Goal: Task Accomplishment & Management: Use online tool/utility

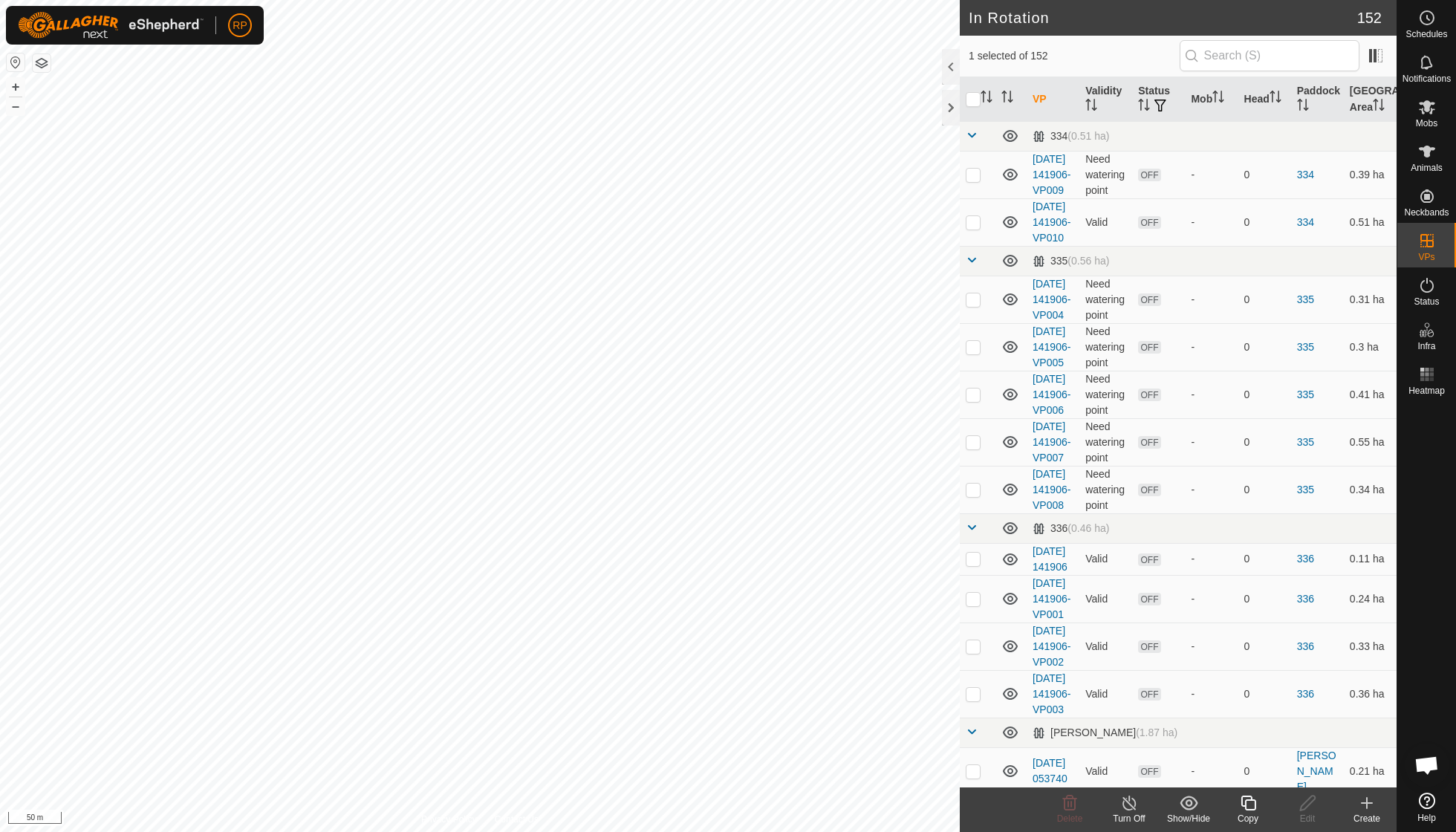
click at [1250, 797] on icon at bounding box center [1247, 802] width 15 height 15
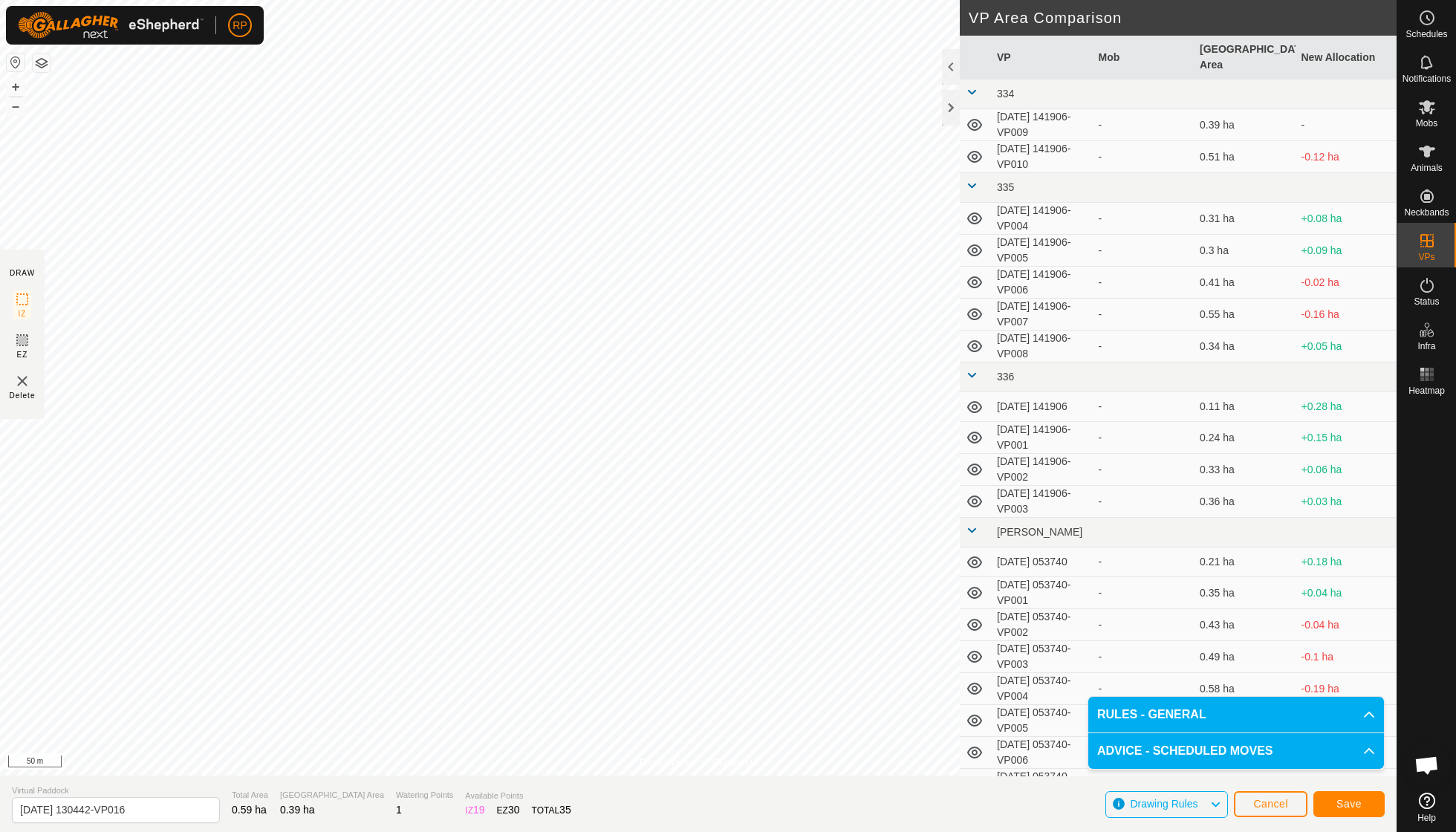
click at [1350, 799] on span "Save" at bounding box center [1349, 803] width 25 height 12
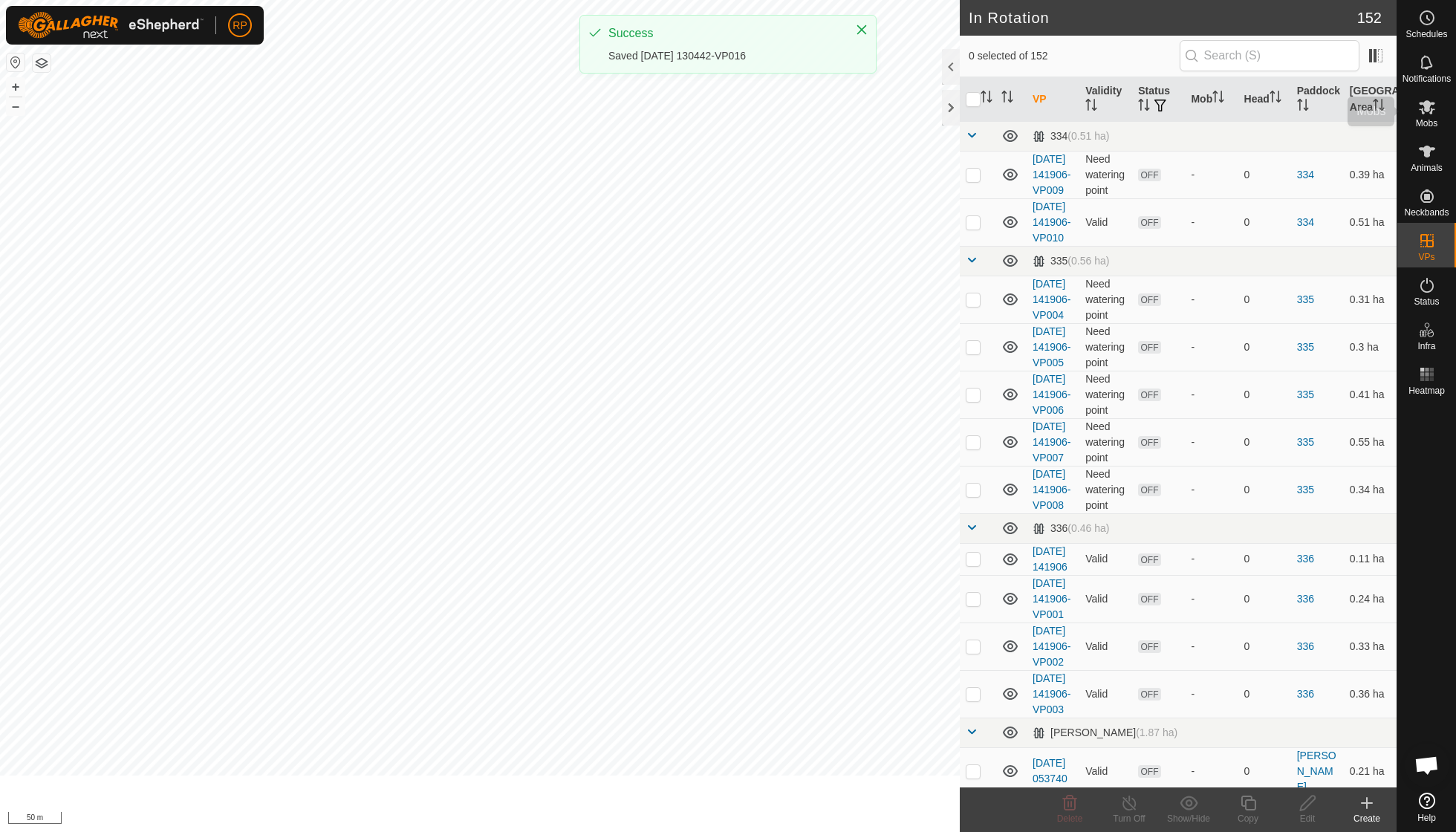
click at [1424, 114] on icon at bounding box center [1426, 107] width 18 height 18
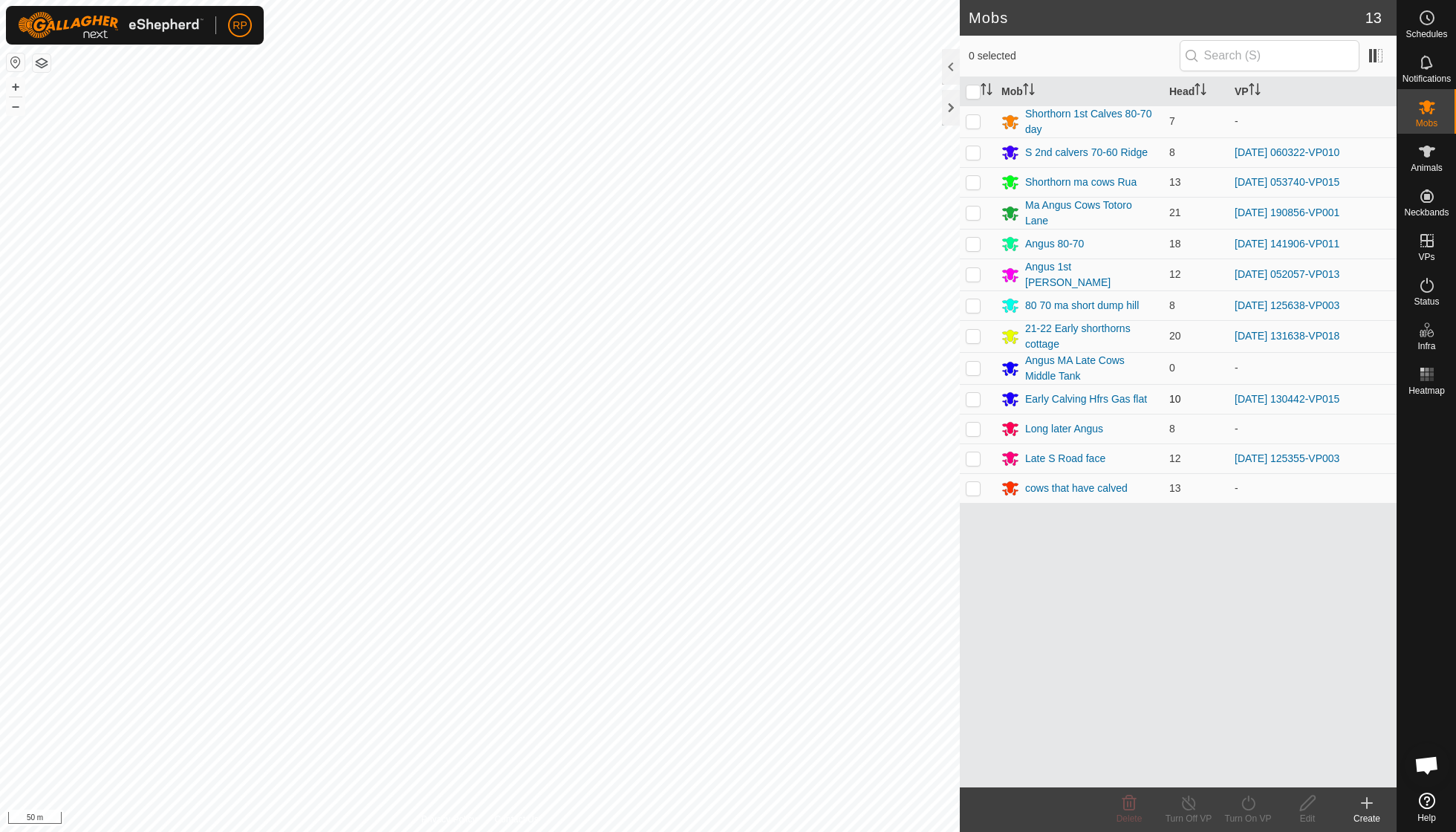
click at [972, 393] on p-checkbox at bounding box center [972, 398] width 15 height 12
checkbox input "true"
click at [1249, 801] on icon at bounding box center [1247, 802] width 13 height 15
click at [1248, 768] on link "Now" at bounding box center [1293, 769] width 147 height 30
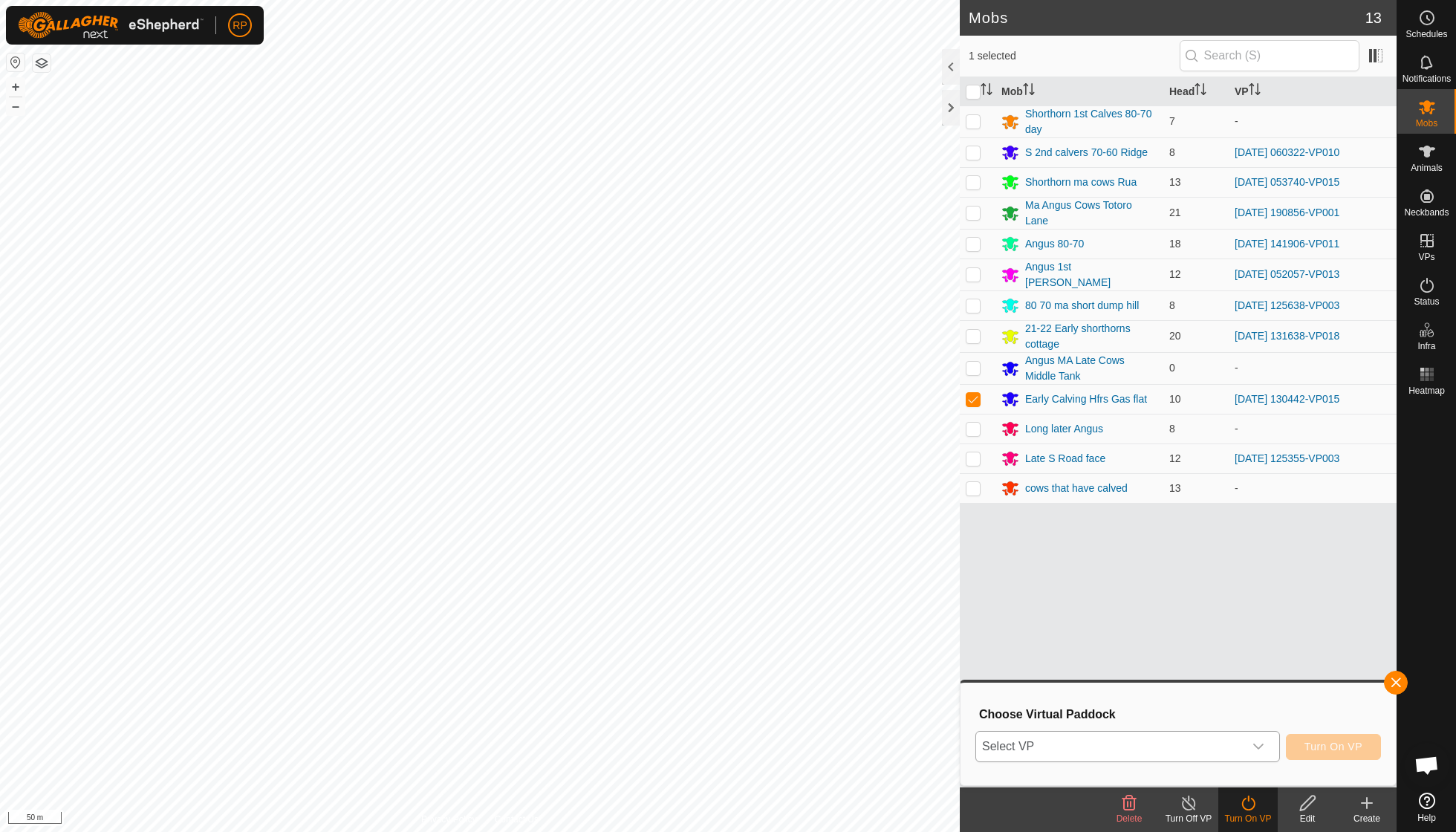
click at [1261, 745] on icon "dropdown trigger" at bounding box center [1258, 746] width 12 height 12
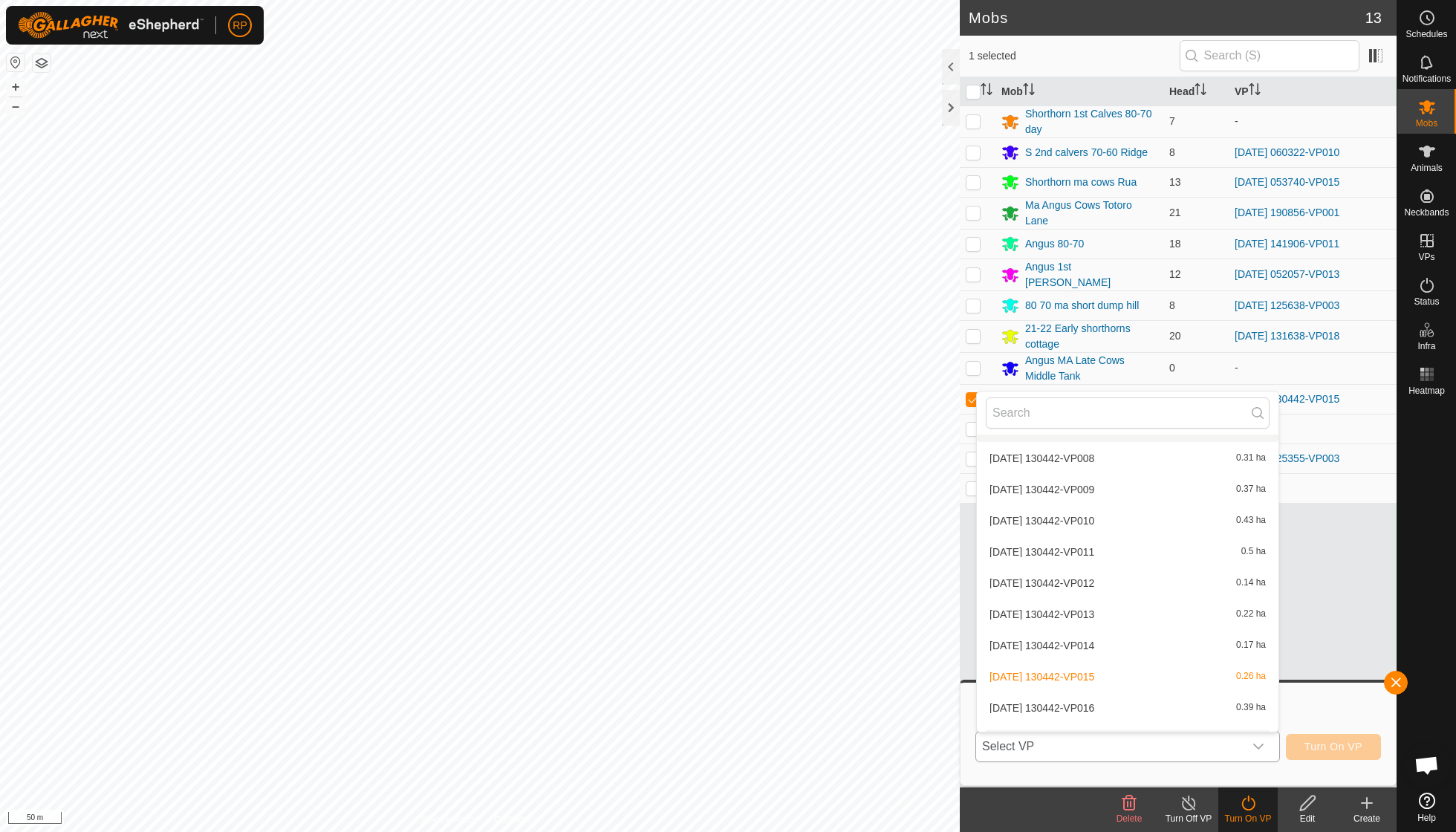
scroll to position [4238, 0]
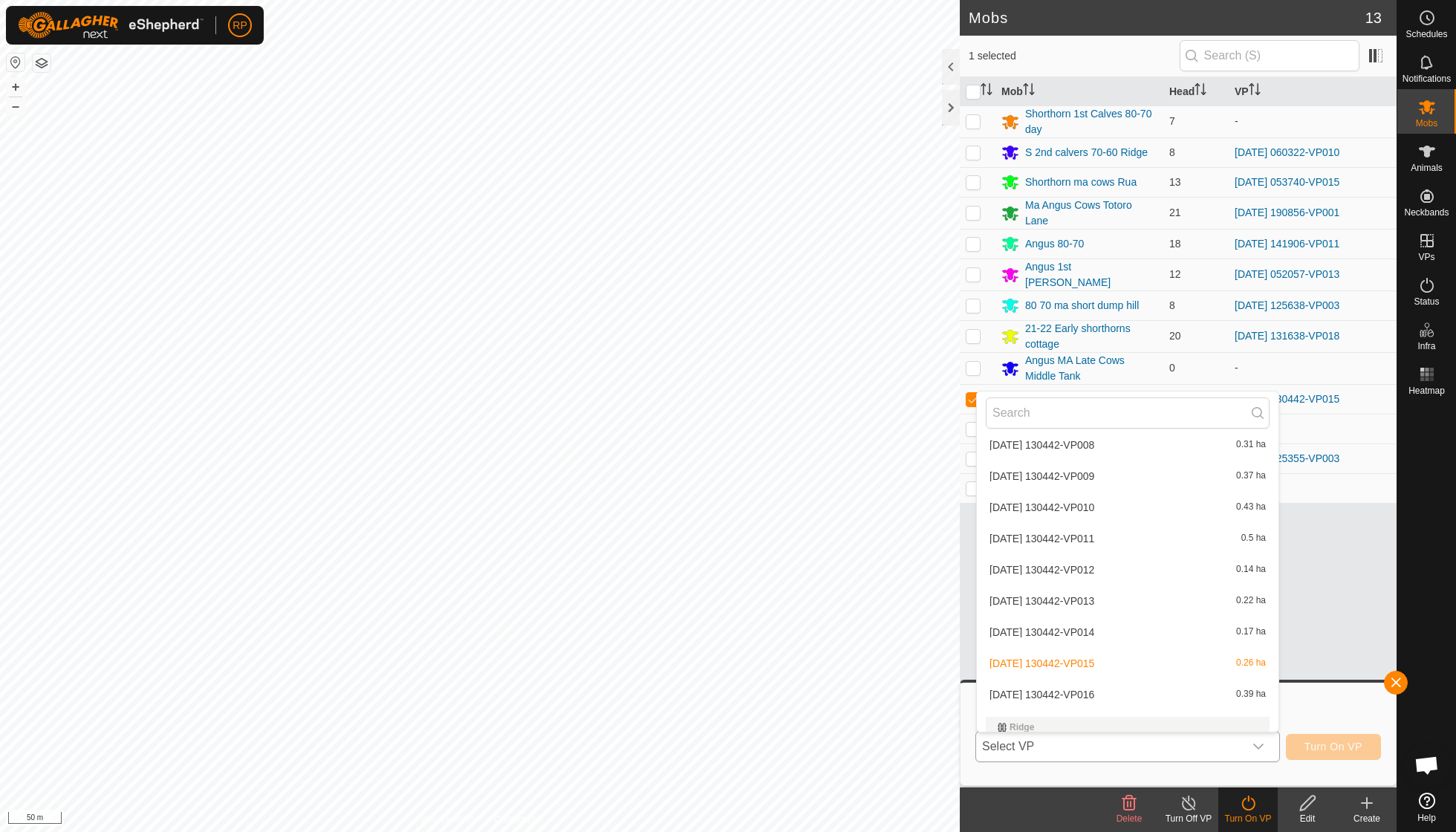
click at [1104, 679] on li "[DATE] 130442-VP016 0.39 ha" at bounding box center [1127, 694] width 302 height 30
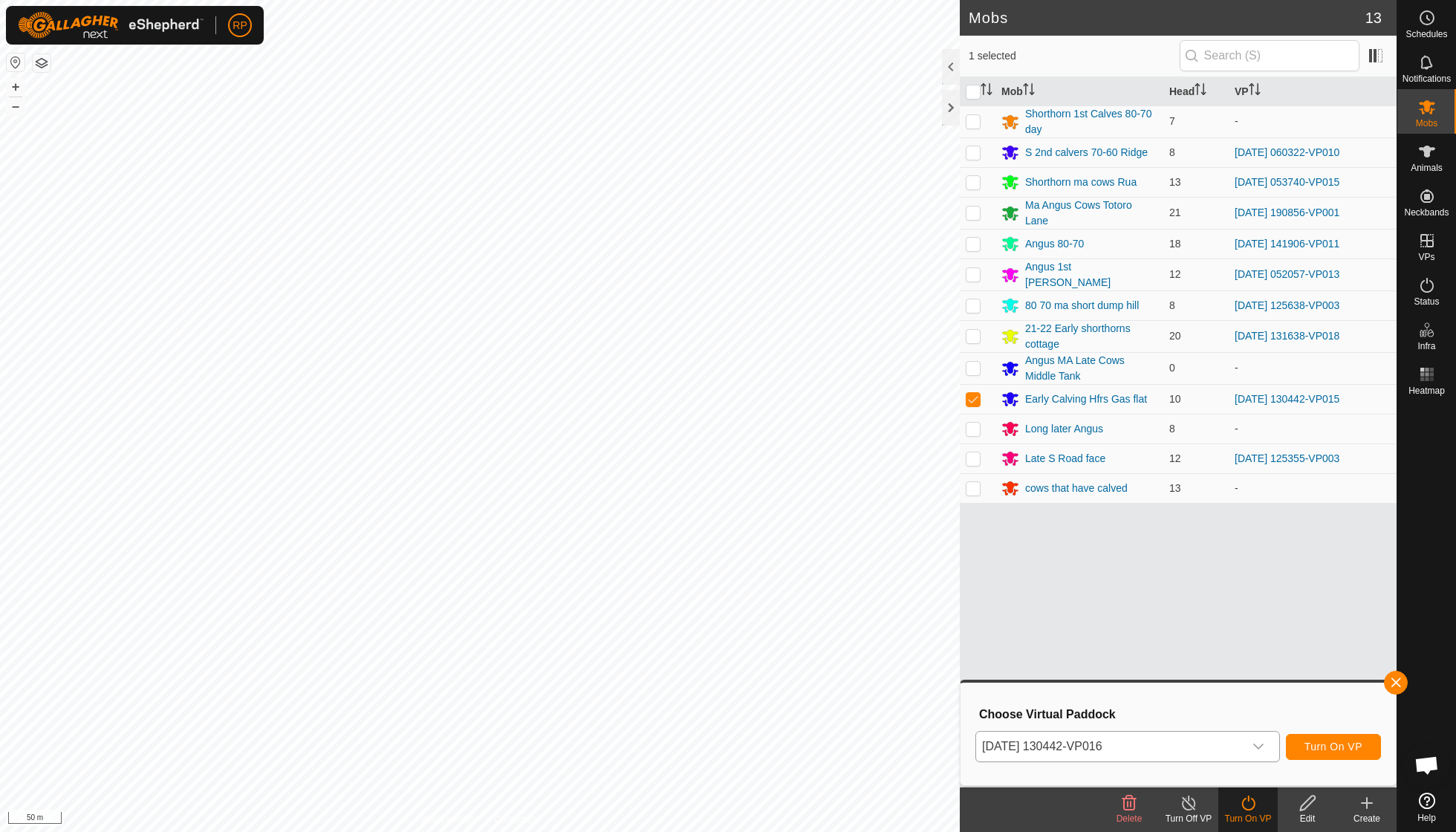
click at [1321, 741] on span "Turn On VP" at bounding box center [1332, 746] width 58 height 12
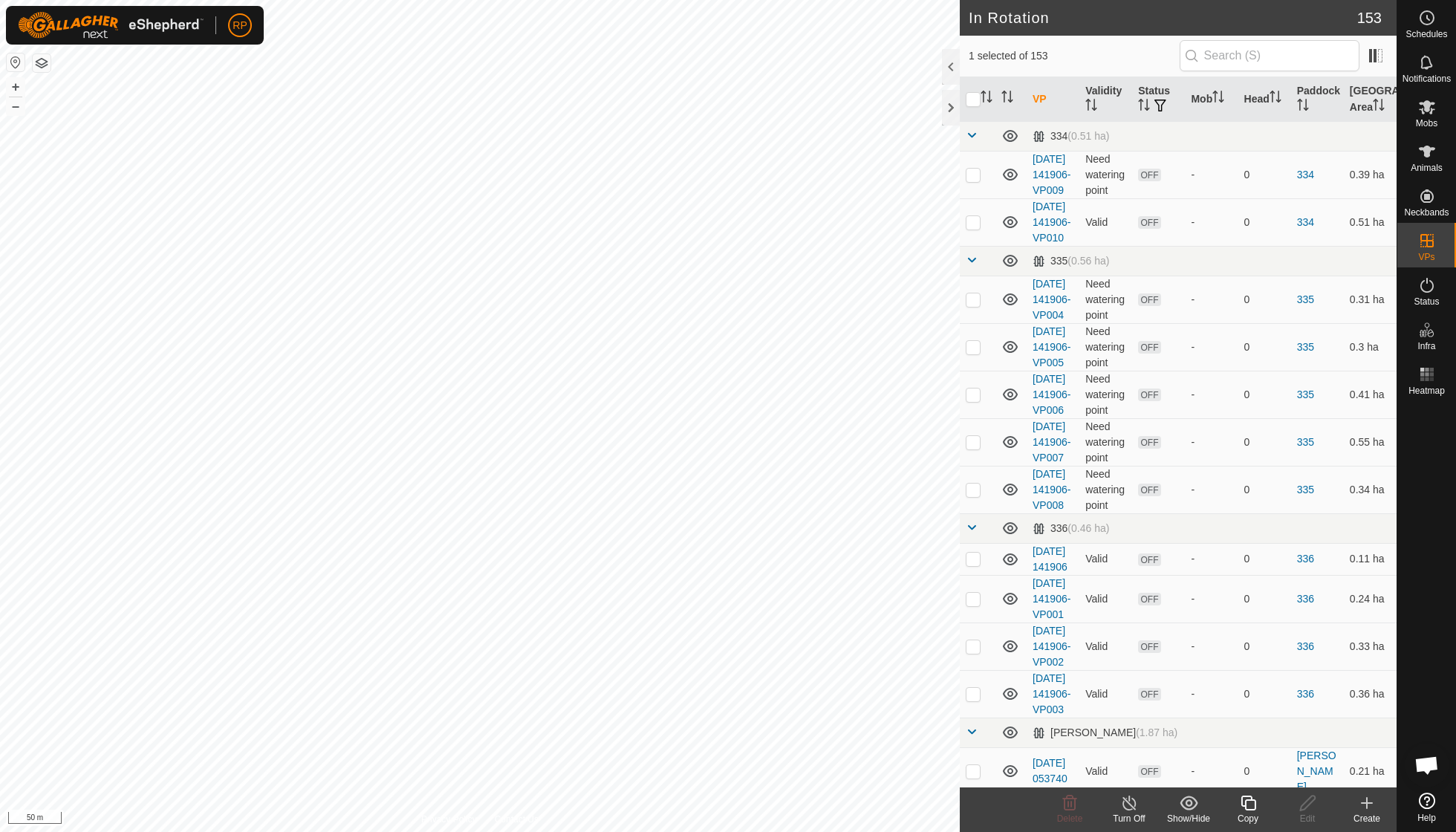
click at [1257, 812] on div "Copy" at bounding box center [1247, 818] width 59 height 13
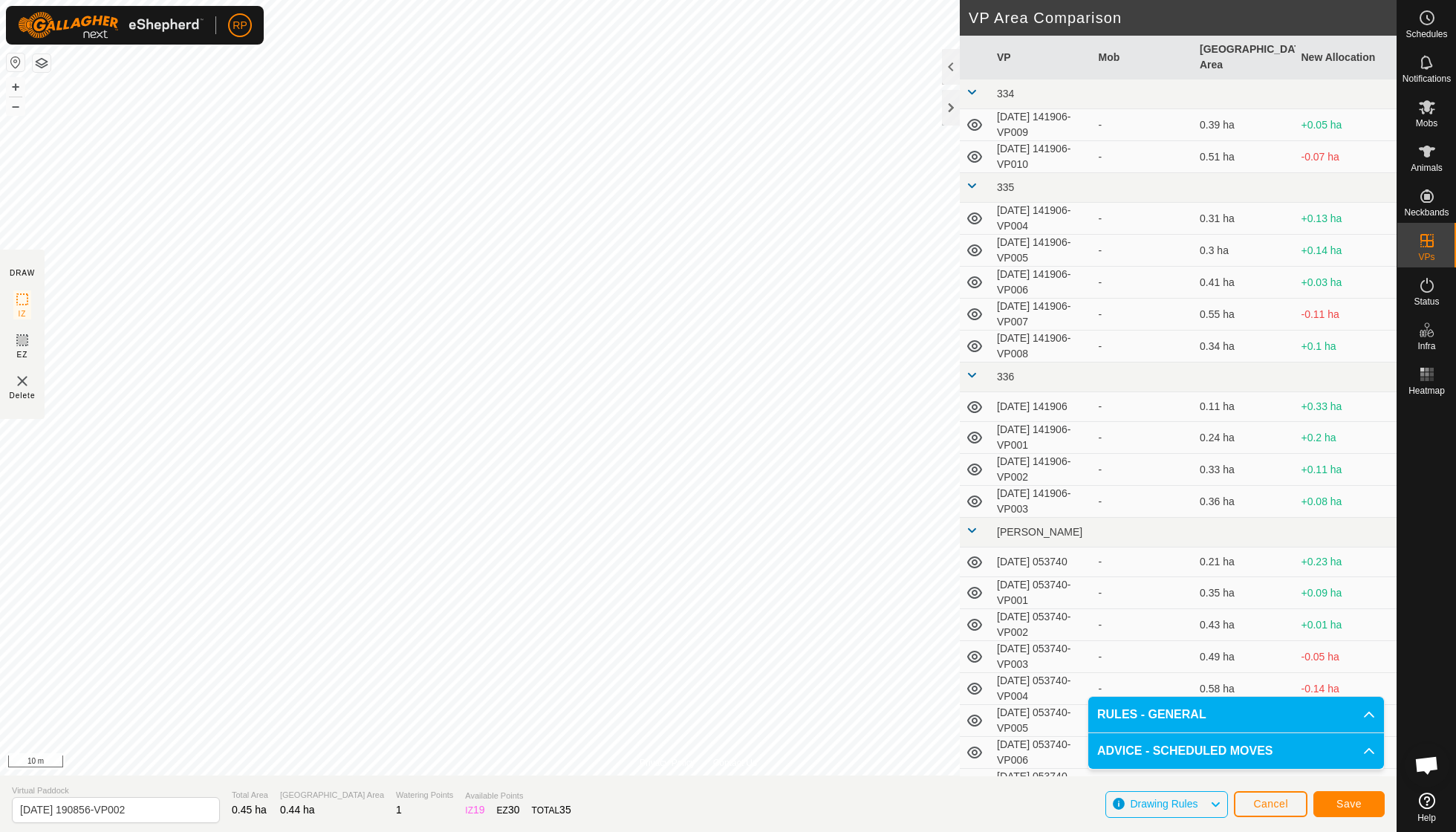
click at [1346, 804] on span "Save" at bounding box center [1349, 803] width 25 height 12
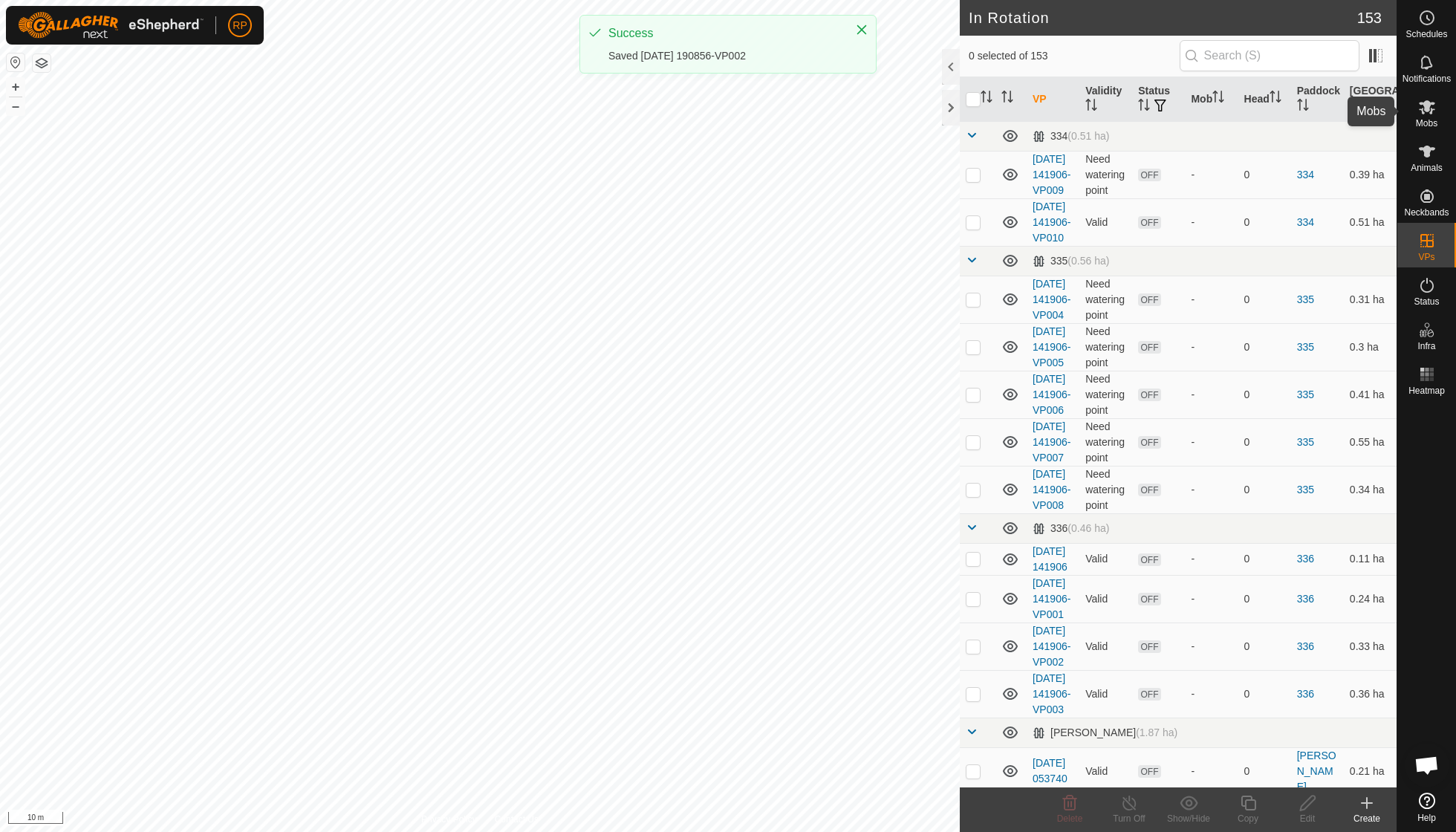
click at [1426, 117] on es-mob-svg-icon at bounding box center [1427, 107] width 27 height 24
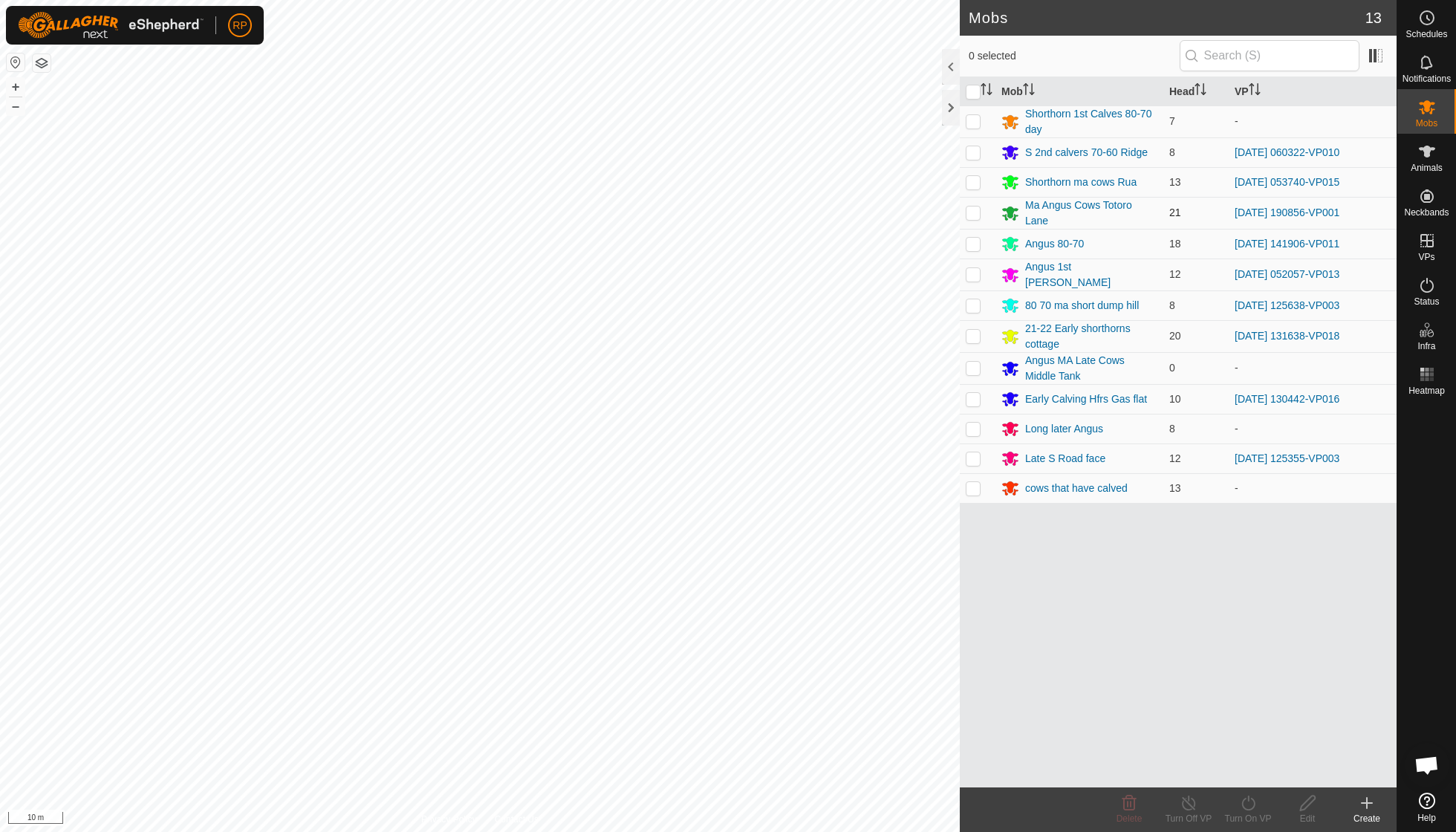
click at [975, 211] on p-checkbox at bounding box center [972, 212] width 15 height 12
checkbox input "true"
click at [1243, 805] on icon at bounding box center [1247, 802] width 13 height 15
click at [1240, 768] on link "Now" at bounding box center [1293, 769] width 147 height 30
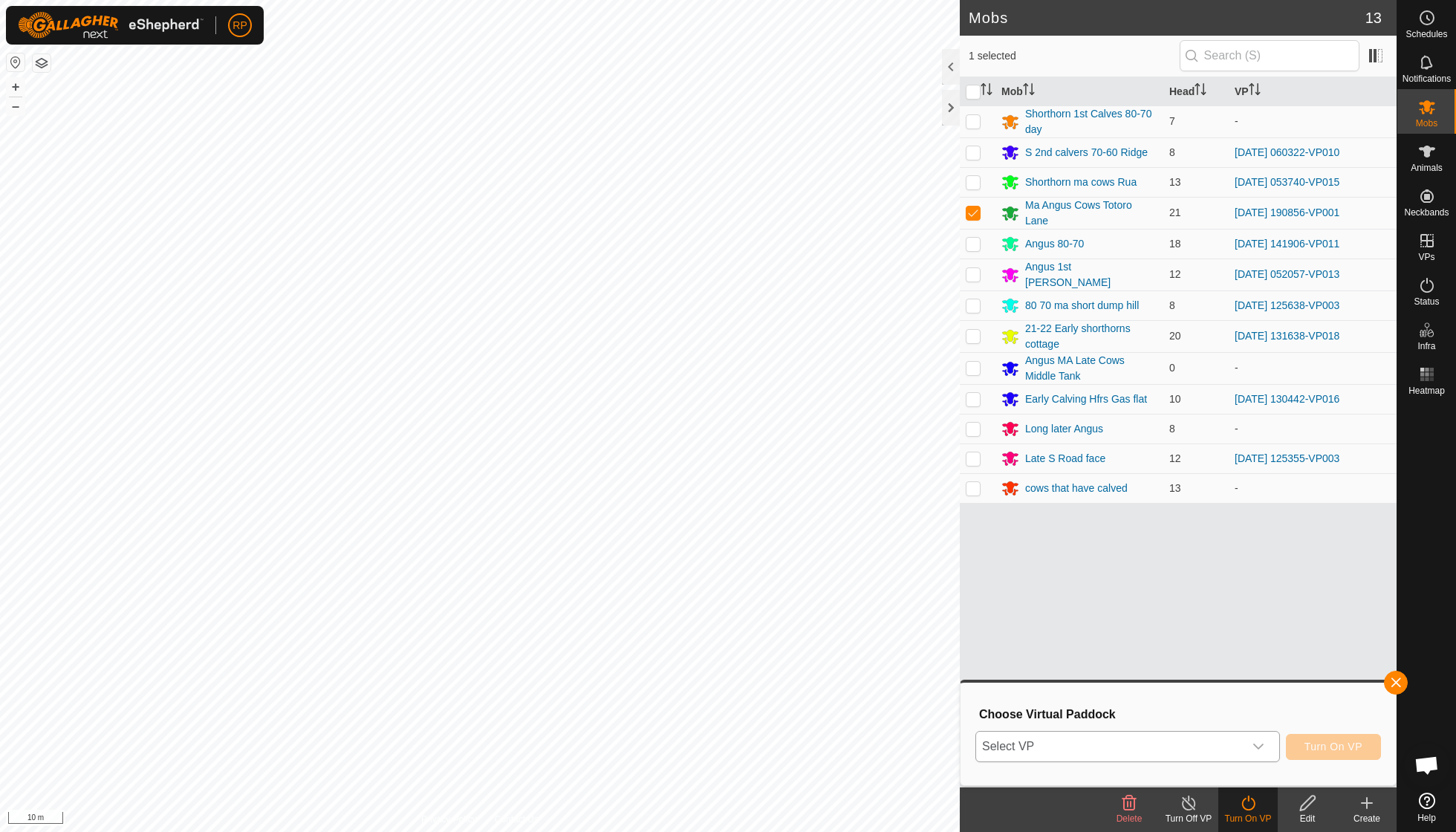
click at [1261, 746] on icon "dropdown trigger" at bounding box center [1258, 746] width 12 height 12
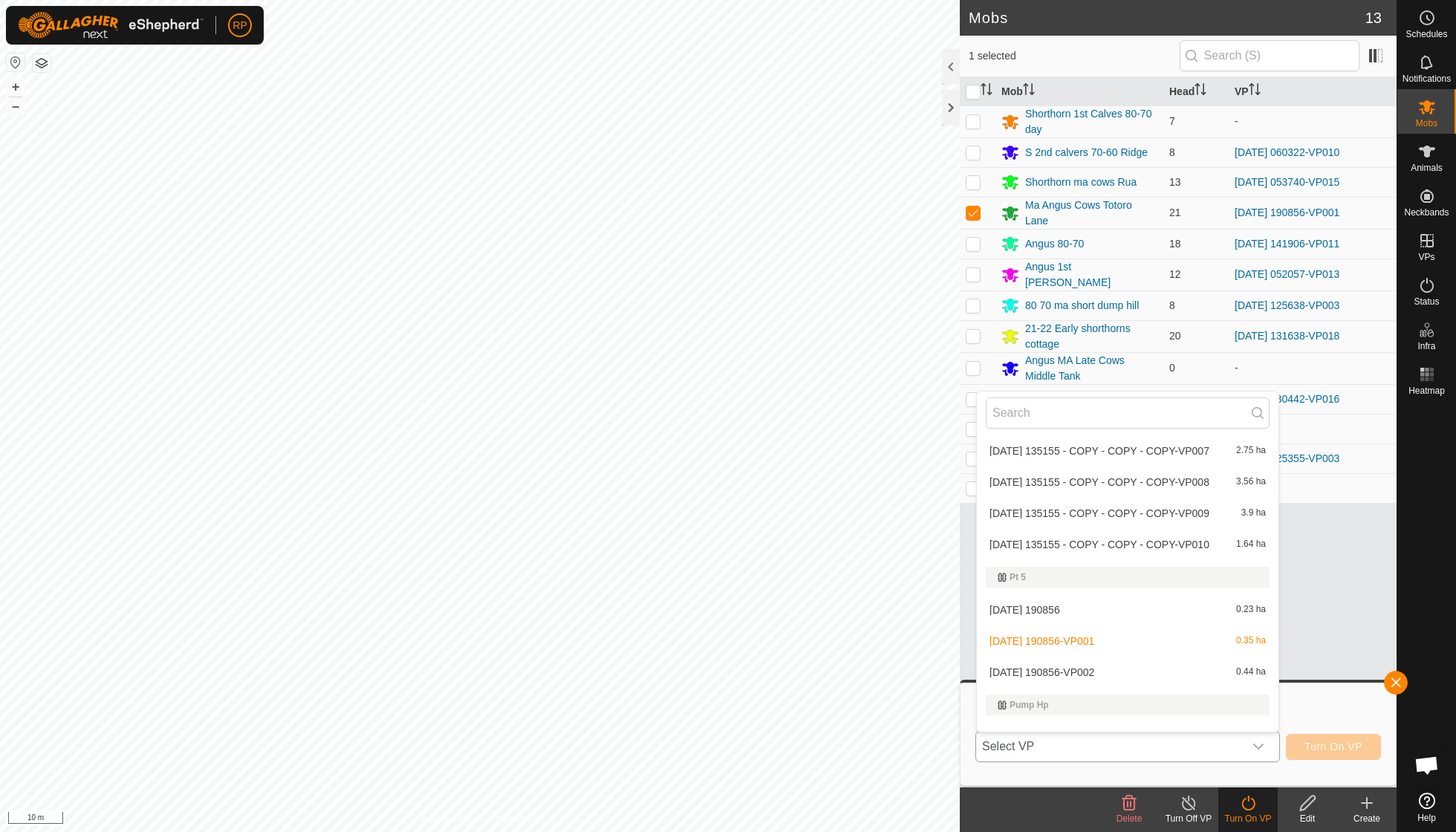
scroll to position [3663, 0]
click at [1099, 655] on li "[DATE] 190856-VP002 0.44 ha" at bounding box center [1127, 670] width 302 height 30
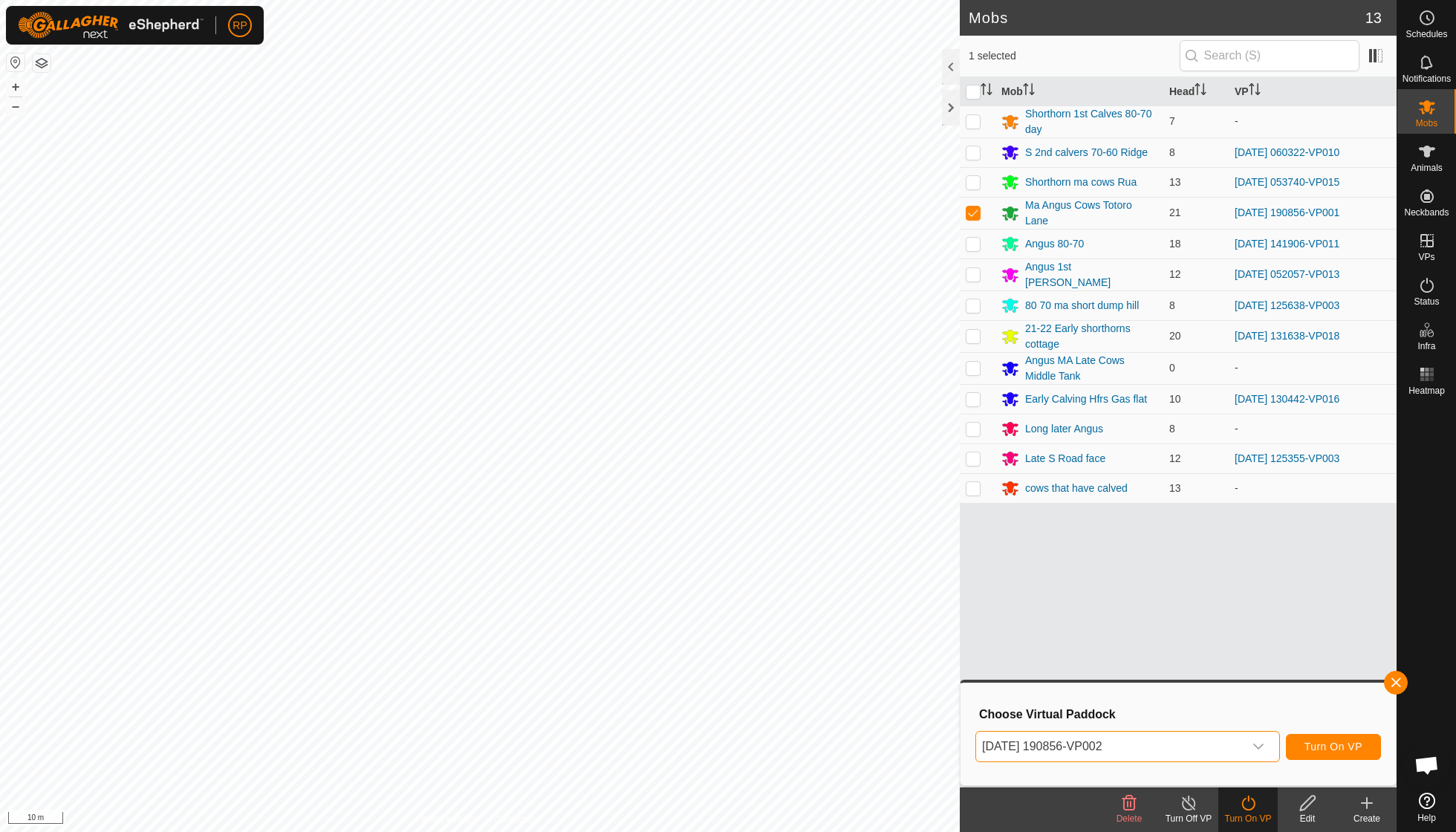
click at [1326, 755] on button "Turn On VP" at bounding box center [1333, 747] width 95 height 26
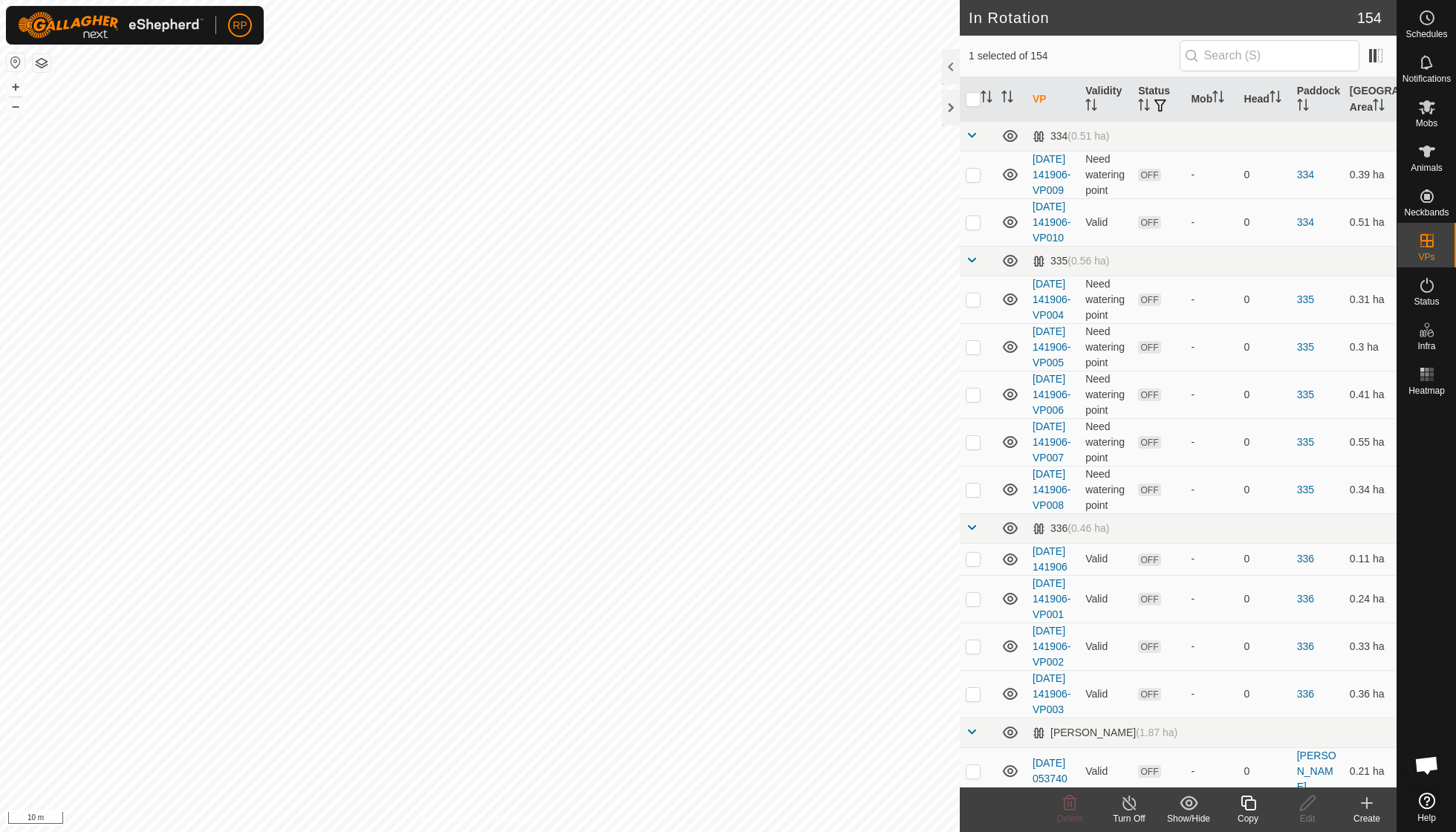
click at [1246, 813] on div "Copy" at bounding box center [1247, 818] width 59 height 13
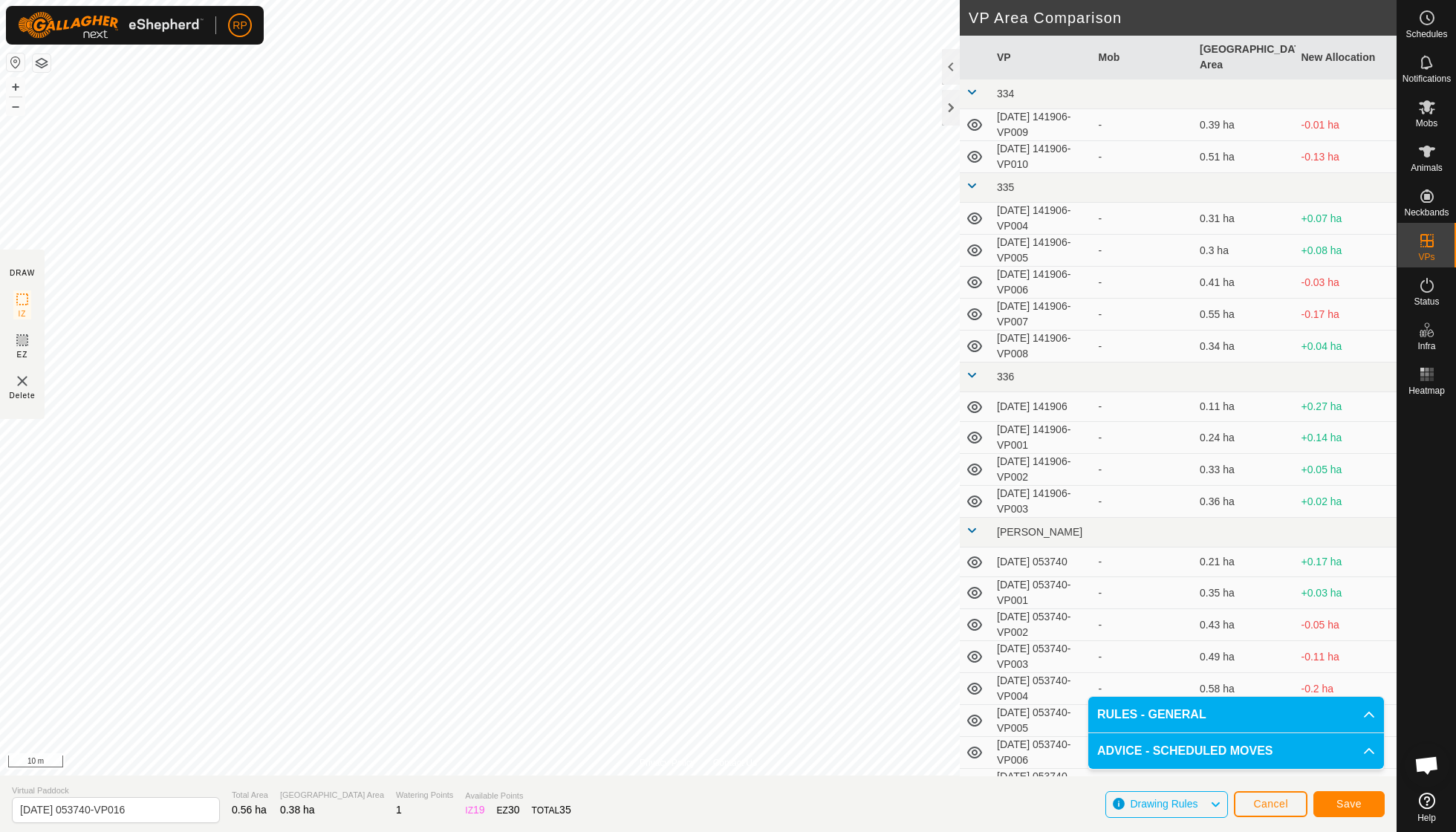
click at [1350, 802] on span "Save" at bounding box center [1349, 803] width 25 height 12
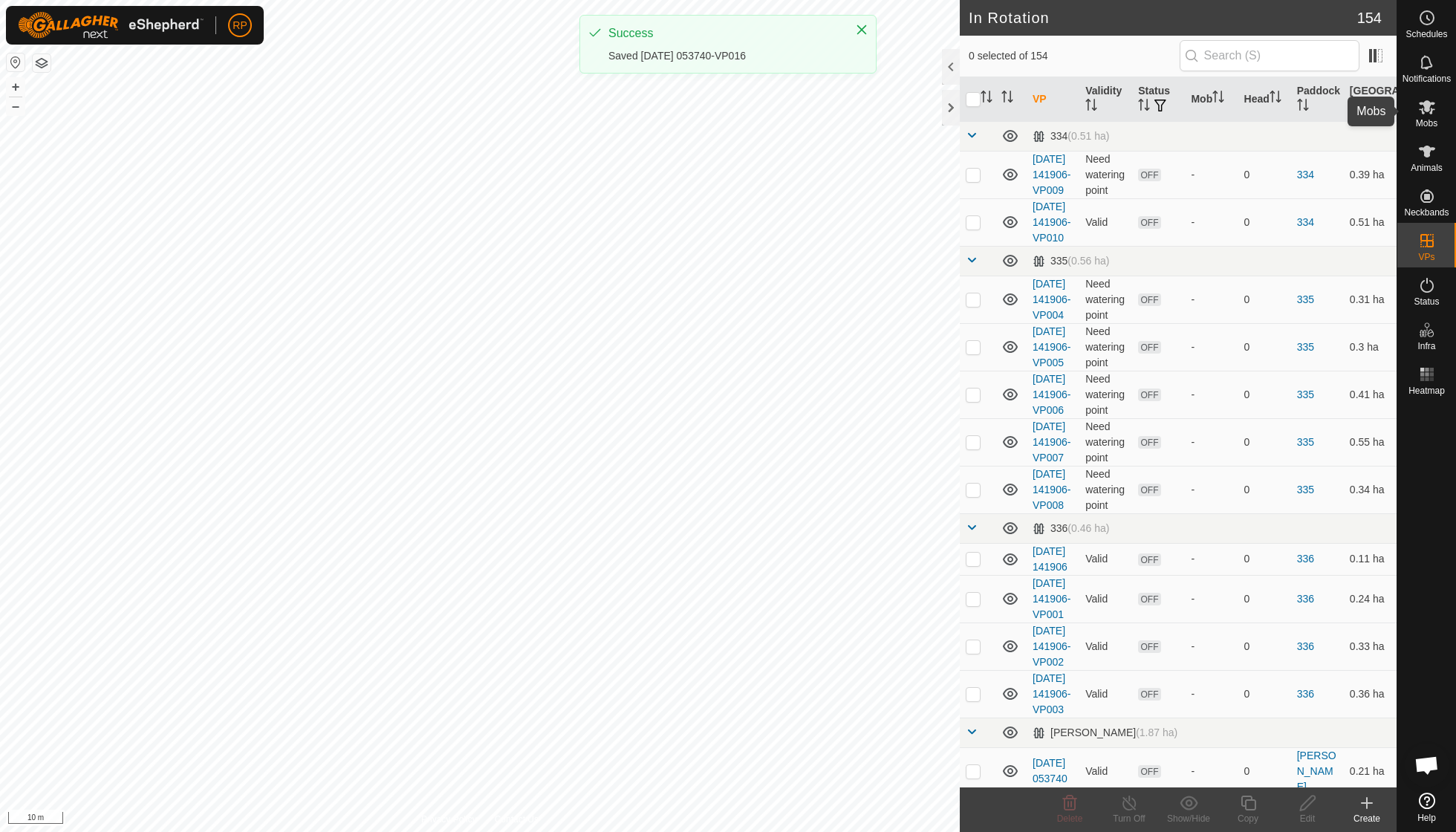
click at [1421, 120] on span "Mobs" at bounding box center [1426, 124] width 21 height 9
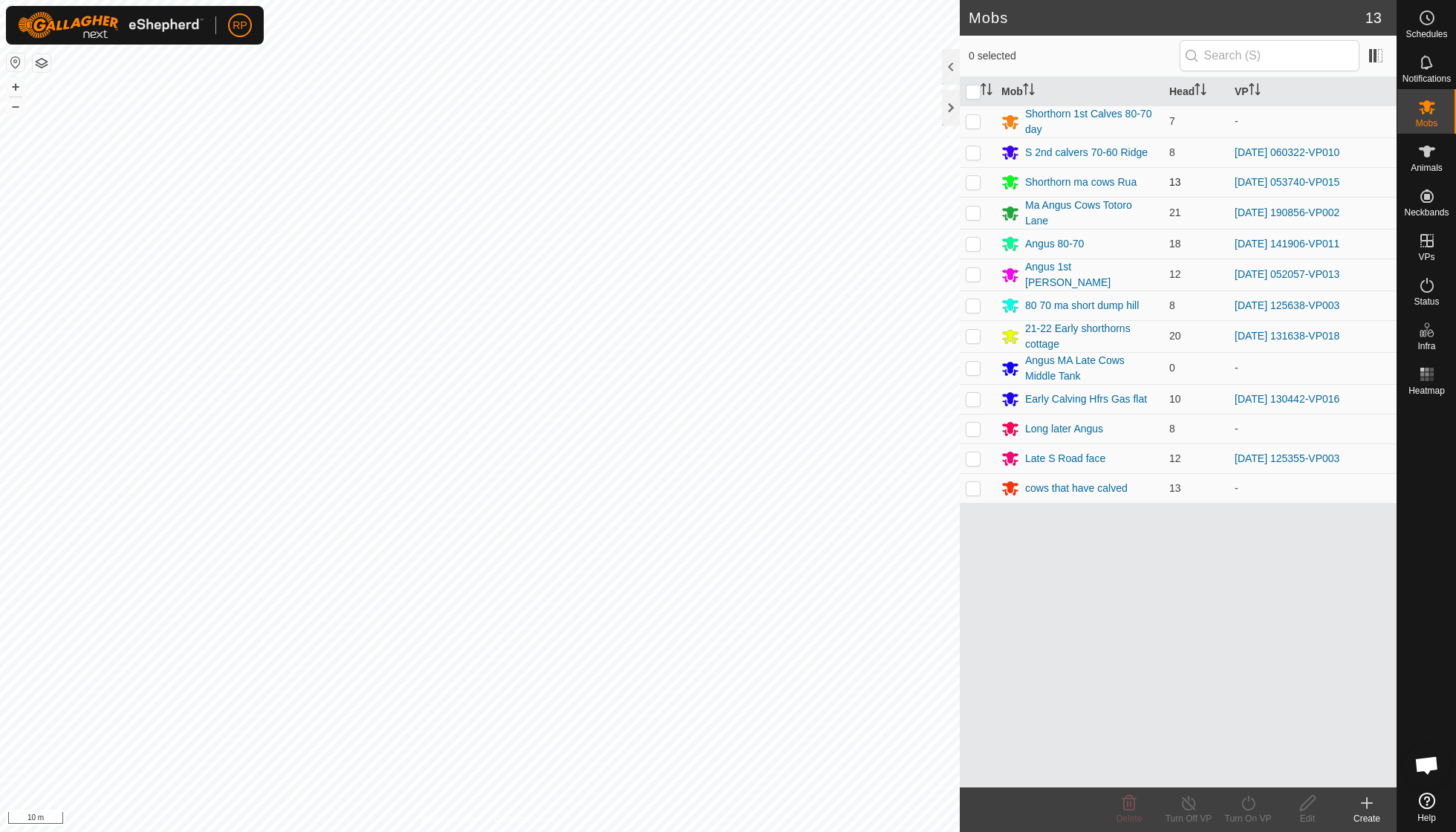
click at [972, 183] on p-checkbox at bounding box center [972, 181] width 15 height 12
checkbox input "true"
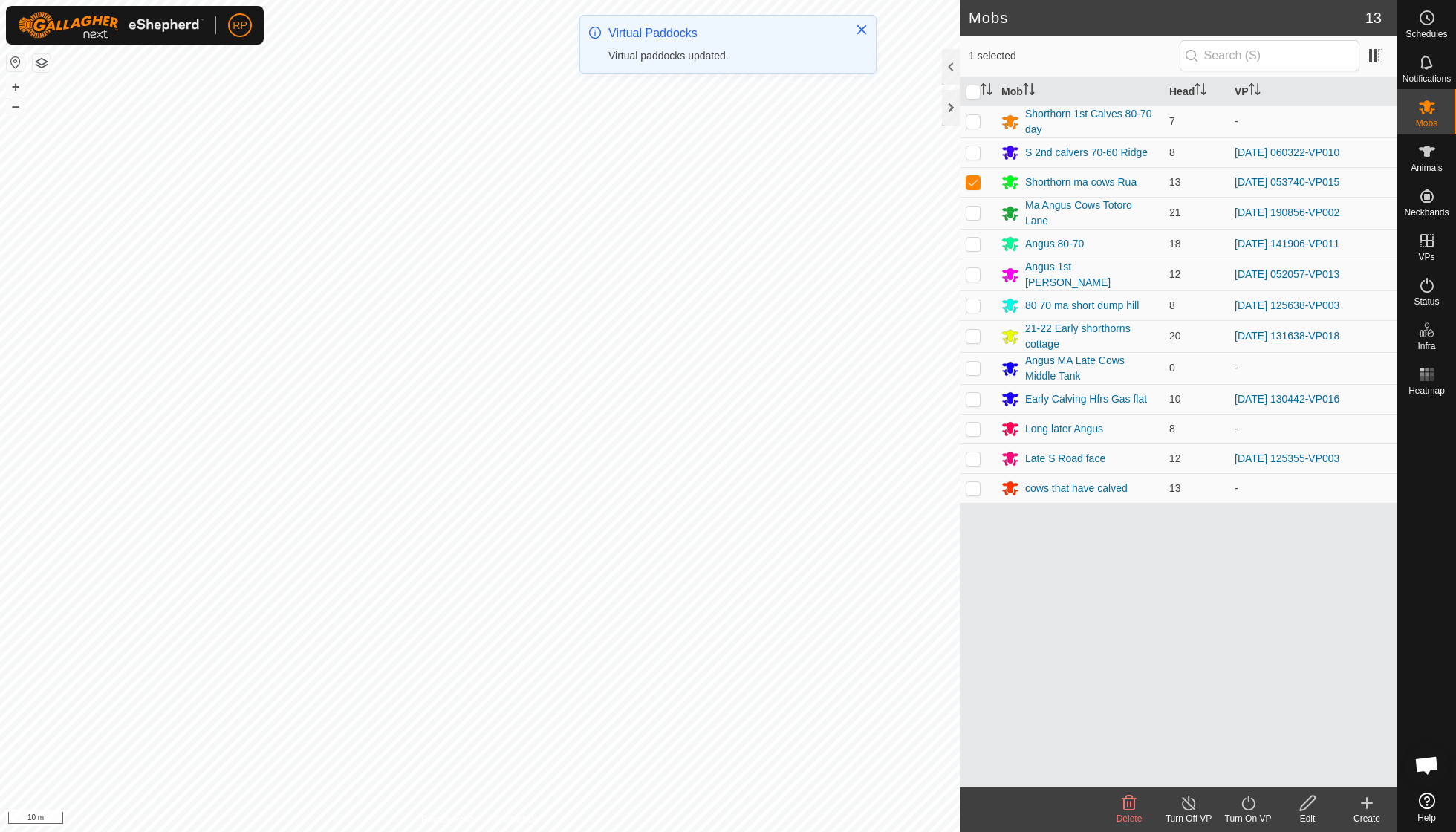
click at [1246, 807] on icon at bounding box center [1248, 802] width 18 height 18
click at [1246, 775] on link "Now" at bounding box center [1293, 769] width 147 height 30
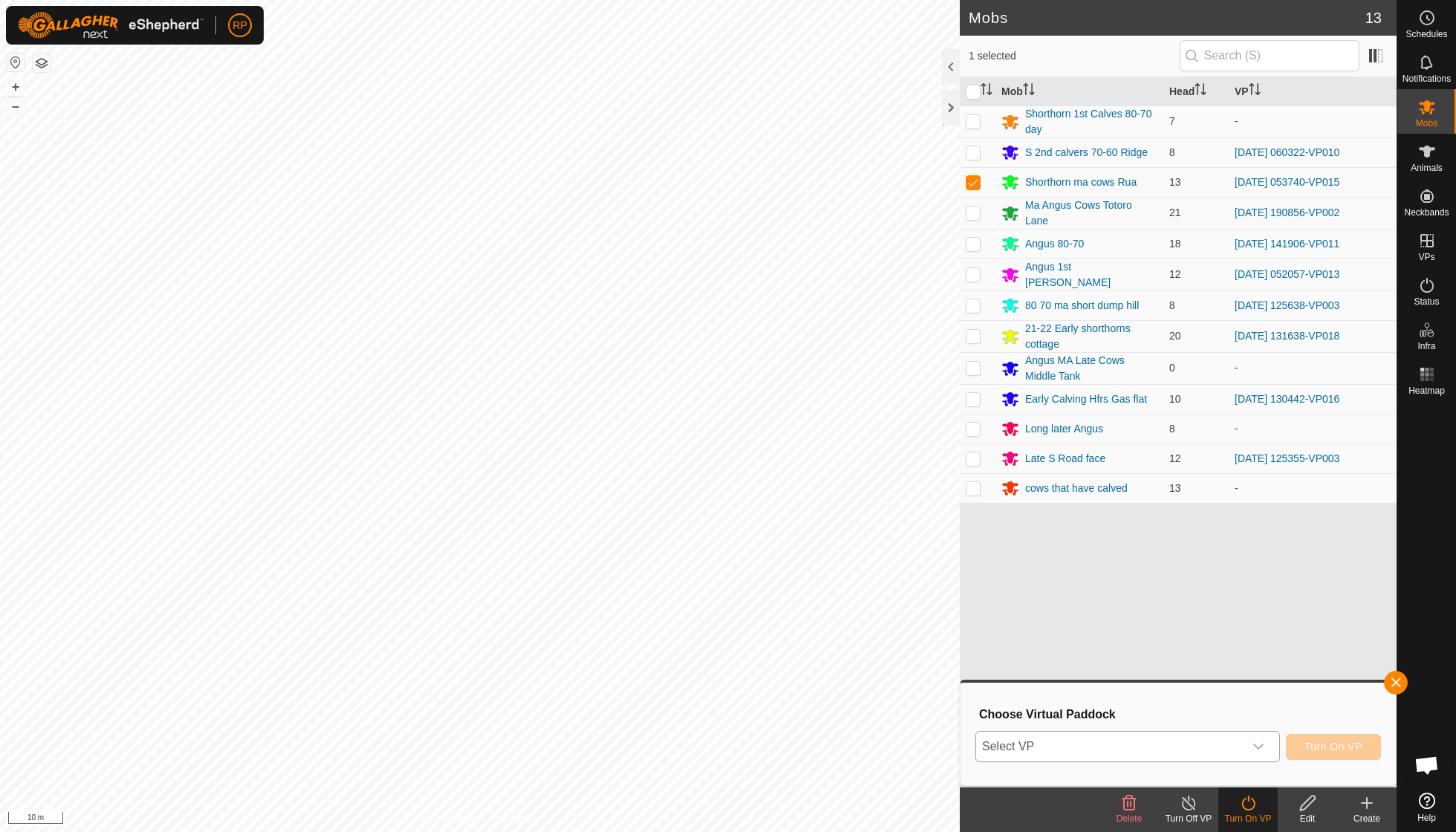
click at [1257, 738] on div "dropdown trigger" at bounding box center [1258, 746] width 30 height 30
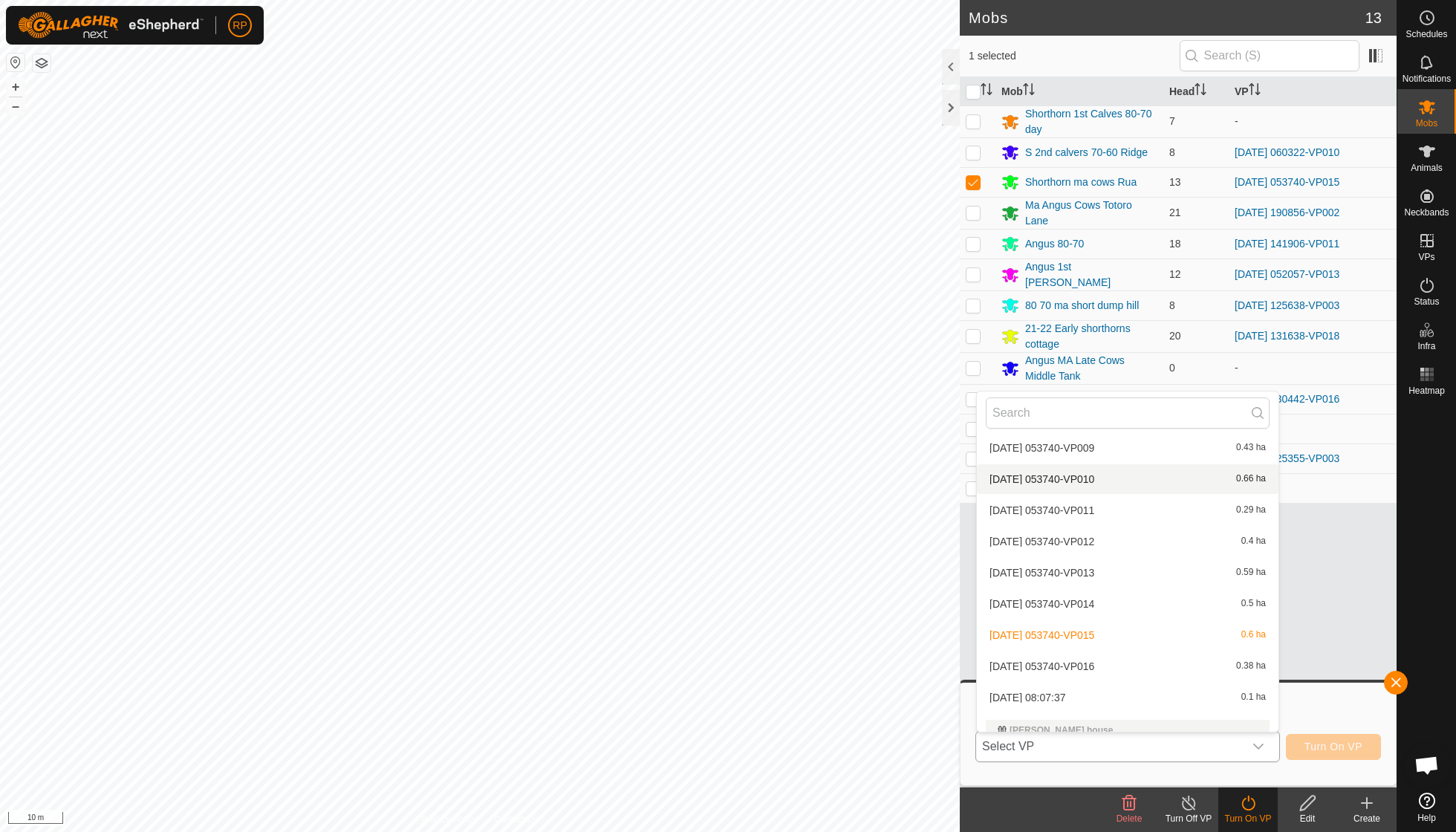
scroll to position [772, 0]
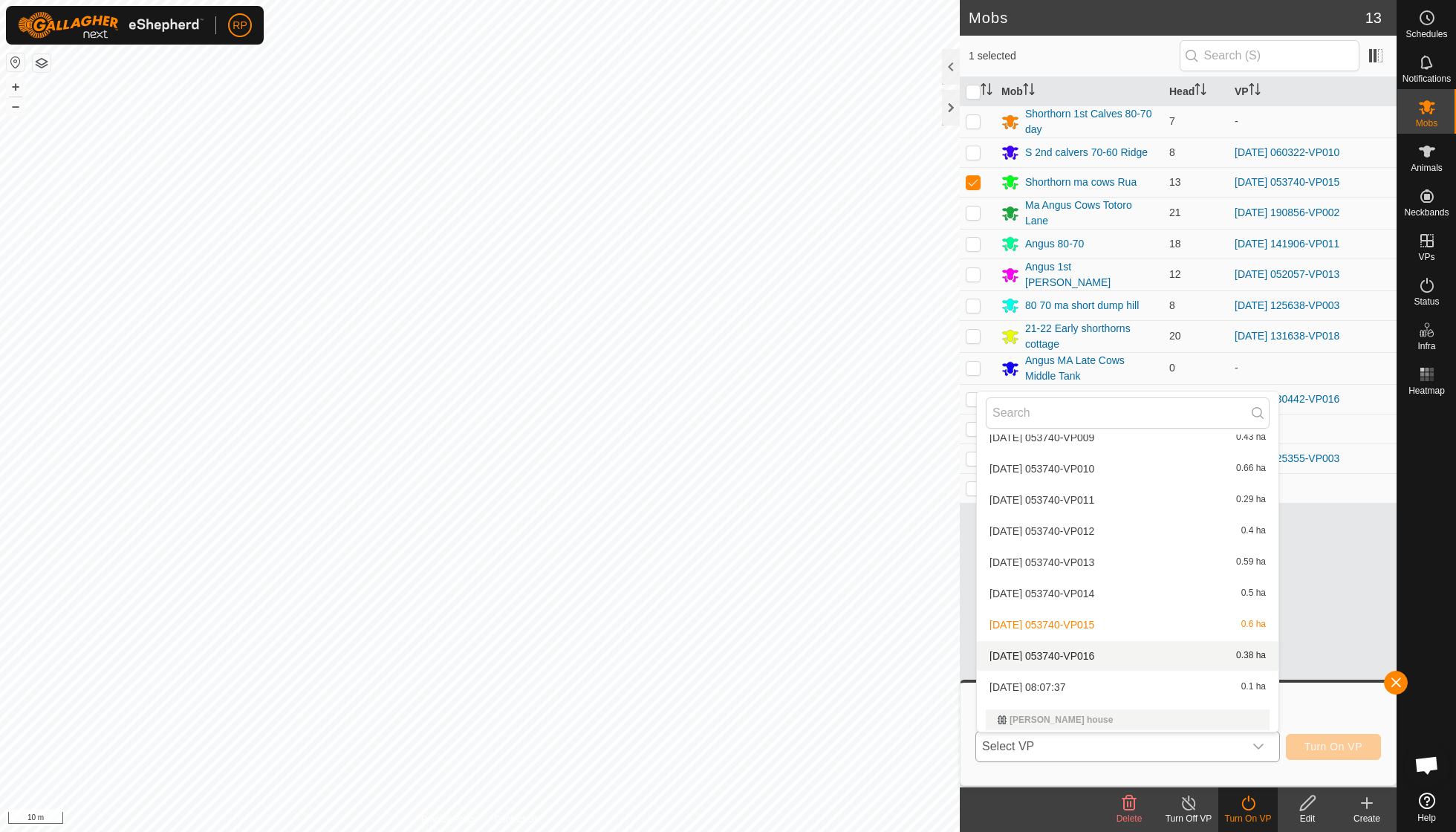
click at [1094, 641] on li "[DATE] 053740-VP016 0.38 ha" at bounding box center [1127, 655] width 302 height 30
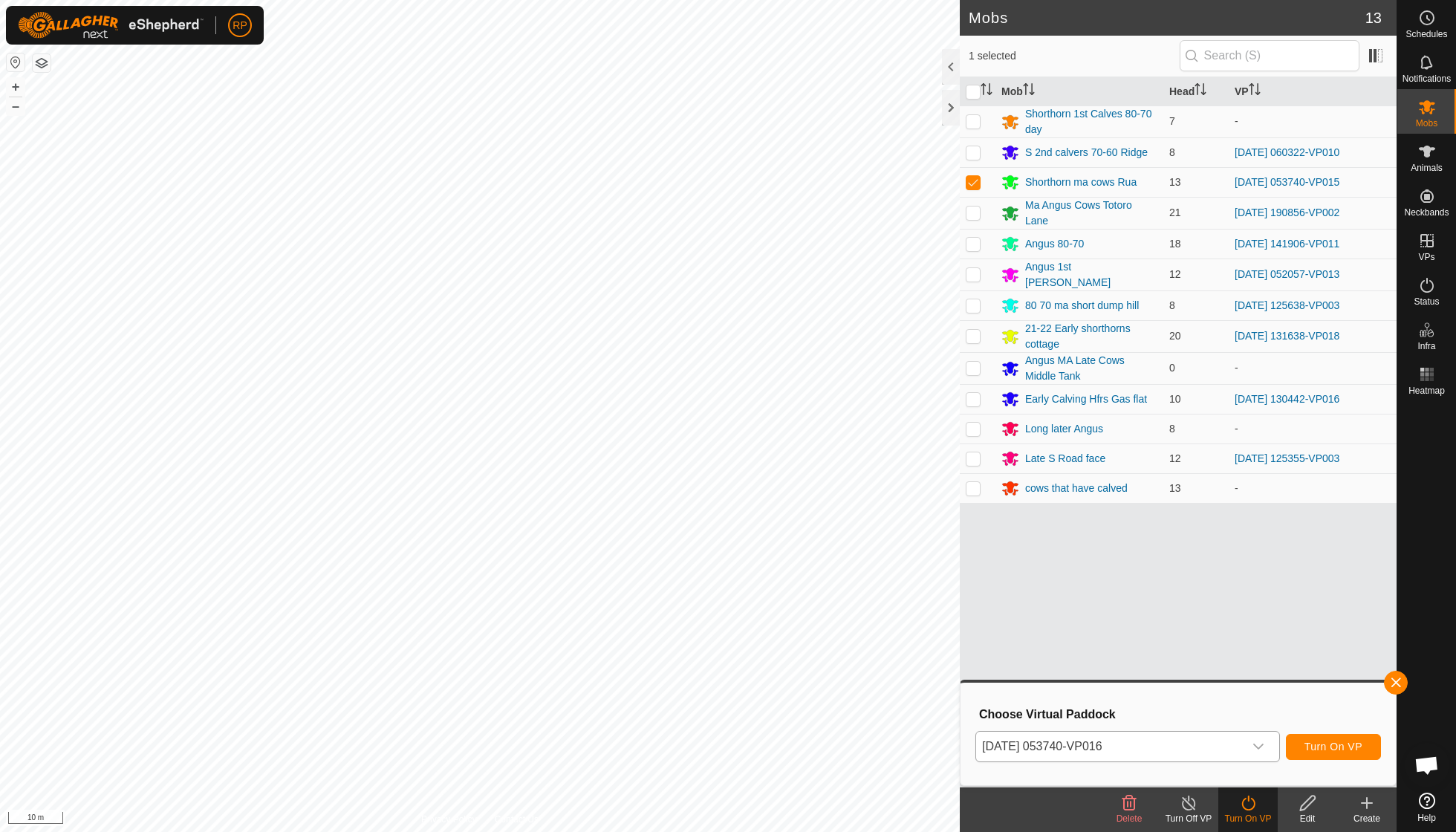
click at [1314, 748] on span "Turn On VP" at bounding box center [1332, 746] width 58 height 12
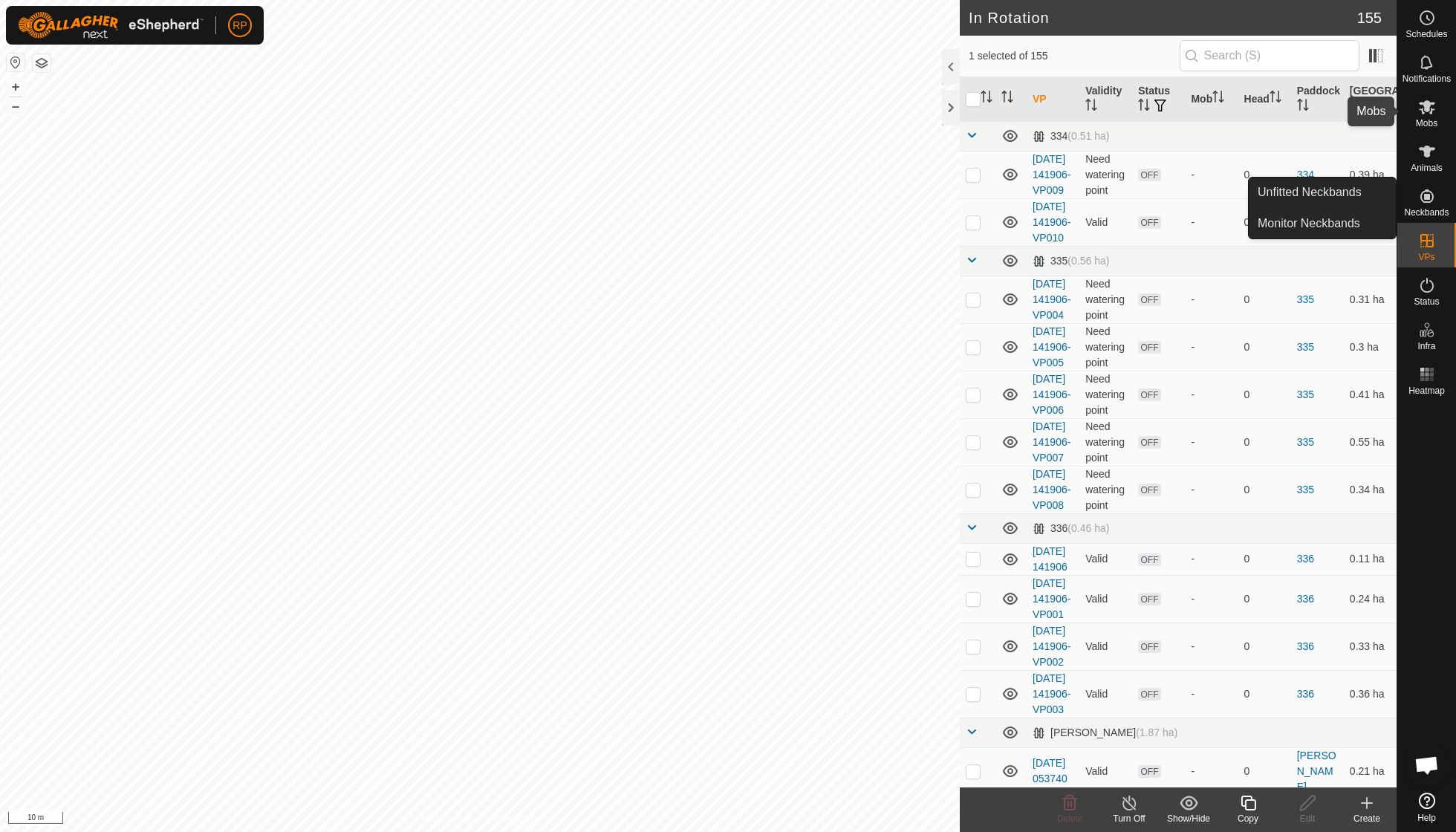
click at [1432, 119] on span "Mobs" at bounding box center [1426, 124] width 21 height 9
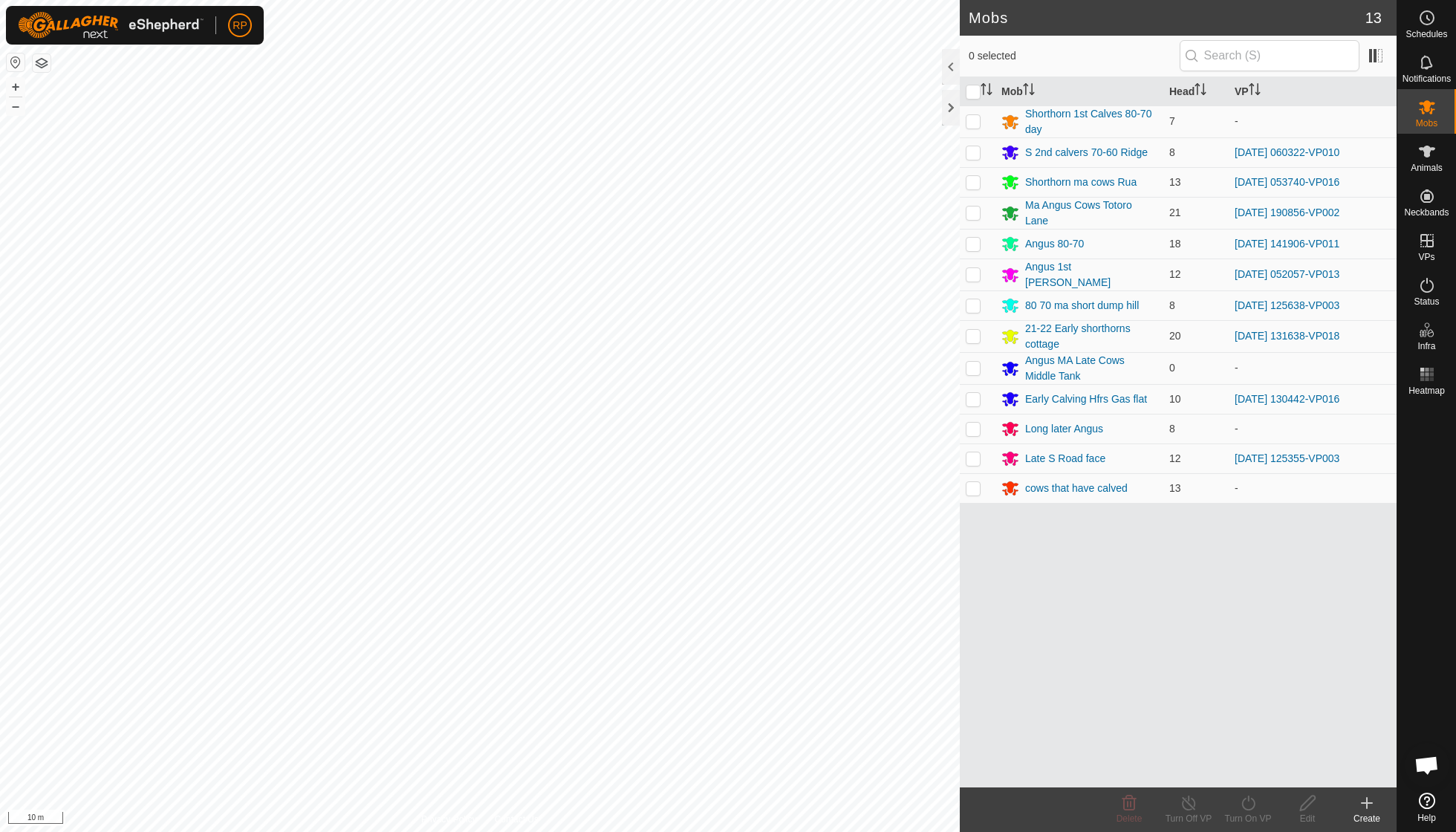
click at [1200, 680] on div "Mob Head VP Shorthorn 1st Calves 80-70 day 7 - S 2nd calvers 70-60 Ridge 8 [DAT…" at bounding box center [1177, 432] width 437 height 710
click at [1424, 250] on es-virtualpaddocks-svg-icon at bounding box center [1427, 240] width 27 height 24
click at [1296, 243] on link "In Rotation" at bounding box center [1332, 239] width 127 height 30
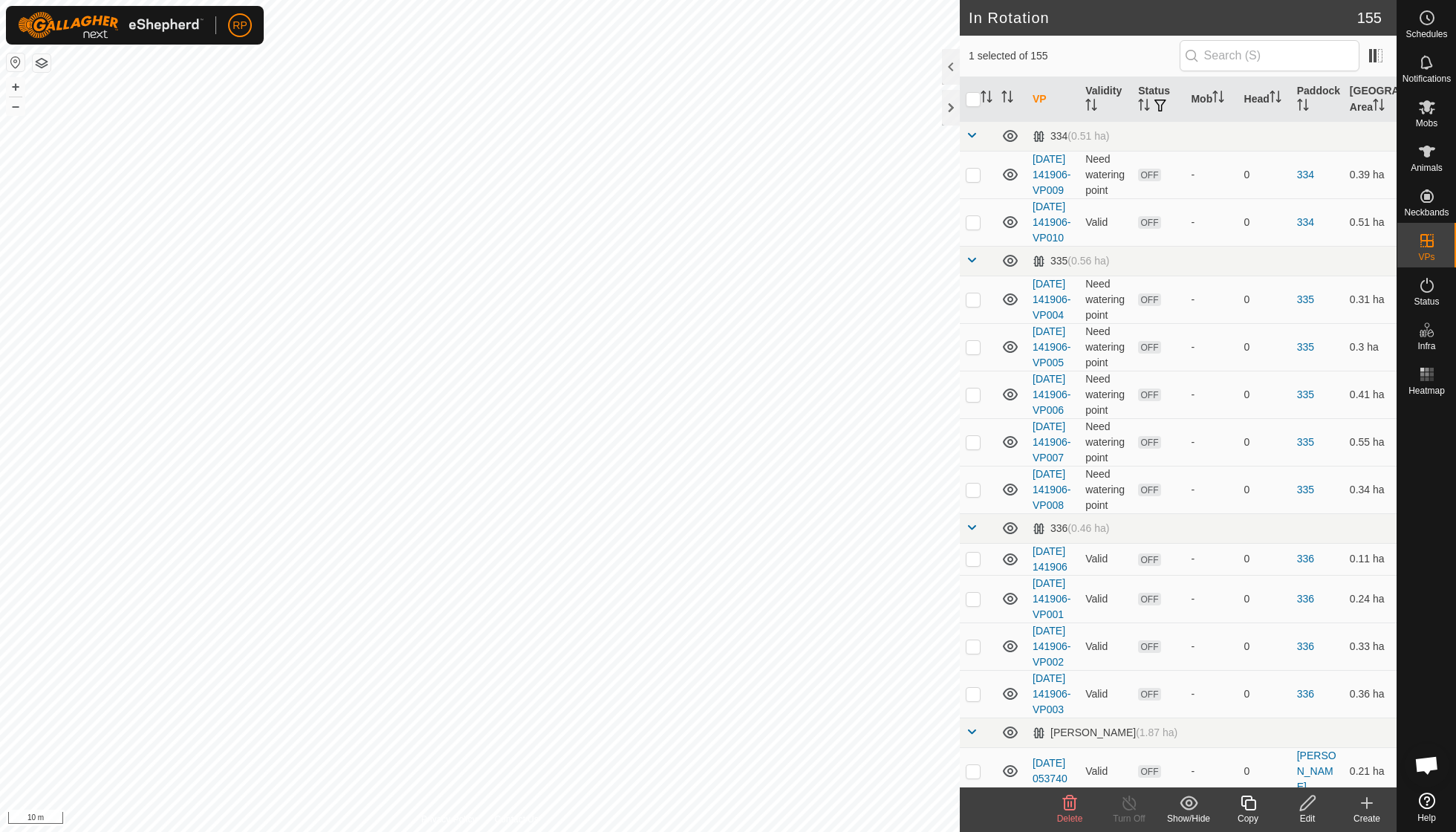
checkbox input "false"
checkbox input "true"
click at [1250, 805] on icon at bounding box center [1248, 802] width 18 height 18
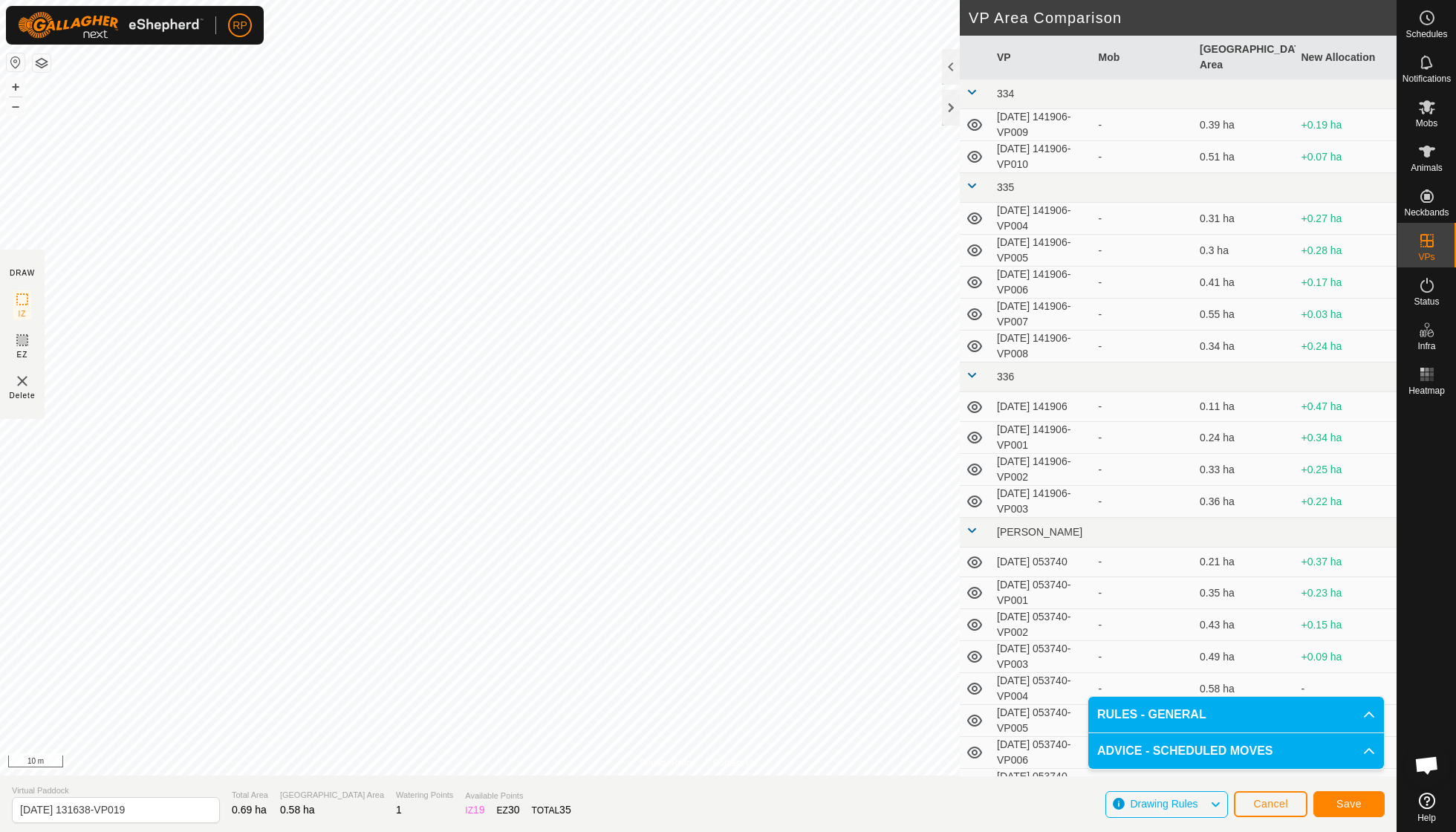
click at [1355, 804] on span "Save" at bounding box center [1349, 803] width 25 height 12
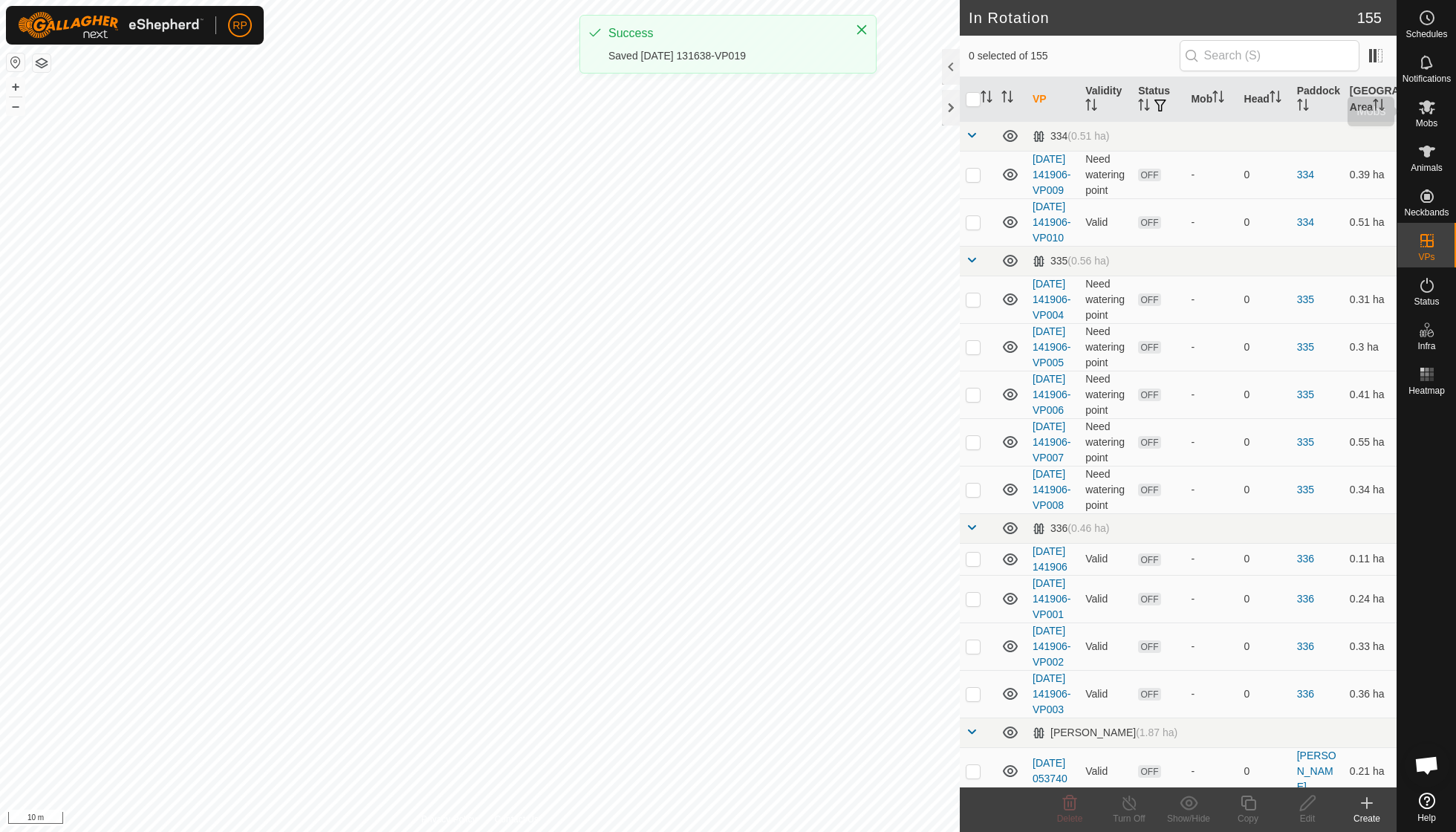
click at [1421, 105] on icon at bounding box center [1426, 107] width 18 height 18
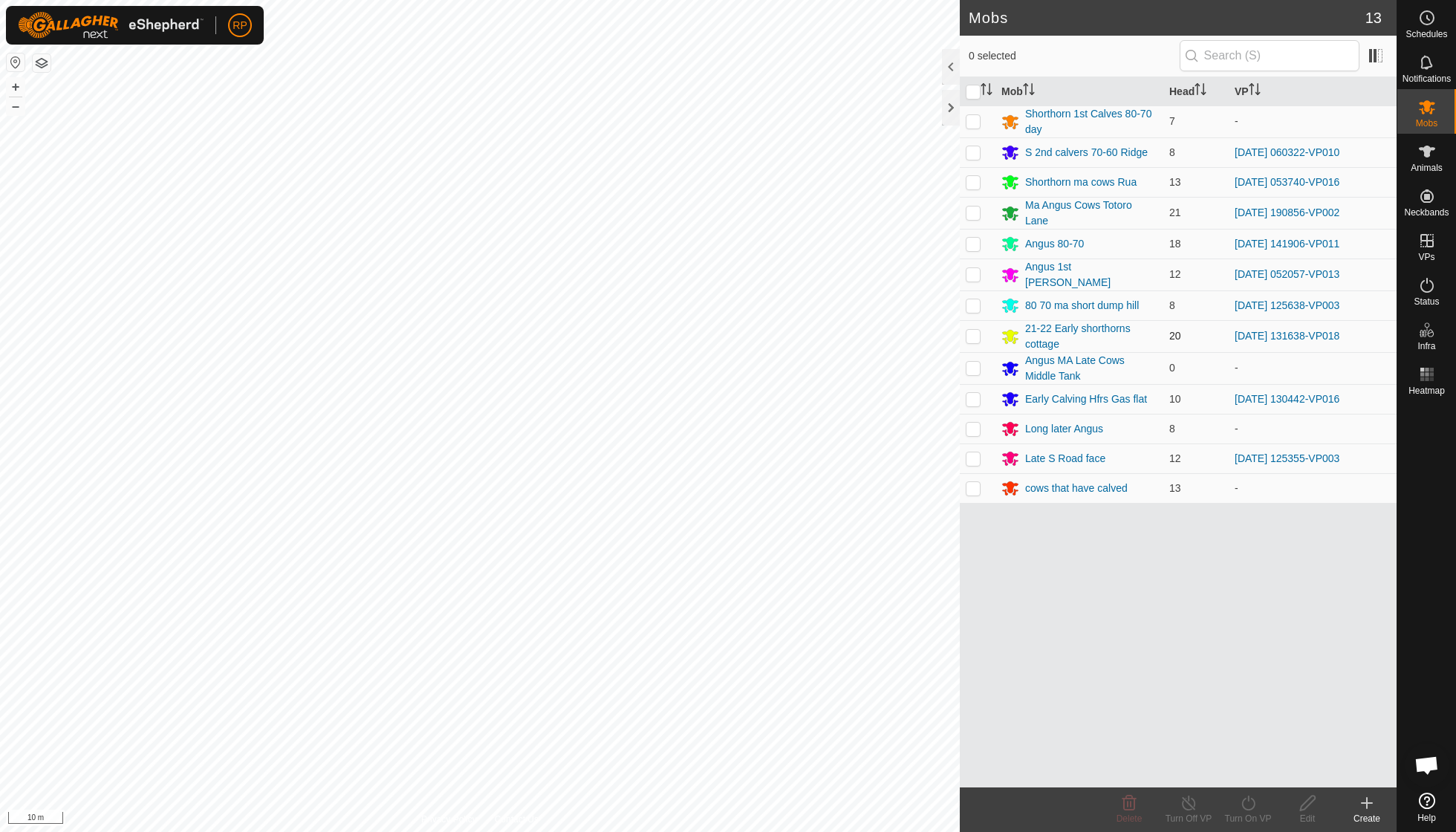
click at [973, 331] on p-checkbox at bounding box center [972, 335] width 15 height 12
checkbox input "true"
click at [1250, 805] on icon at bounding box center [1248, 802] width 18 height 18
click at [1248, 767] on link "Now" at bounding box center [1293, 769] width 147 height 30
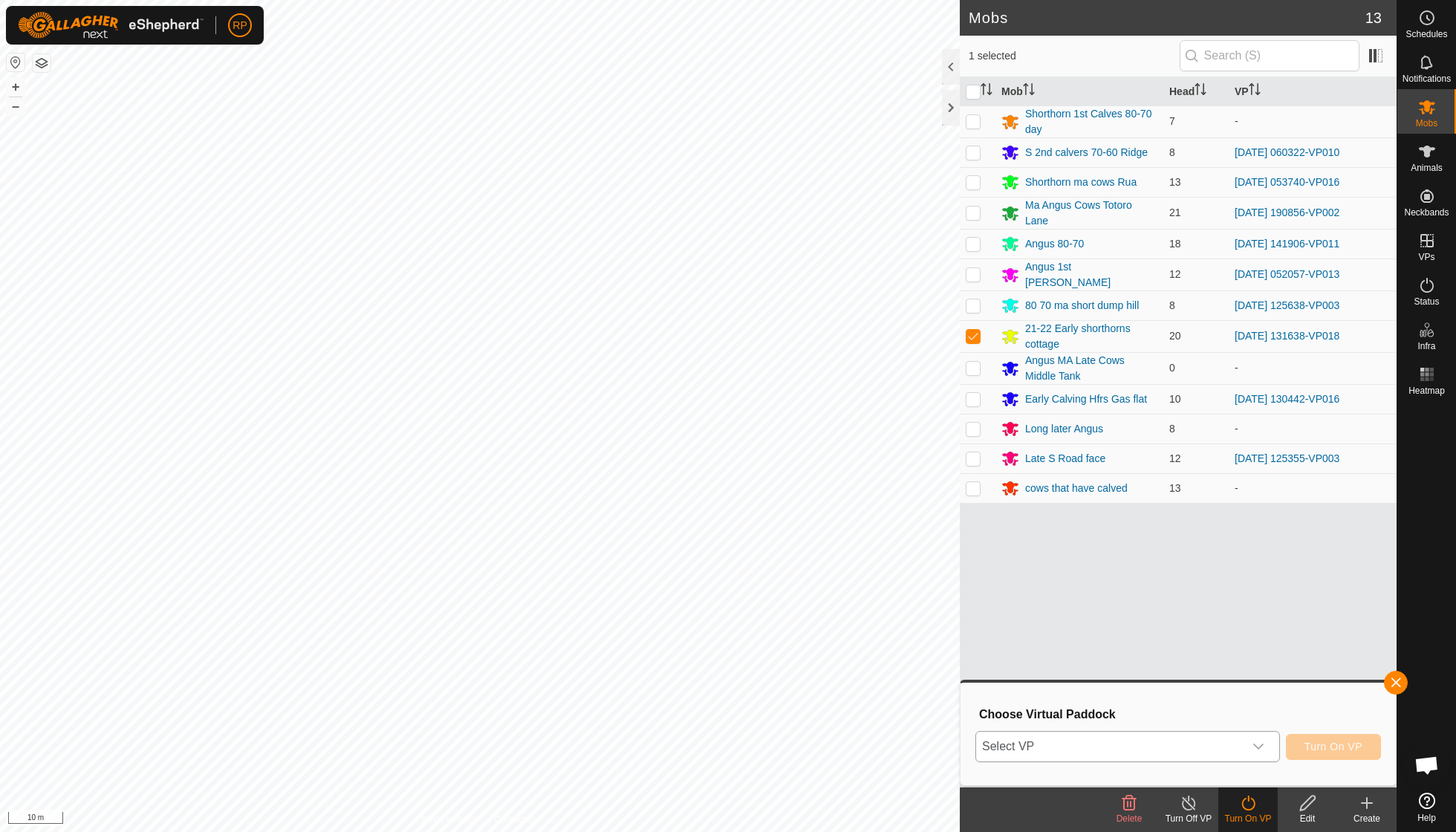
click at [1258, 744] on icon "dropdown trigger" at bounding box center [1258, 746] width 12 height 12
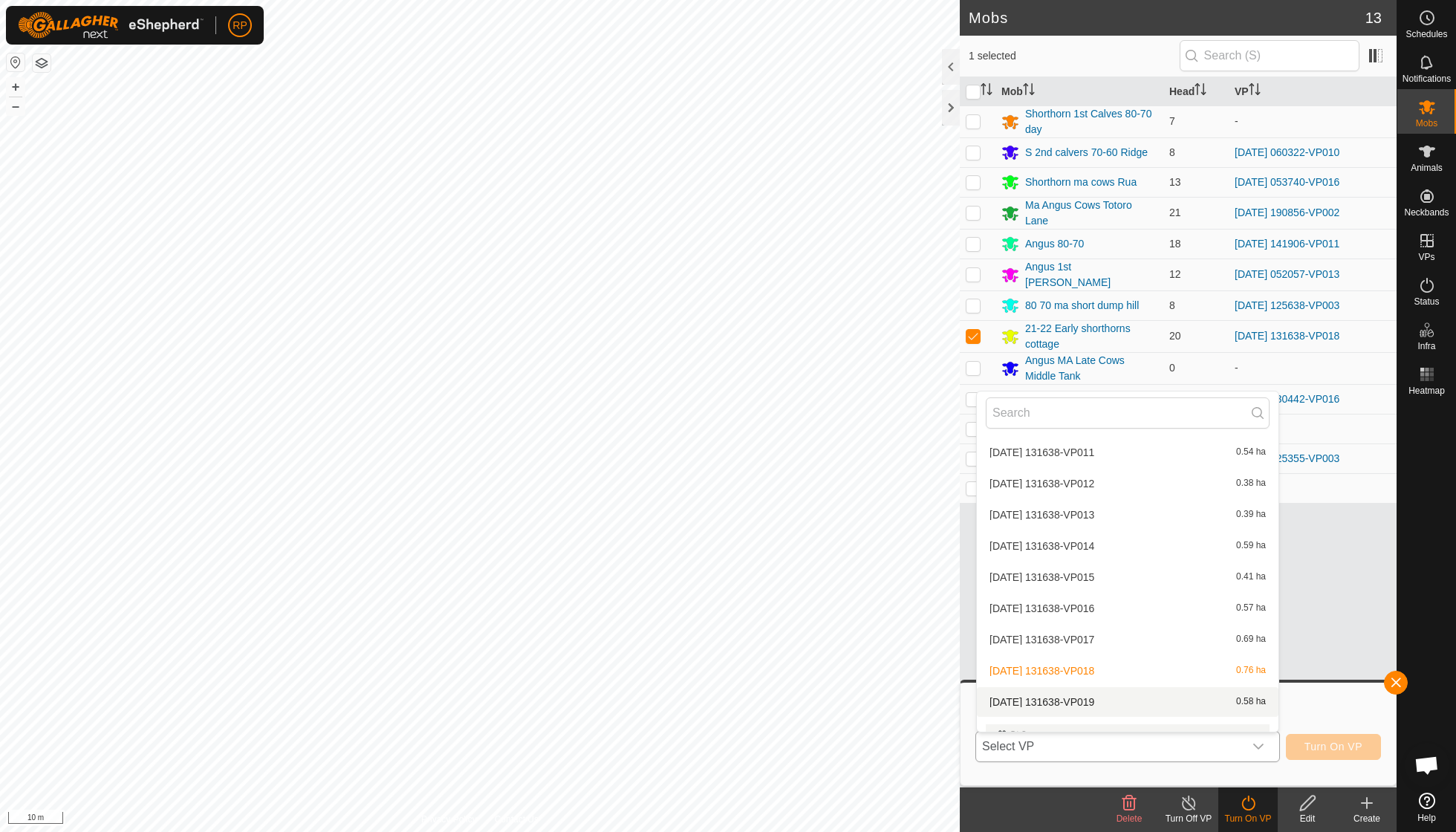
scroll to position [1768, 0]
click at [1089, 684] on li "[DATE] 131638-VP019 0.58 ha" at bounding box center [1127, 698] width 302 height 30
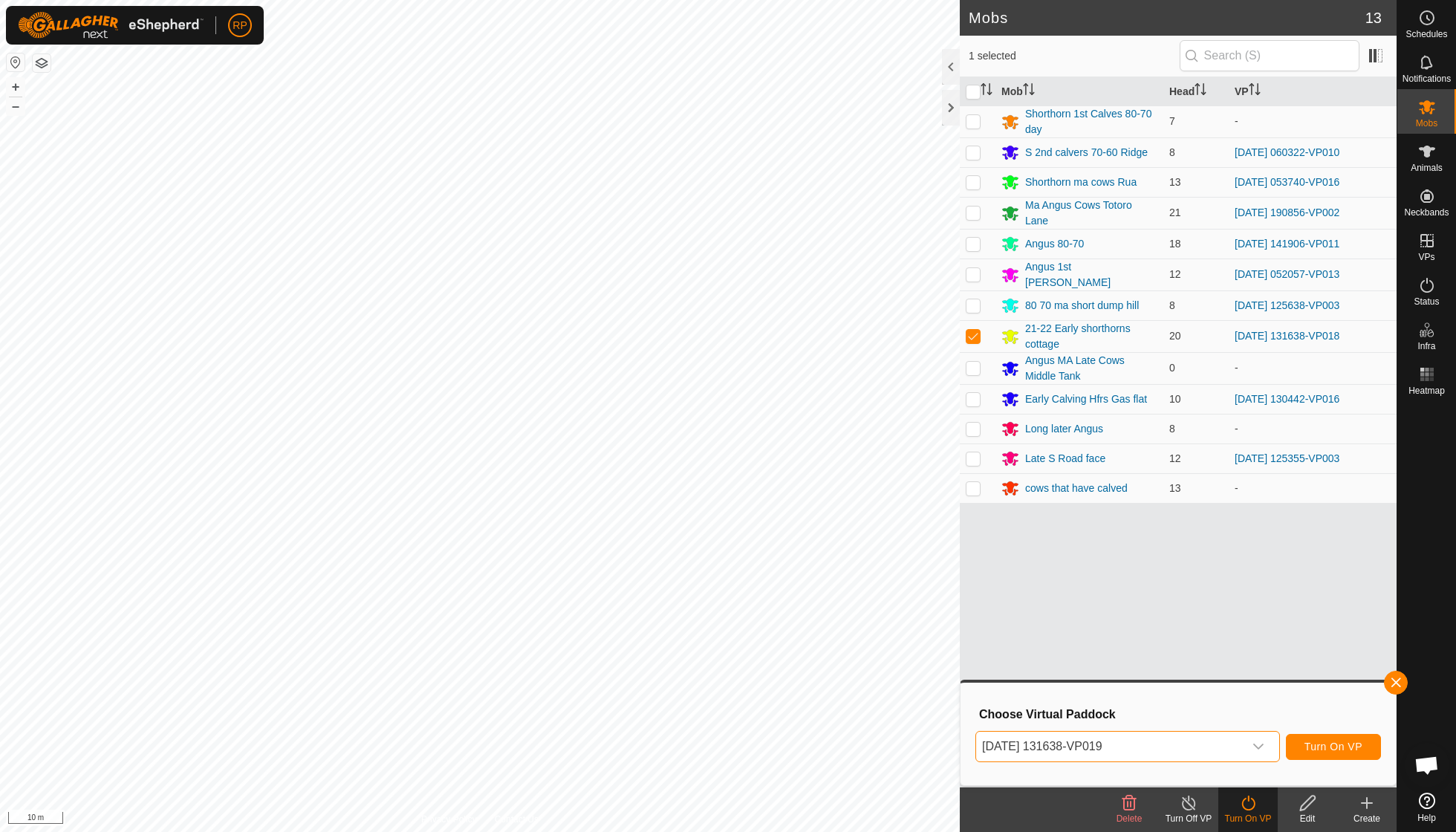
click at [1337, 747] on span "Turn On VP" at bounding box center [1332, 746] width 58 height 12
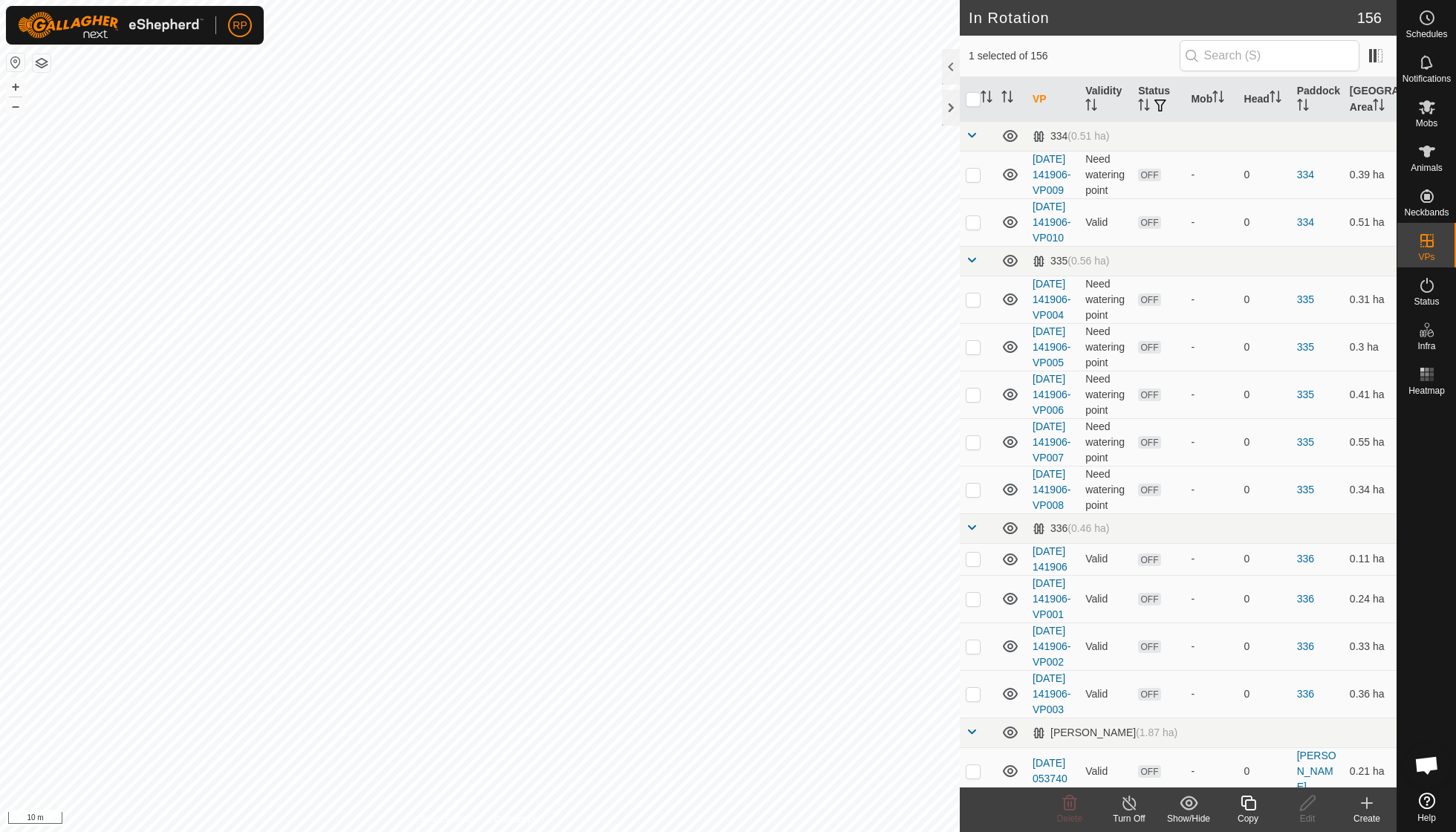
click at [1251, 799] on icon at bounding box center [1247, 802] width 15 height 15
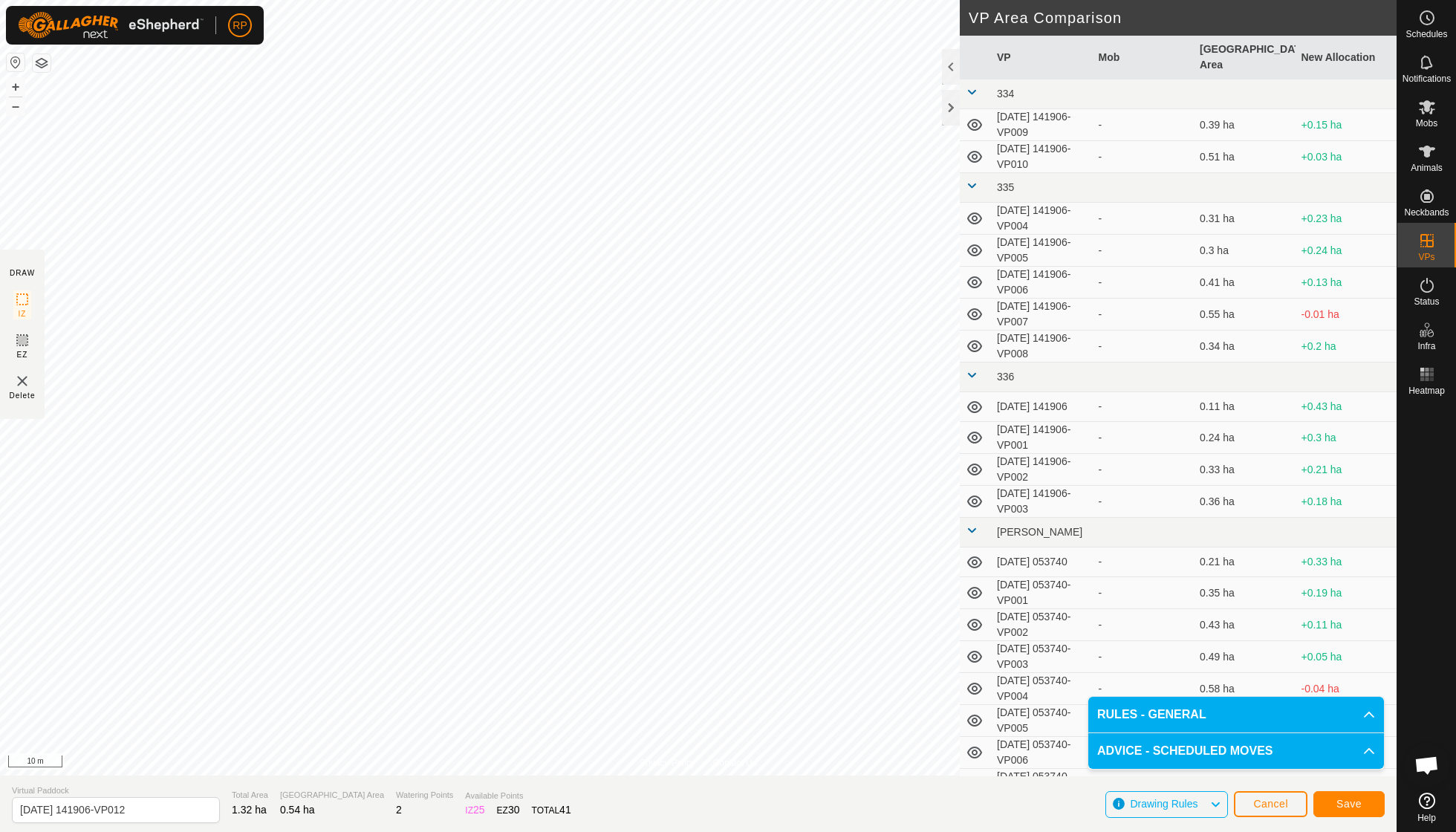
click at [960, 327] on div "Privacy Policy Contact Us Type: Inclusion Zone undefined Animal + – ⇧ i 10 m DR…" at bounding box center [698, 416] width 1396 height 832
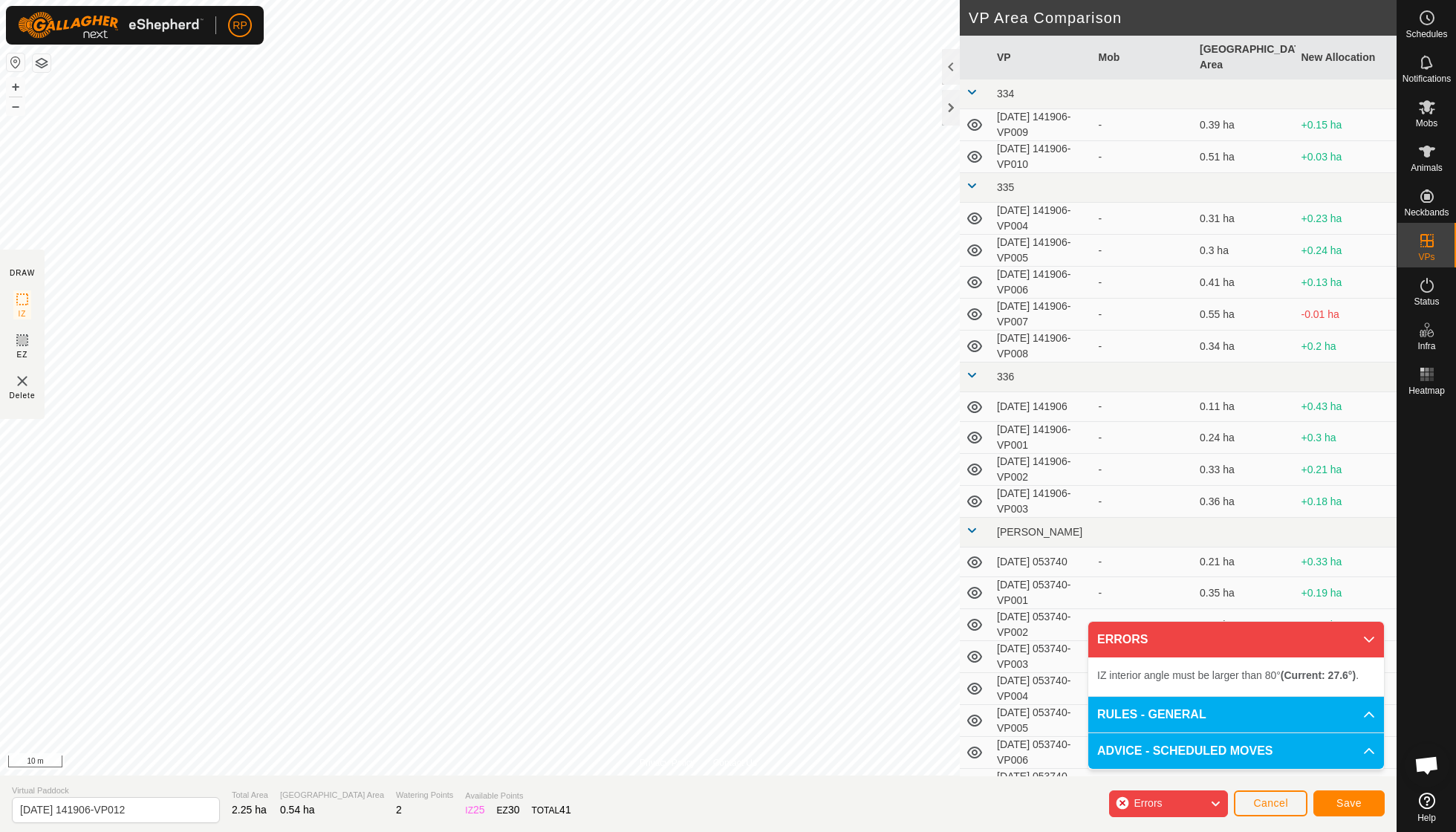
click at [815, 0] on html "RP Schedules Notifications Mobs Animals Neckbands VPs Status Infra Heatmap Help…" at bounding box center [728, 416] width 1456 height 832
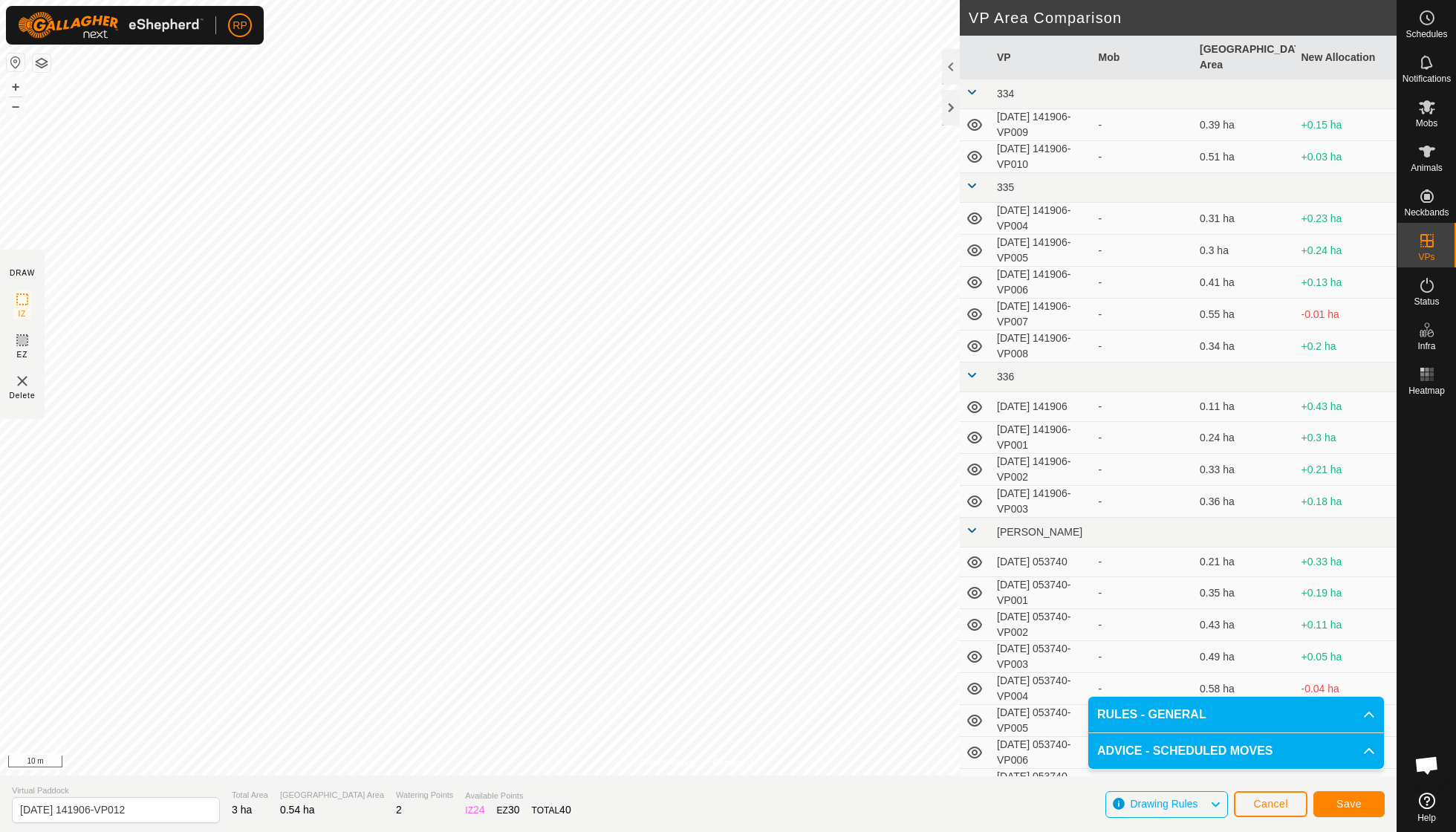
click at [761, 0] on html "RP Schedules Notifications Mobs Animals Neckbands VPs Status Infra Heatmap Help…" at bounding box center [728, 416] width 1456 height 832
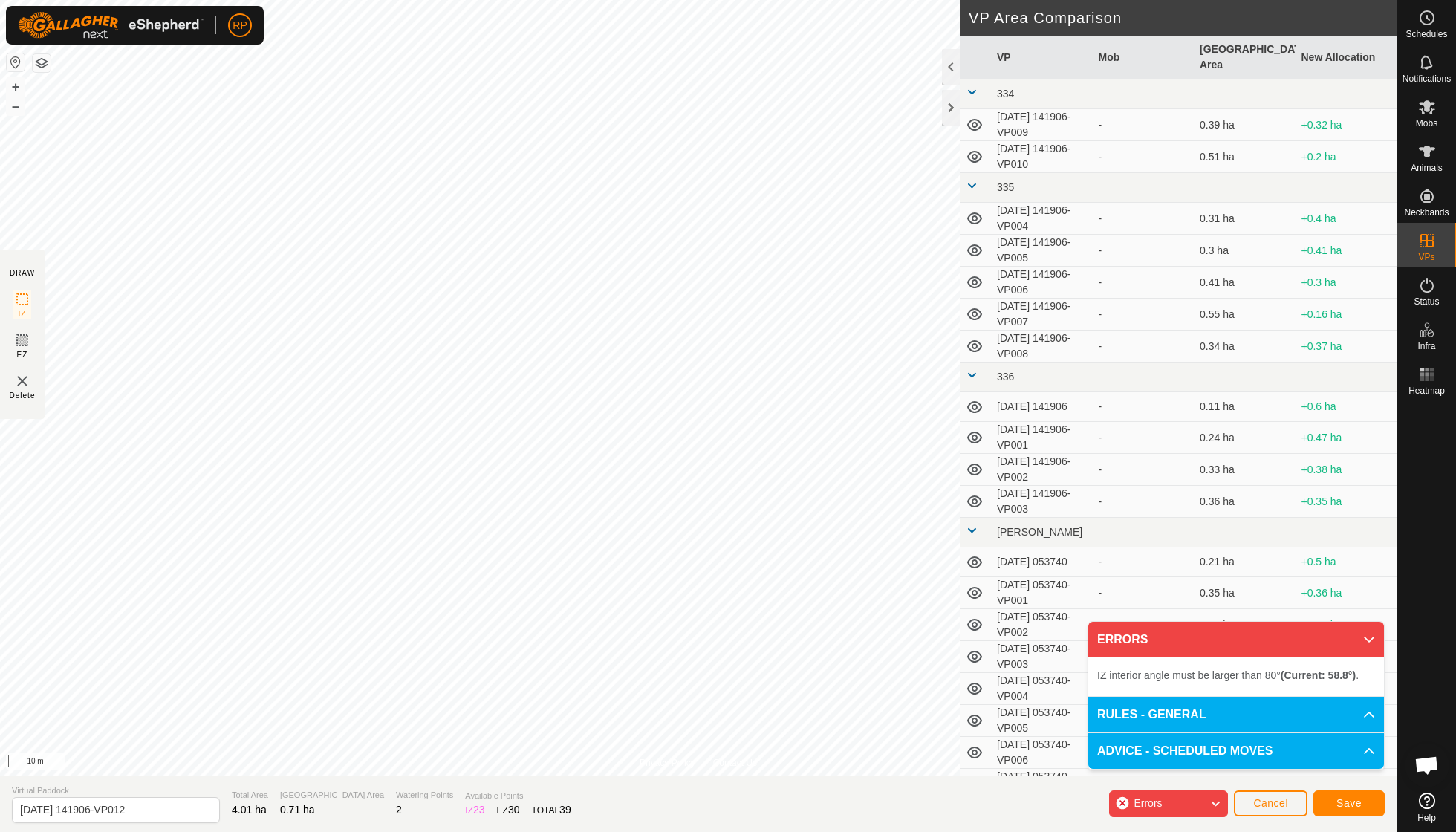
click at [608, 0] on html "RP Schedules Notifications Mobs Animals Neckbands VPs Status Infra Heatmap Help…" at bounding box center [728, 416] width 1456 height 832
click at [232, 0] on html "RP Schedules Notifications Mobs Animals Neckbands VPs Status Infra Heatmap Help…" at bounding box center [728, 416] width 1456 height 832
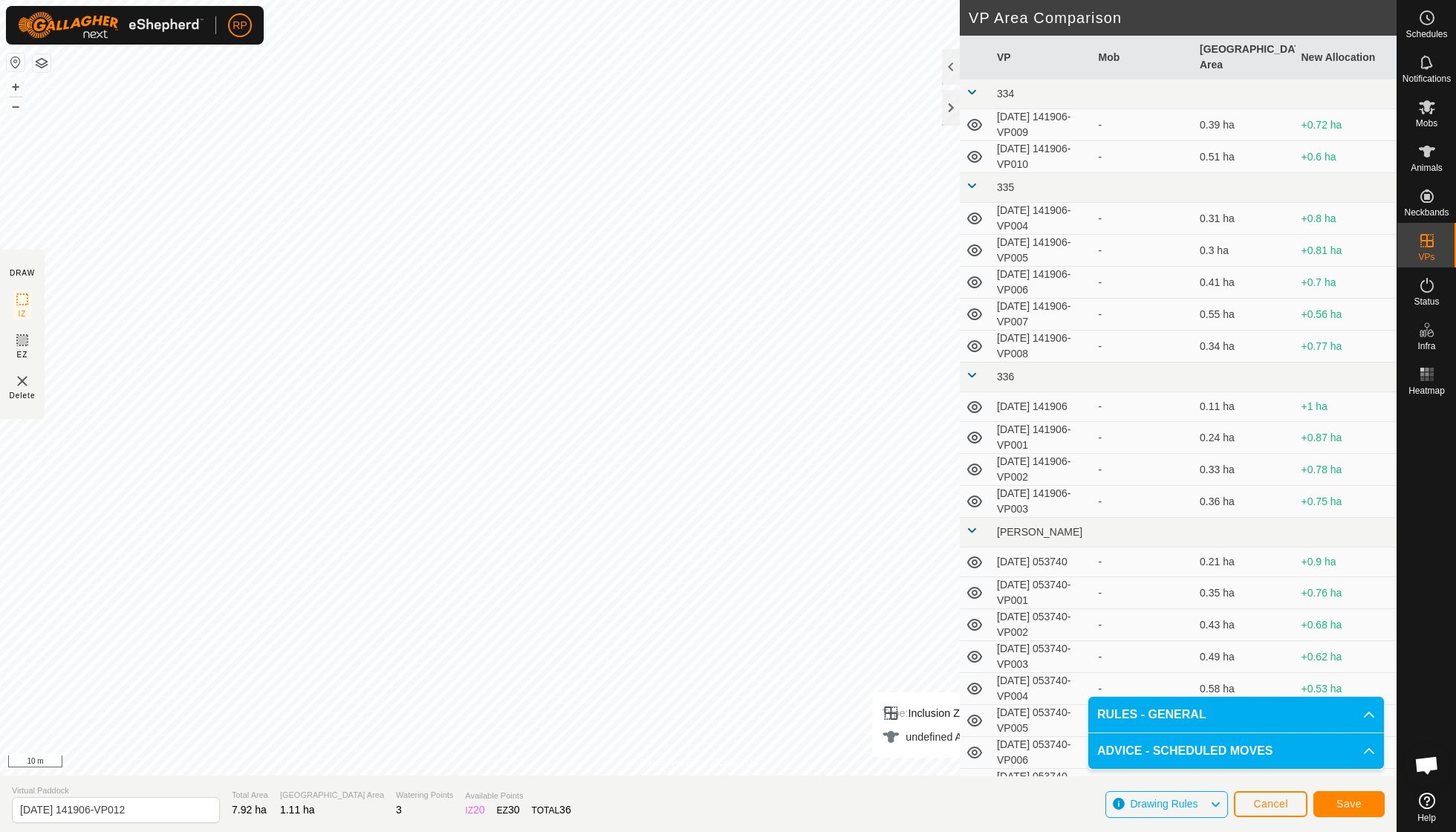
click at [1349, 802] on span "Save" at bounding box center [1349, 803] width 25 height 12
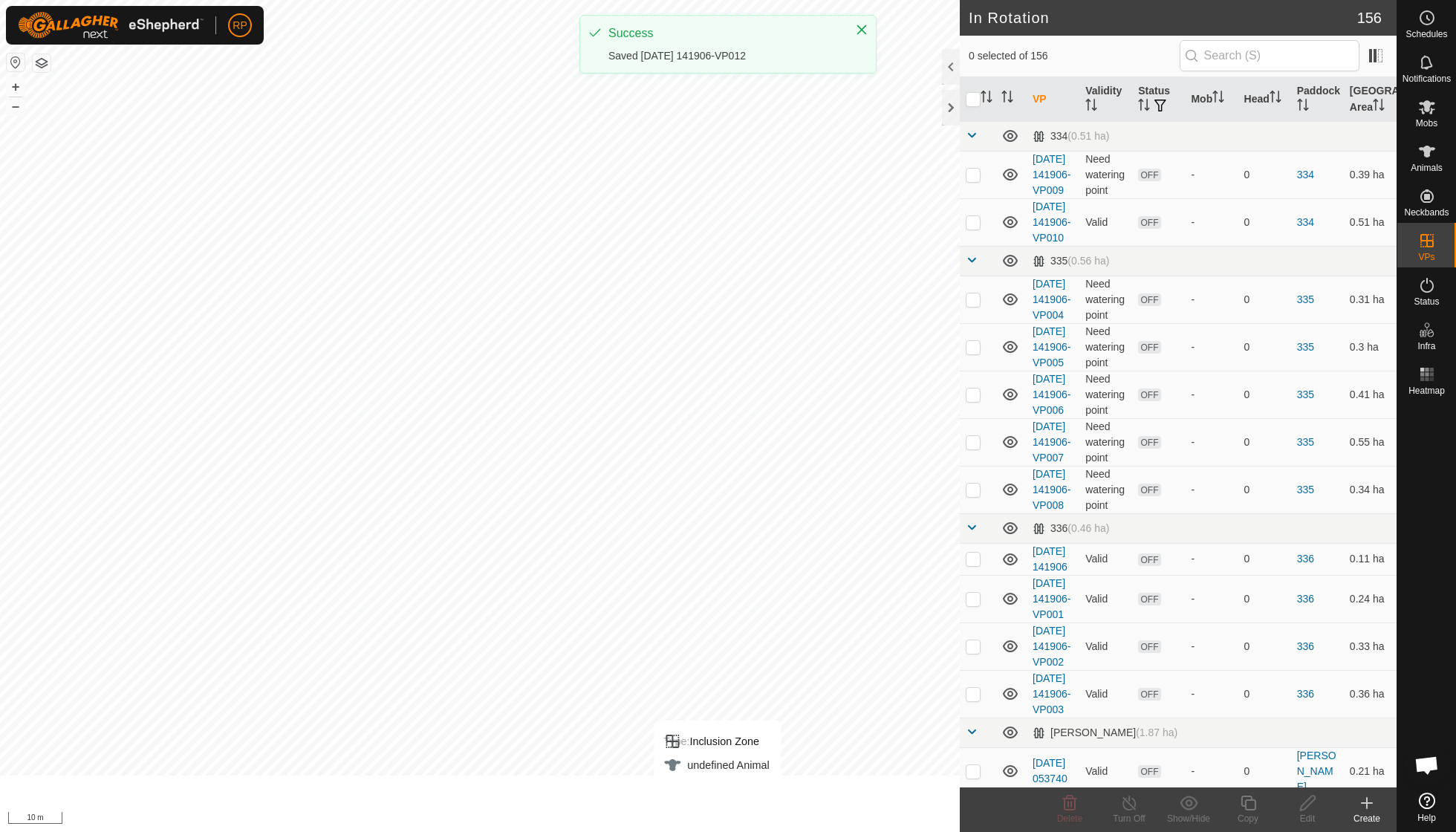
click at [1432, 114] on icon at bounding box center [1426, 107] width 18 height 18
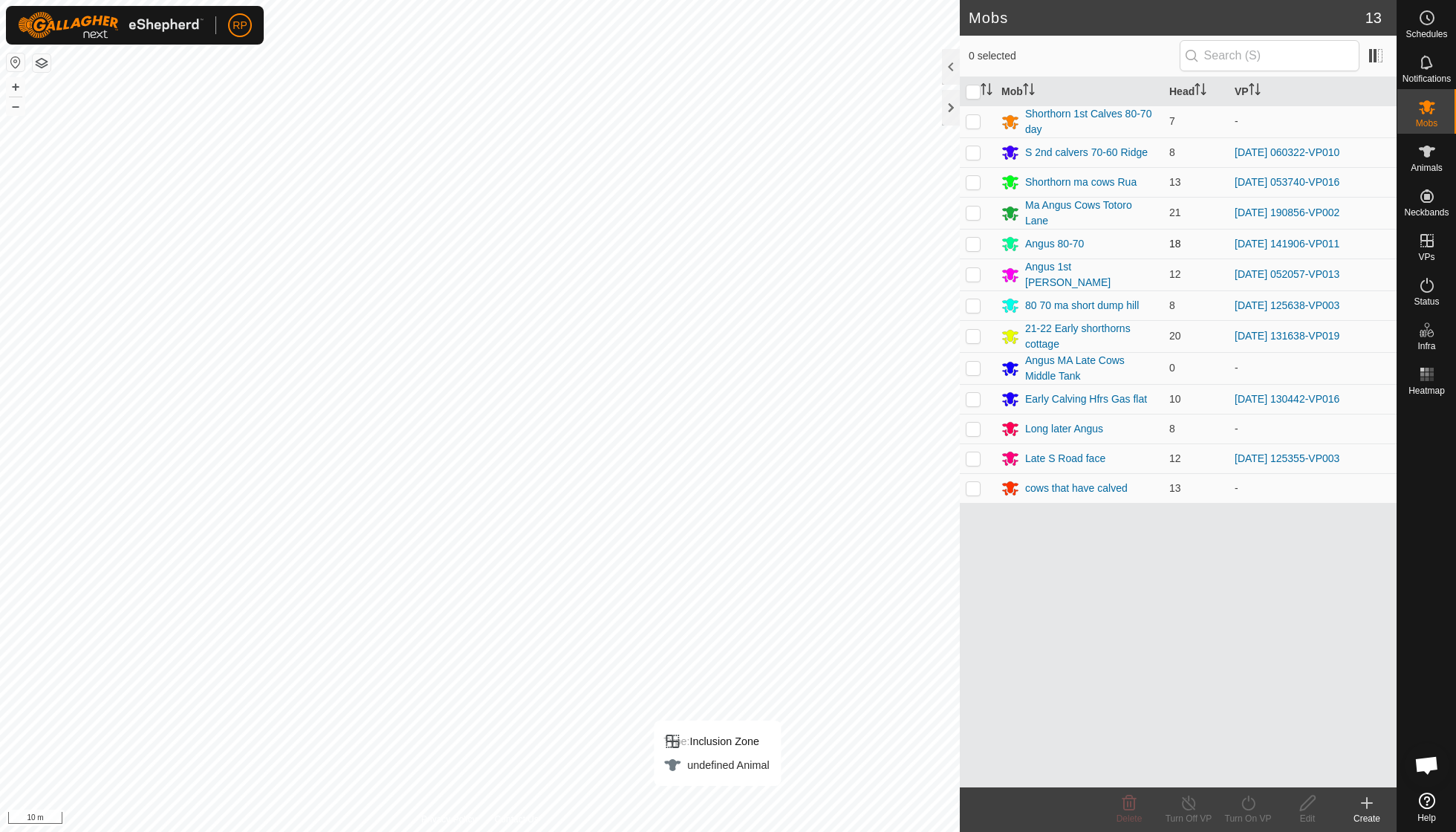
click at [976, 243] on p-checkbox at bounding box center [972, 243] width 15 height 12
checkbox input "true"
click at [1245, 804] on icon at bounding box center [1248, 802] width 18 height 18
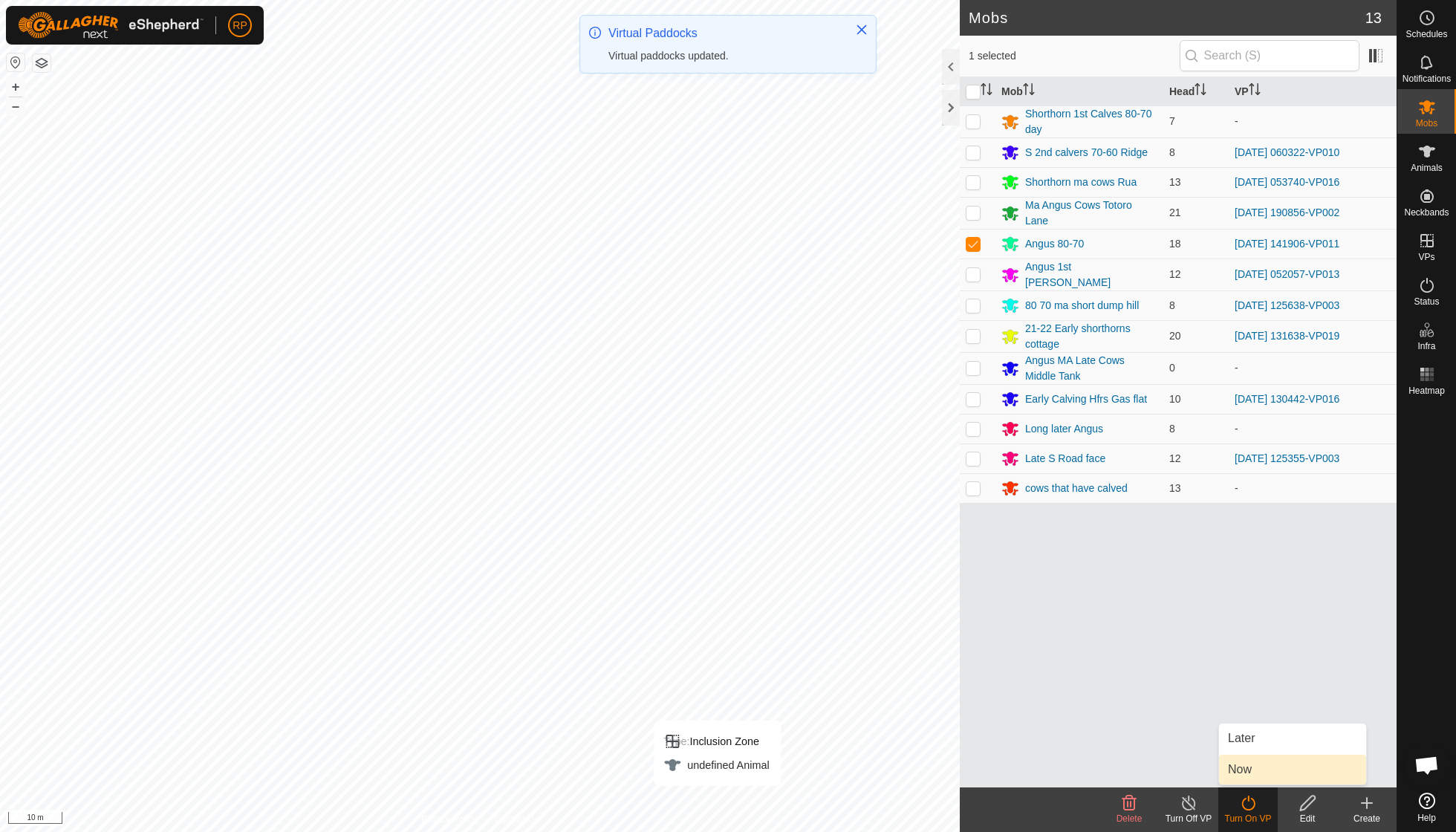
click at [1246, 770] on link "Now" at bounding box center [1293, 769] width 147 height 30
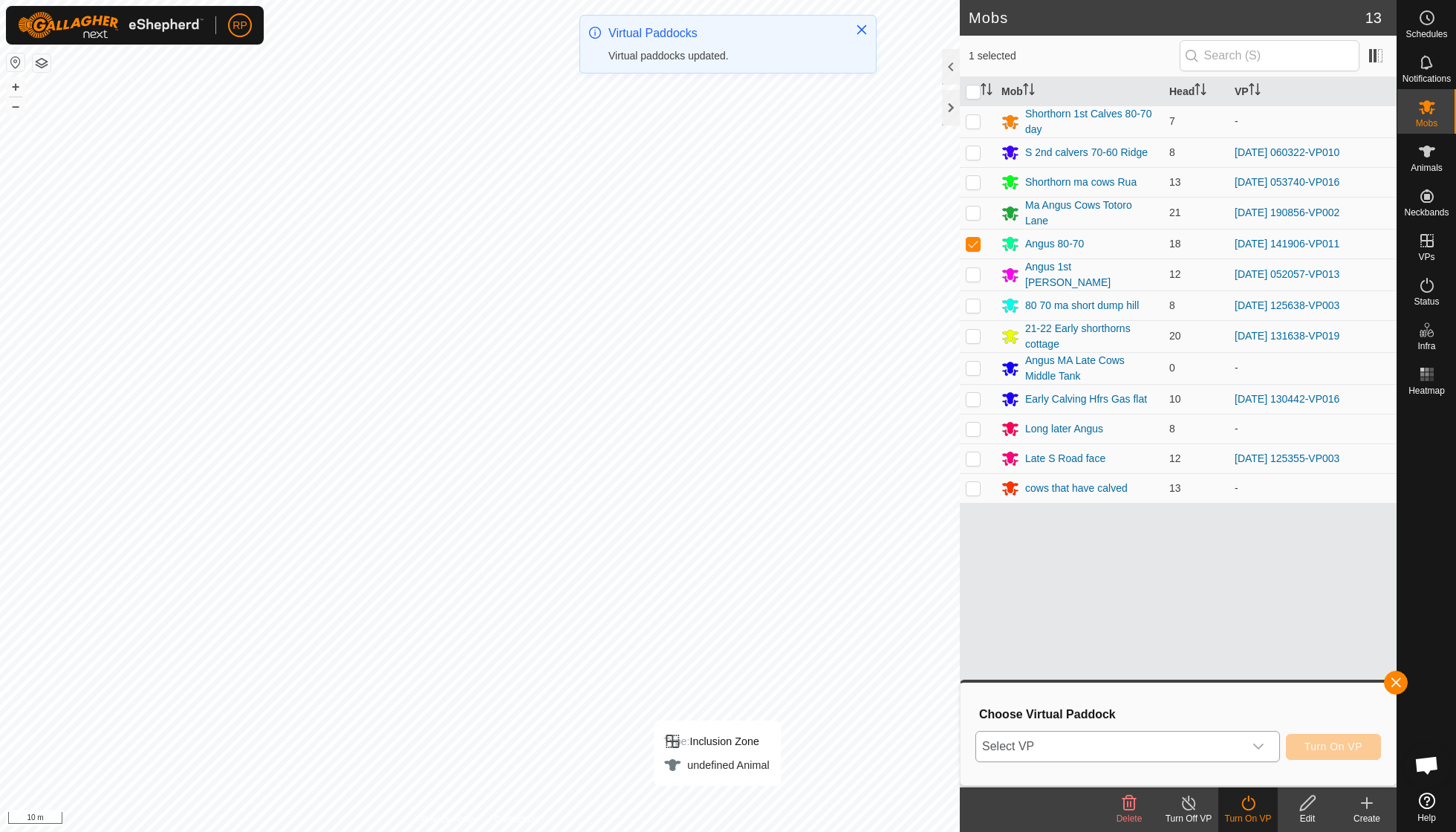
click at [1261, 748] on icon "dropdown trigger" at bounding box center [1258, 746] width 12 height 12
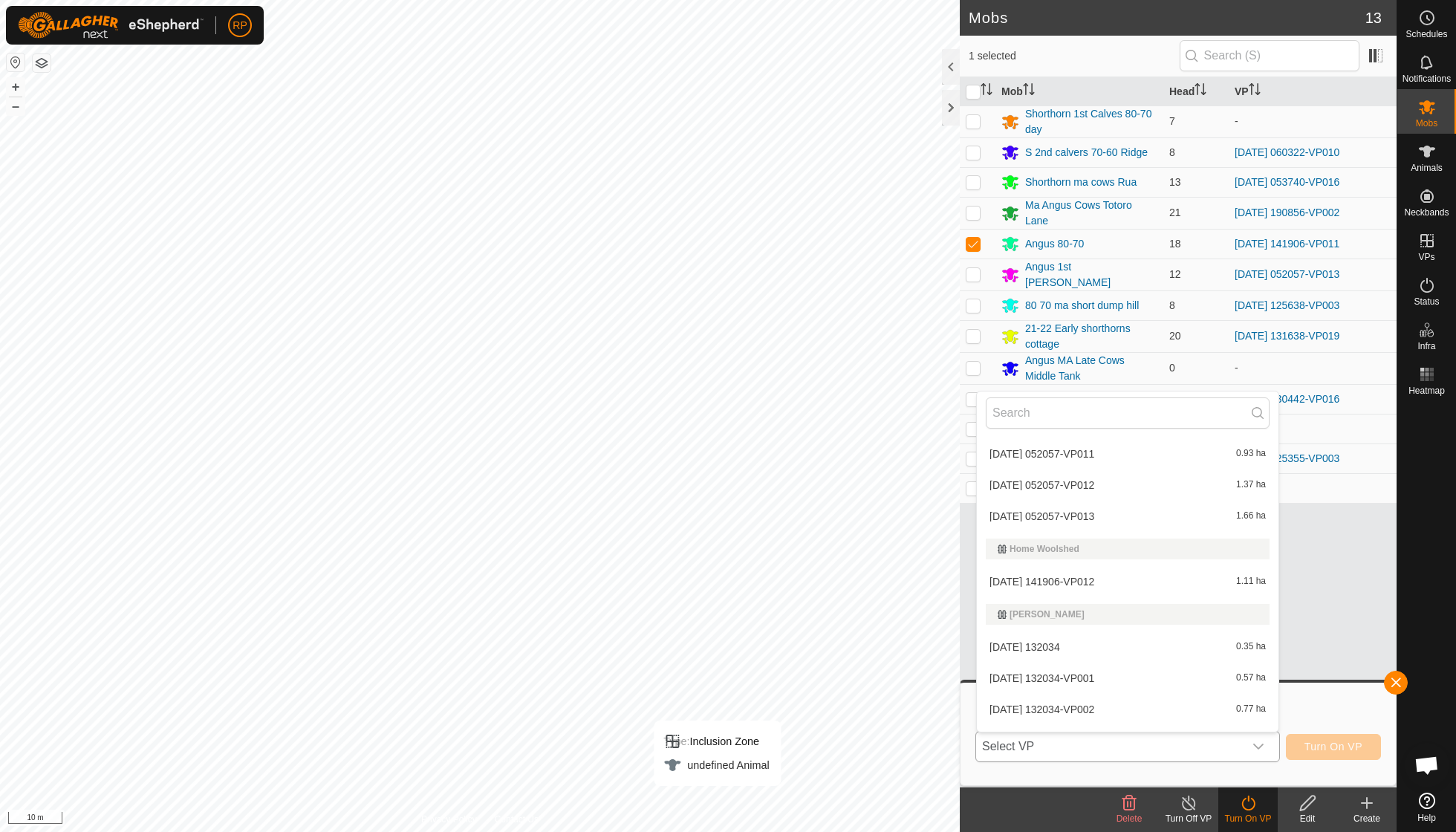
scroll to position [2919, 0]
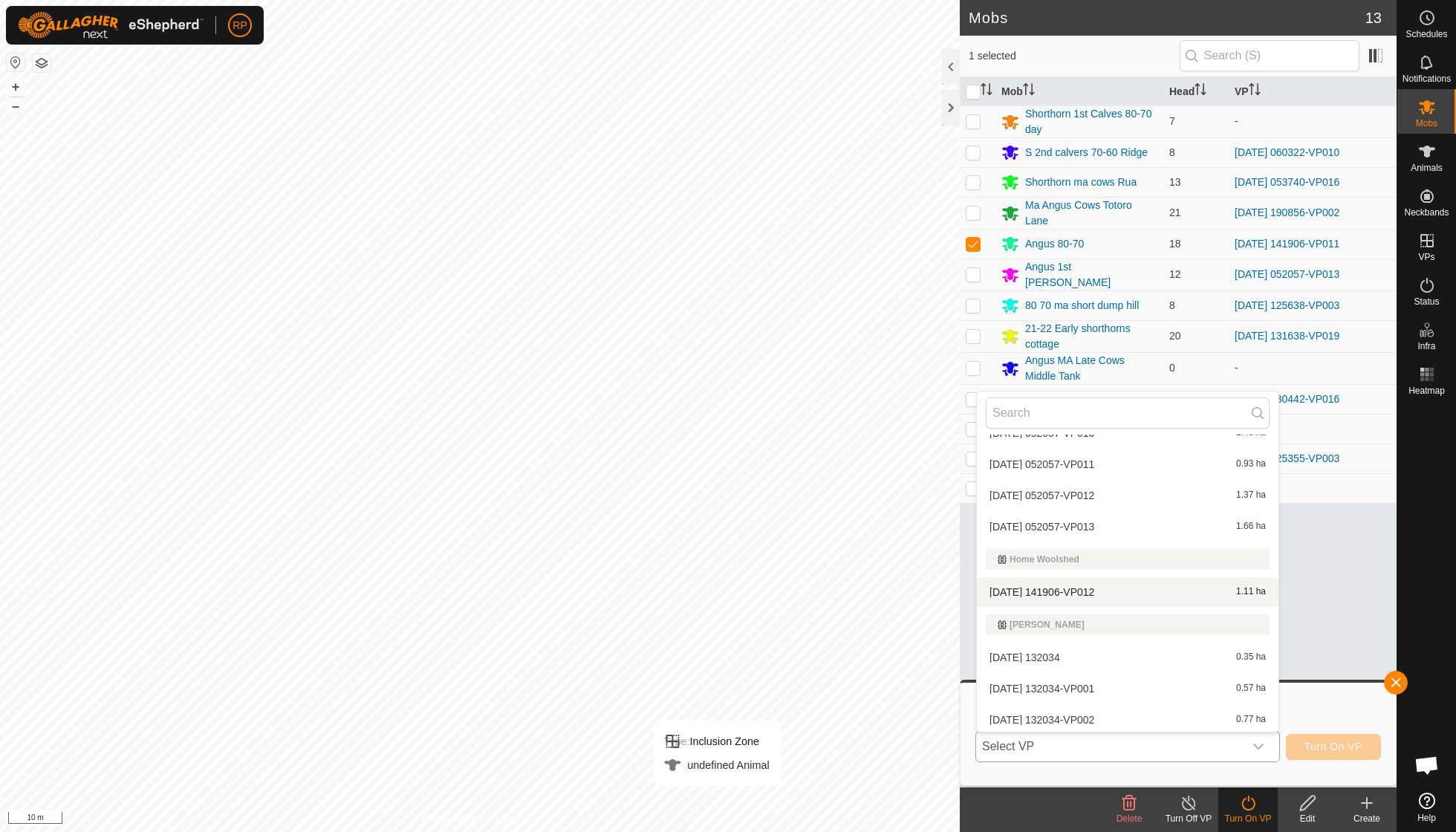
click at [1101, 577] on li "[DATE] 141906-VP012 1.11 ha" at bounding box center [1127, 592] width 302 height 30
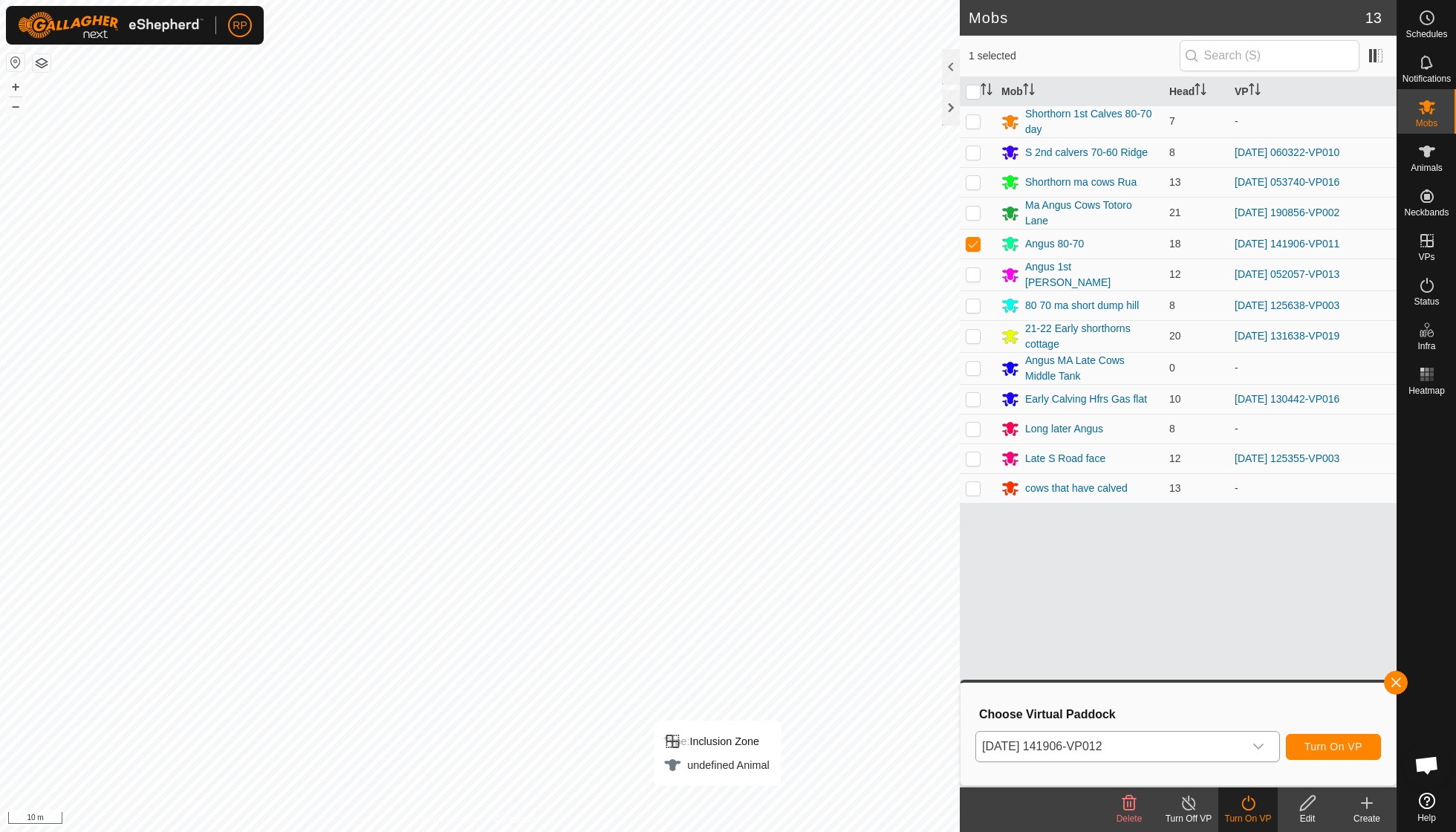
click at [1325, 741] on span "Turn On VP" at bounding box center [1332, 746] width 58 height 12
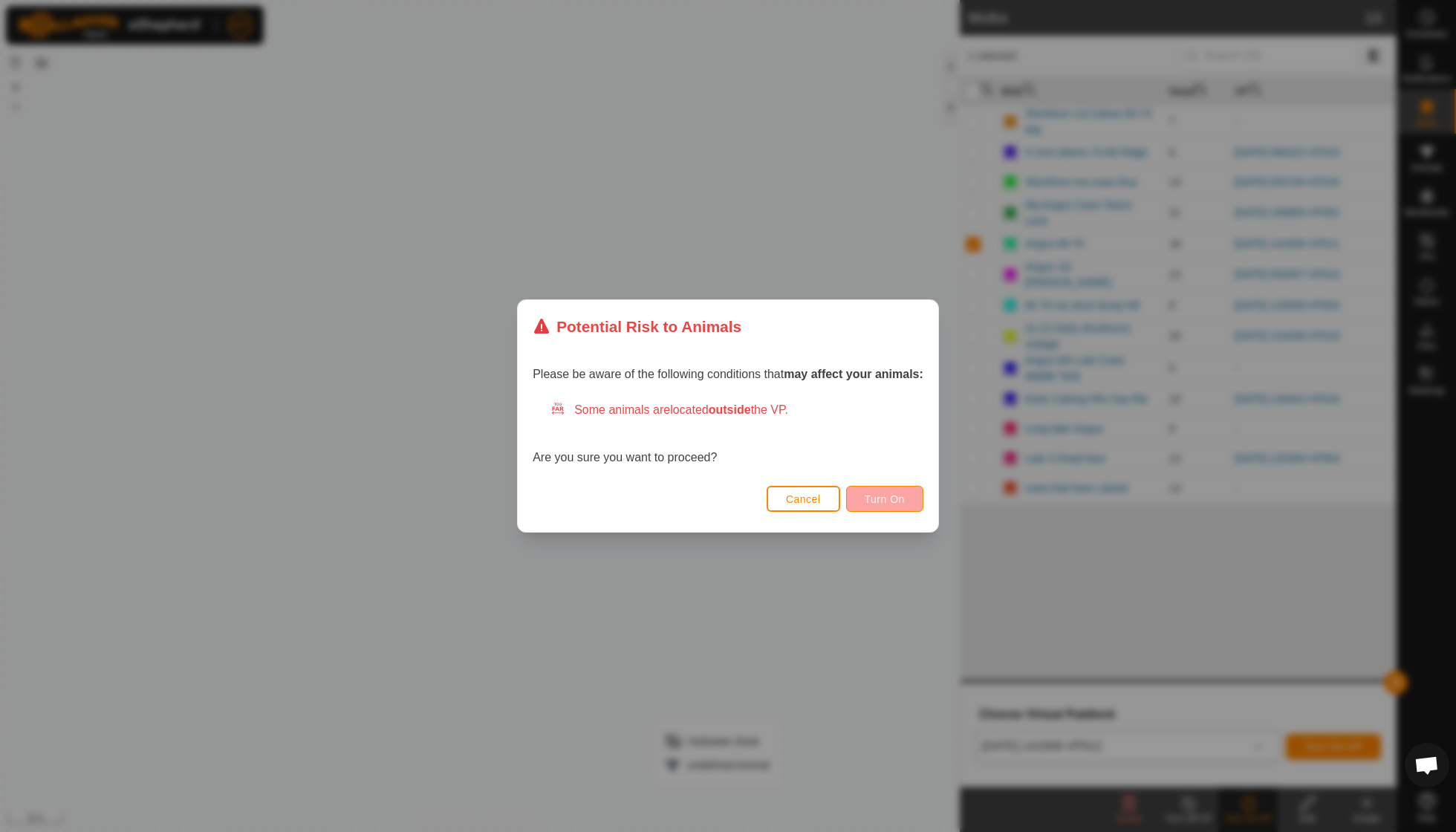
click at [886, 496] on span "Turn On" at bounding box center [884, 499] width 40 height 12
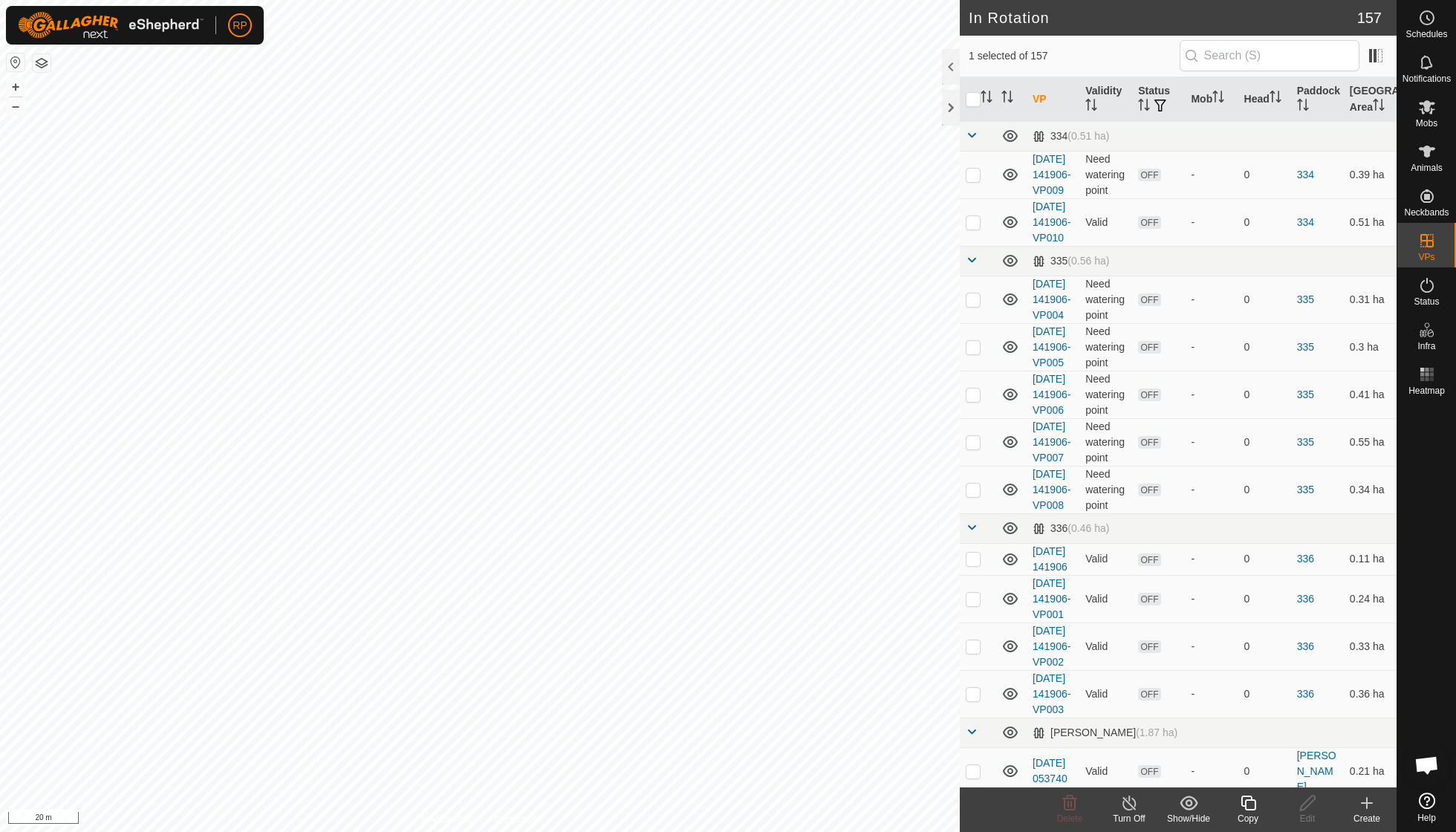
click at [1254, 806] on icon at bounding box center [1248, 802] width 18 height 18
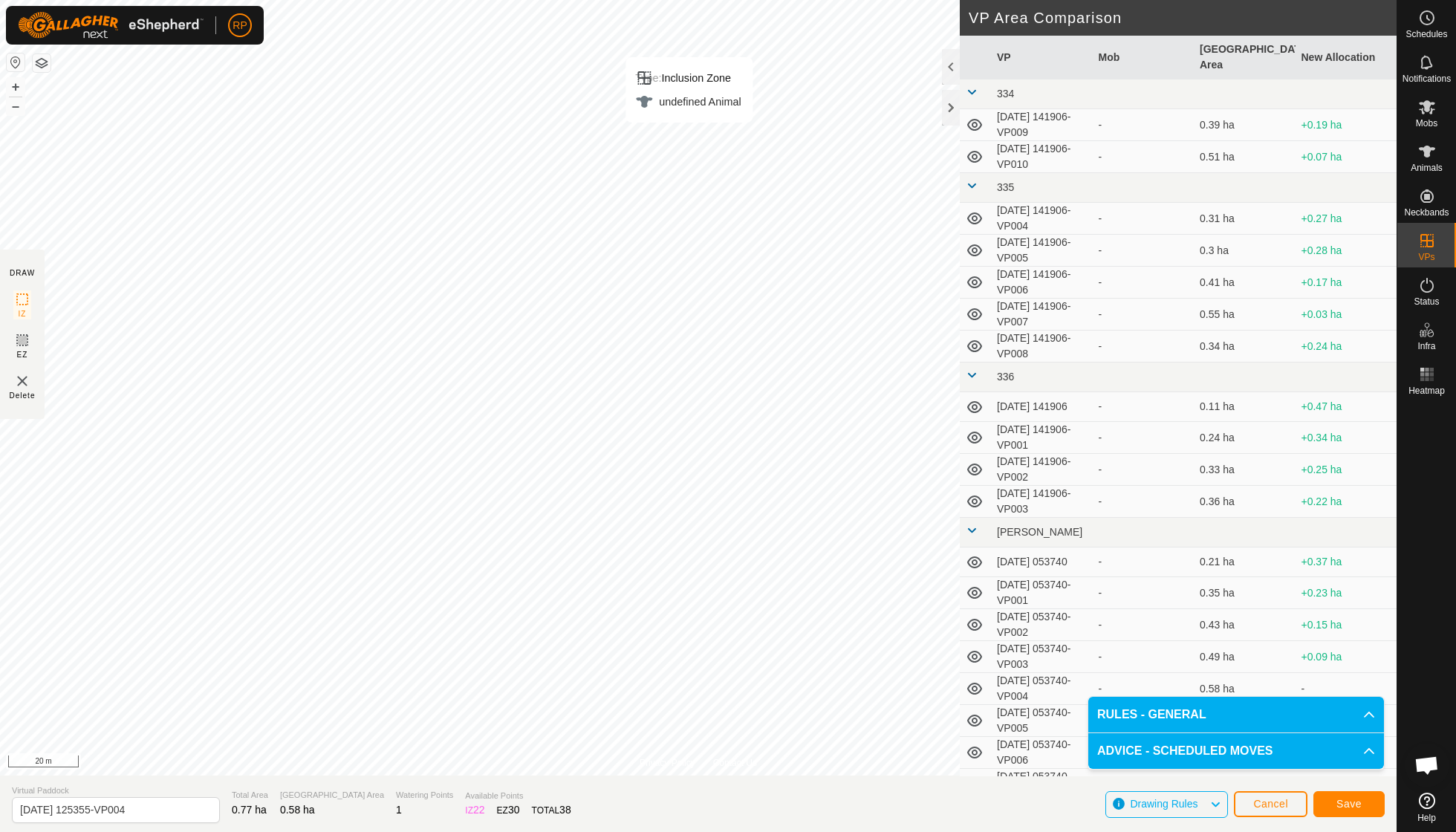
click at [1331, 800] on button "Save" at bounding box center [1349, 804] width 71 height 26
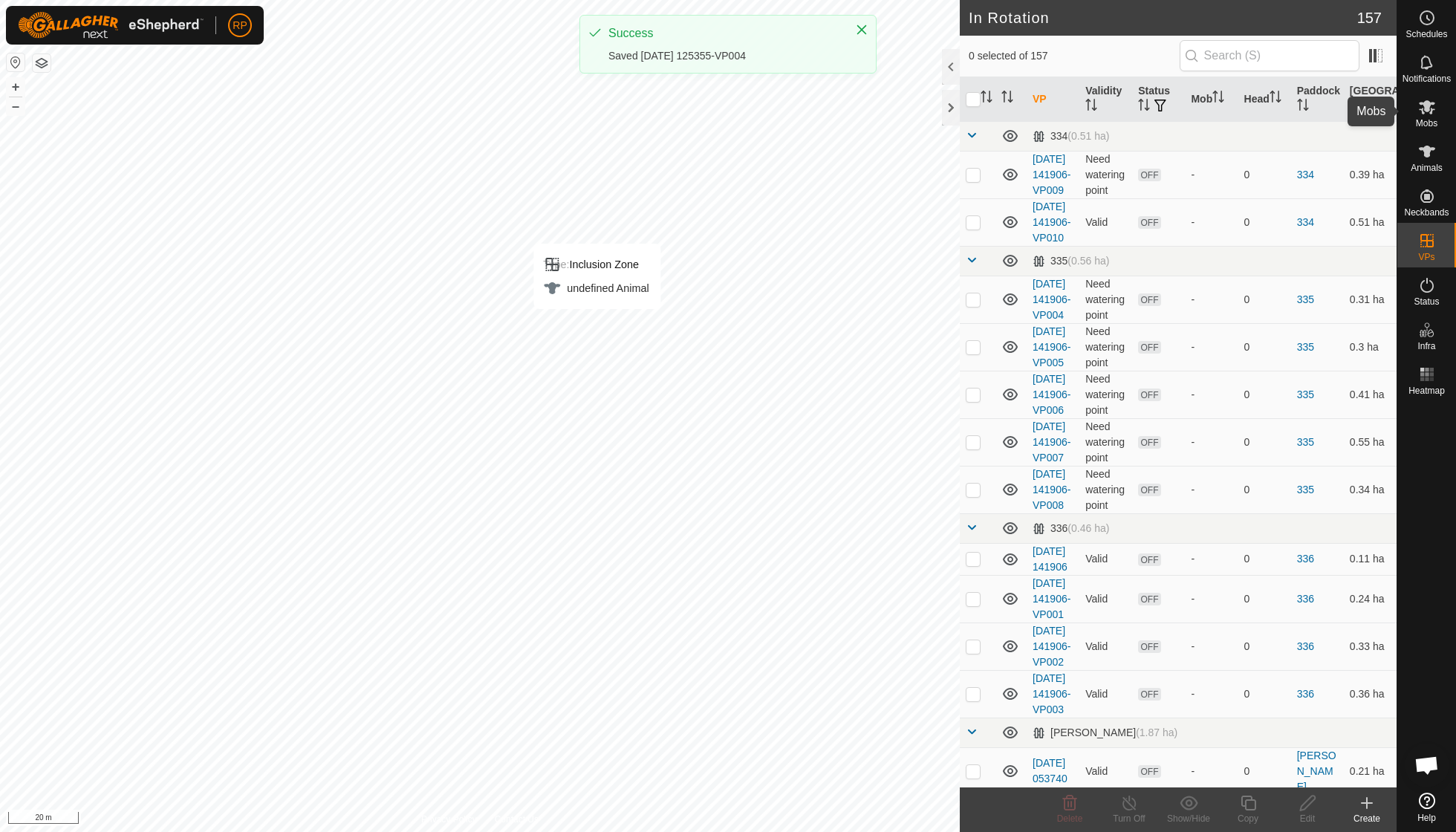
click at [1429, 123] on span "Mobs" at bounding box center [1426, 124] width 21 height 9
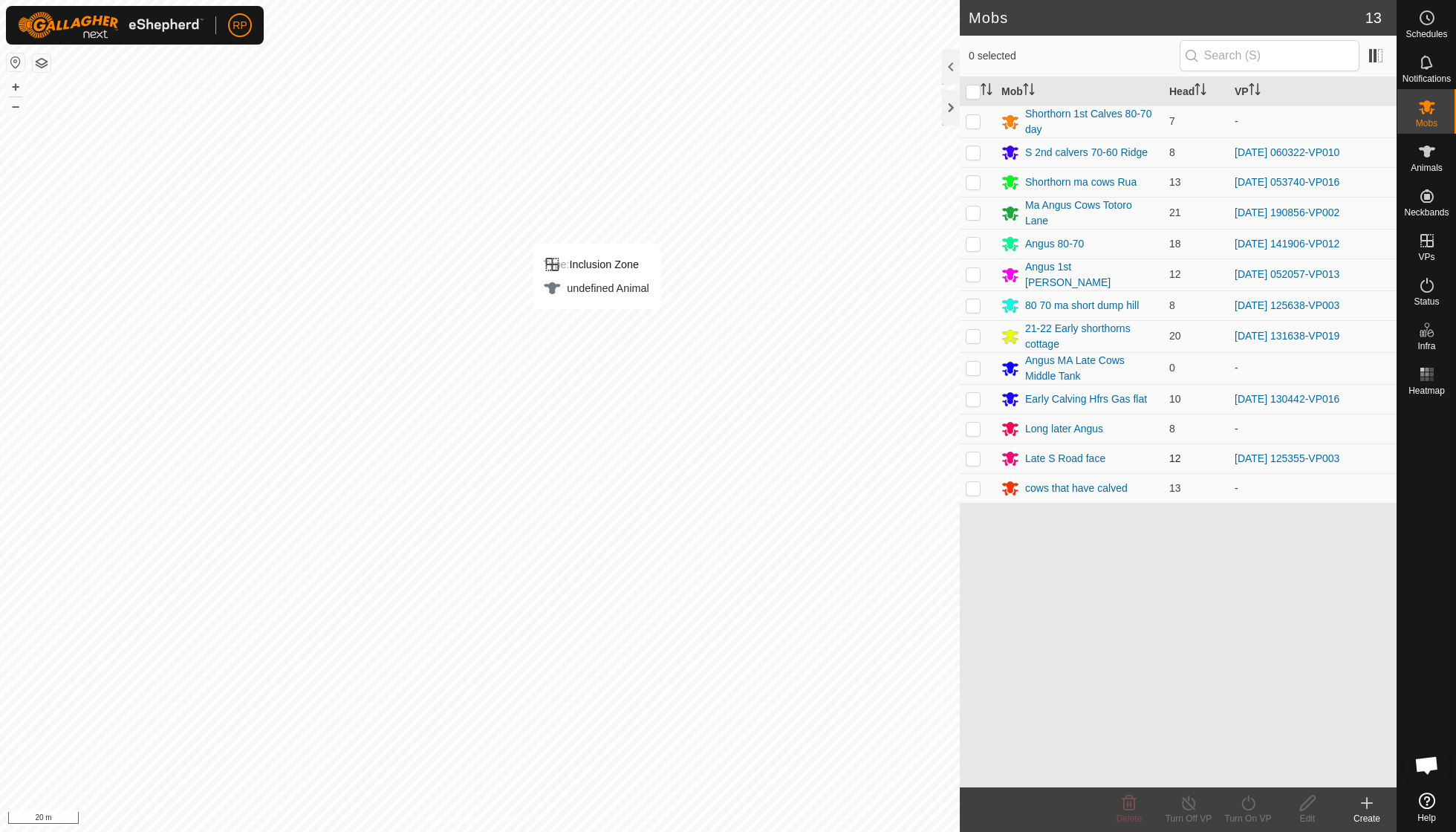
click at [969, 452] on p-checkbox at bounding box center [972, 457] width 15 height 12
checkbox input "true"
click at [1249, 804] on icon at bounding box center [1248, 802] width 18 height 18
click at [1248, 764] on span "Now" at bounding box center [1240, 769] width 24 height 18
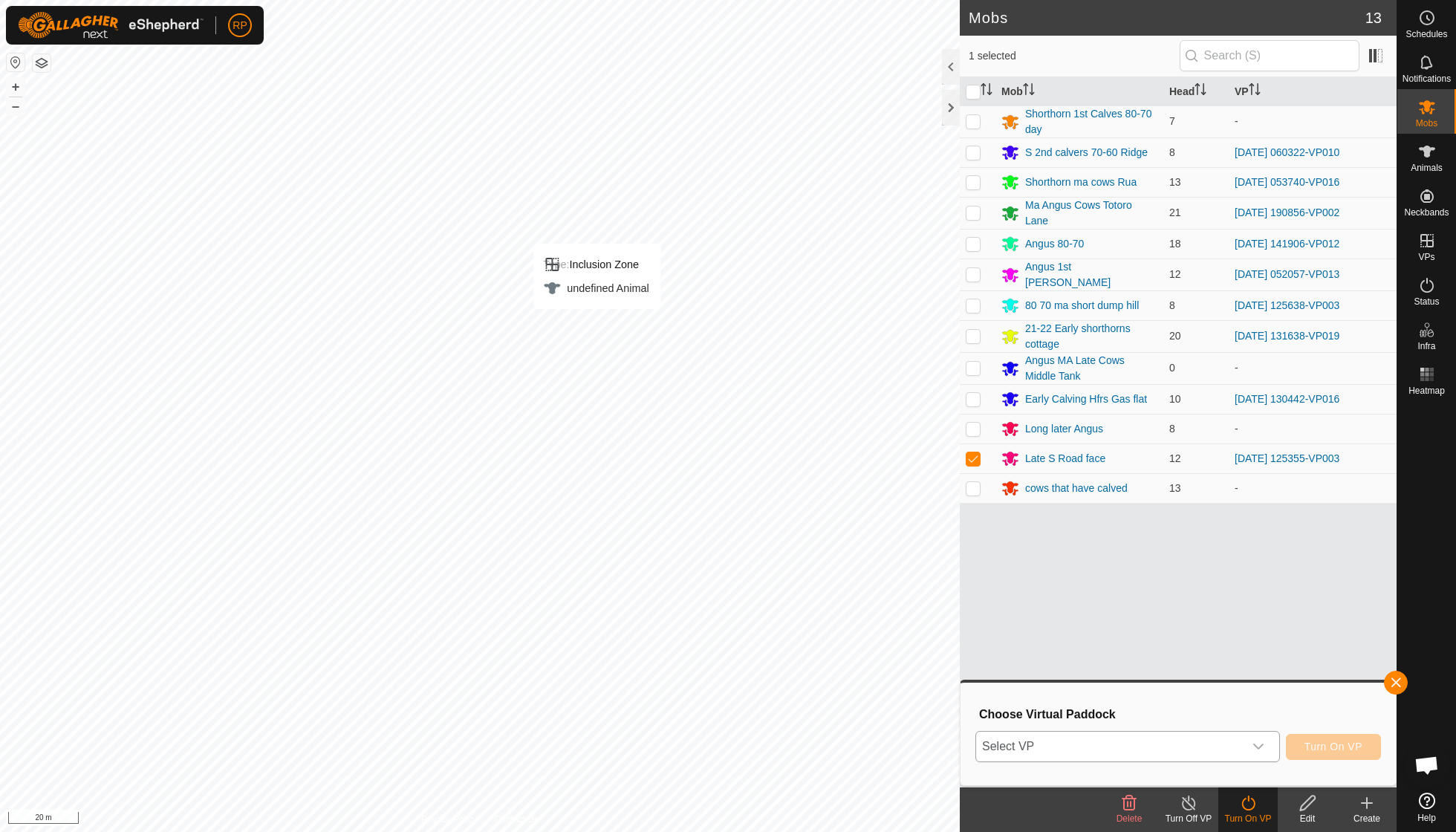
click at [1258, 746] on icon "dropdown trigger" at bounding box center [1258, 746] width 12 height 12
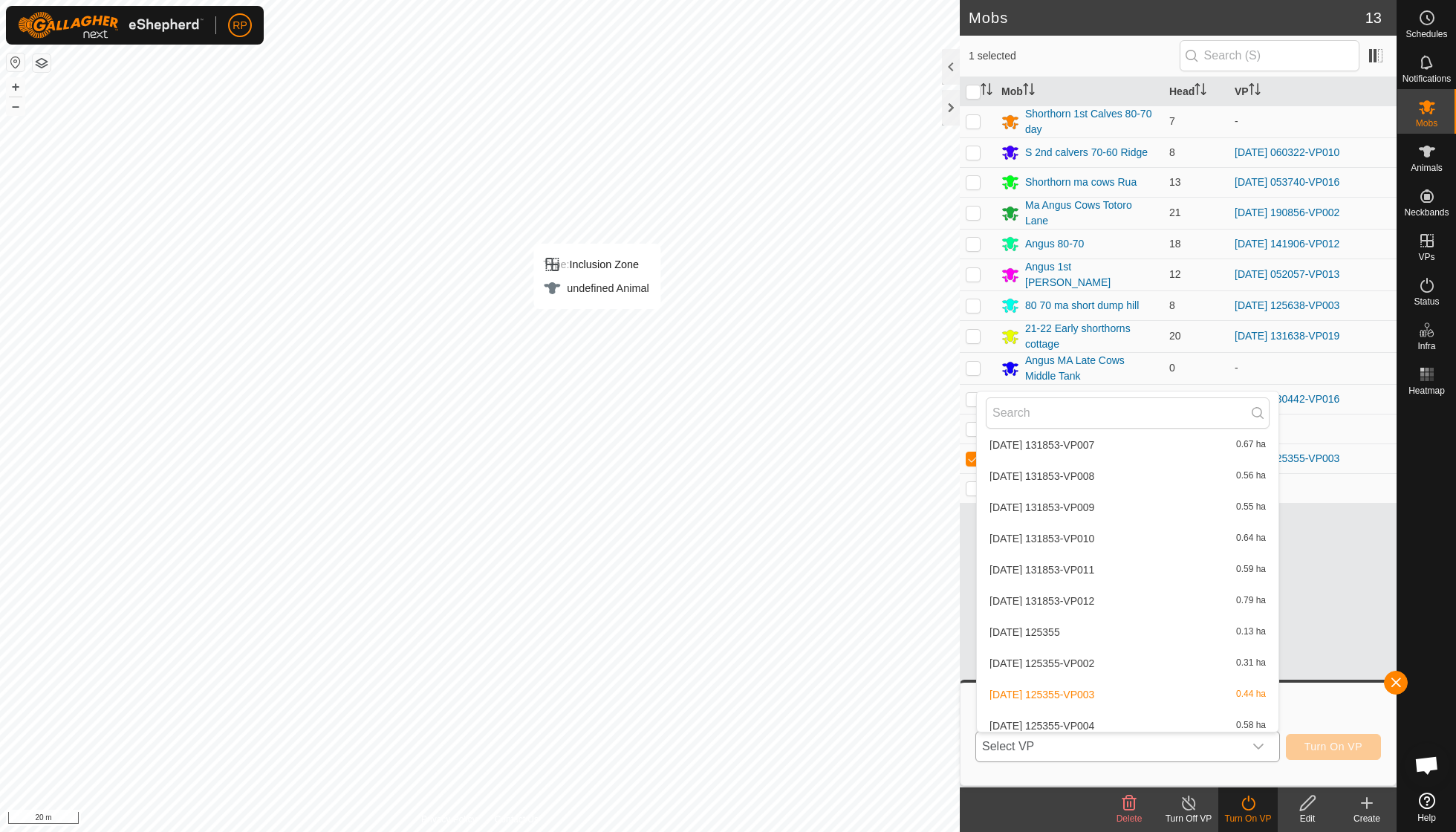
scroll to position [5315, 0]
click at [1111, 672] on li "[DATE] 125355-VP004 0.58 ha" at bounding box center [1127, 687] width 302 height 30
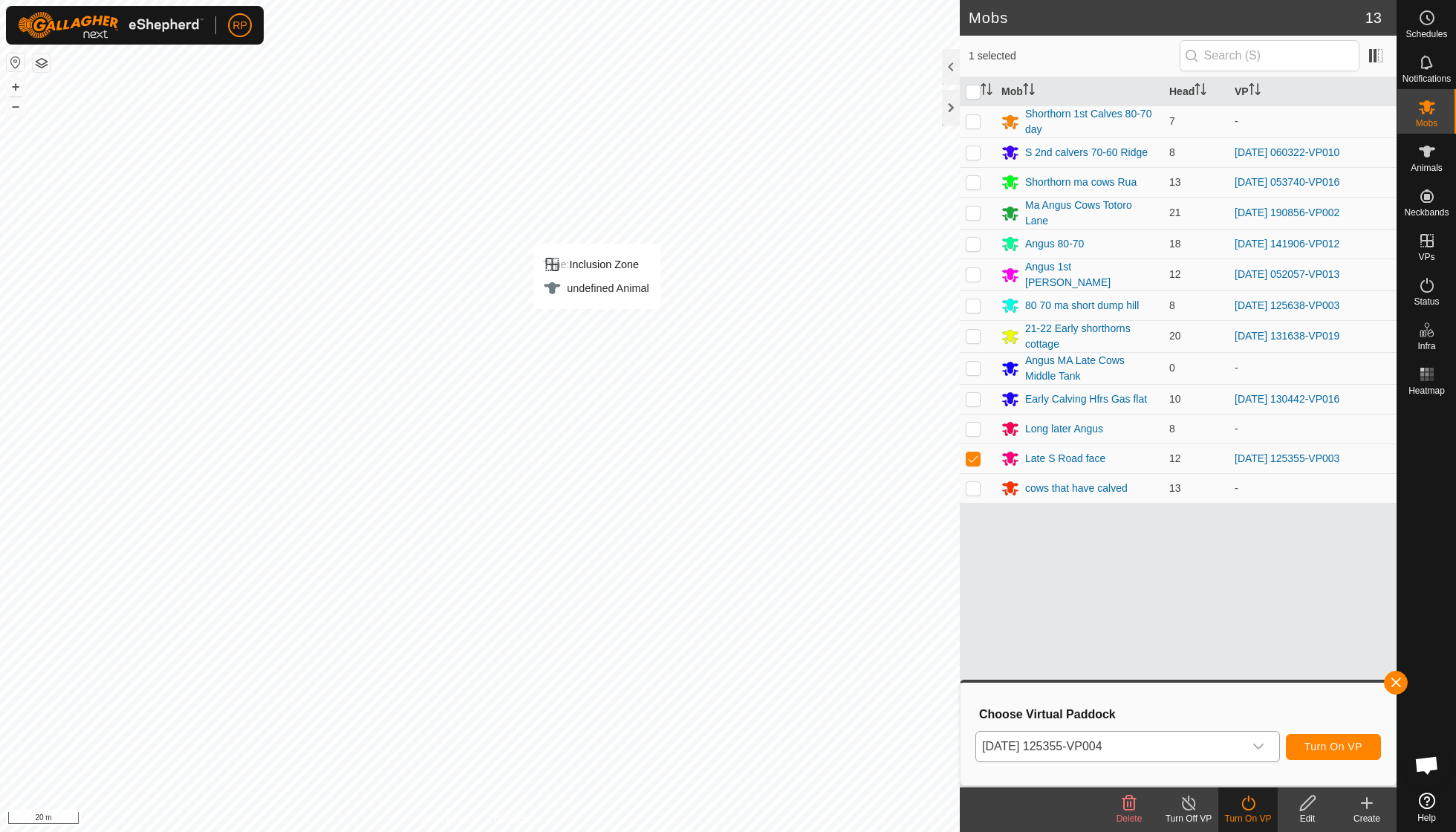
click at [1301, 751] on button "Turn On VP" at bounding box center [1333, 747] width 95 height 26
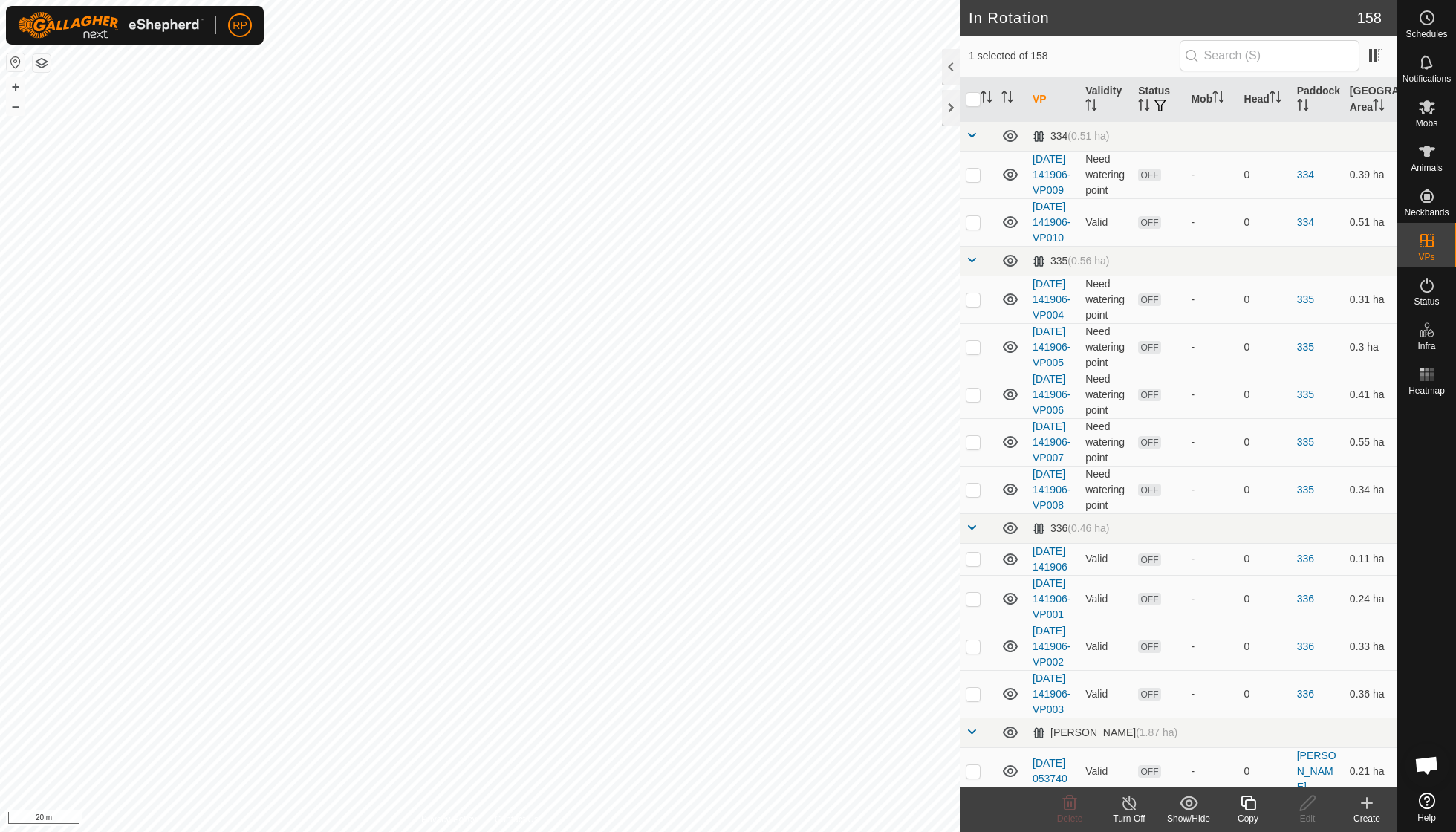
click at [1246, 805] on icon at bounding box center [1247, 802] width 15 height 15
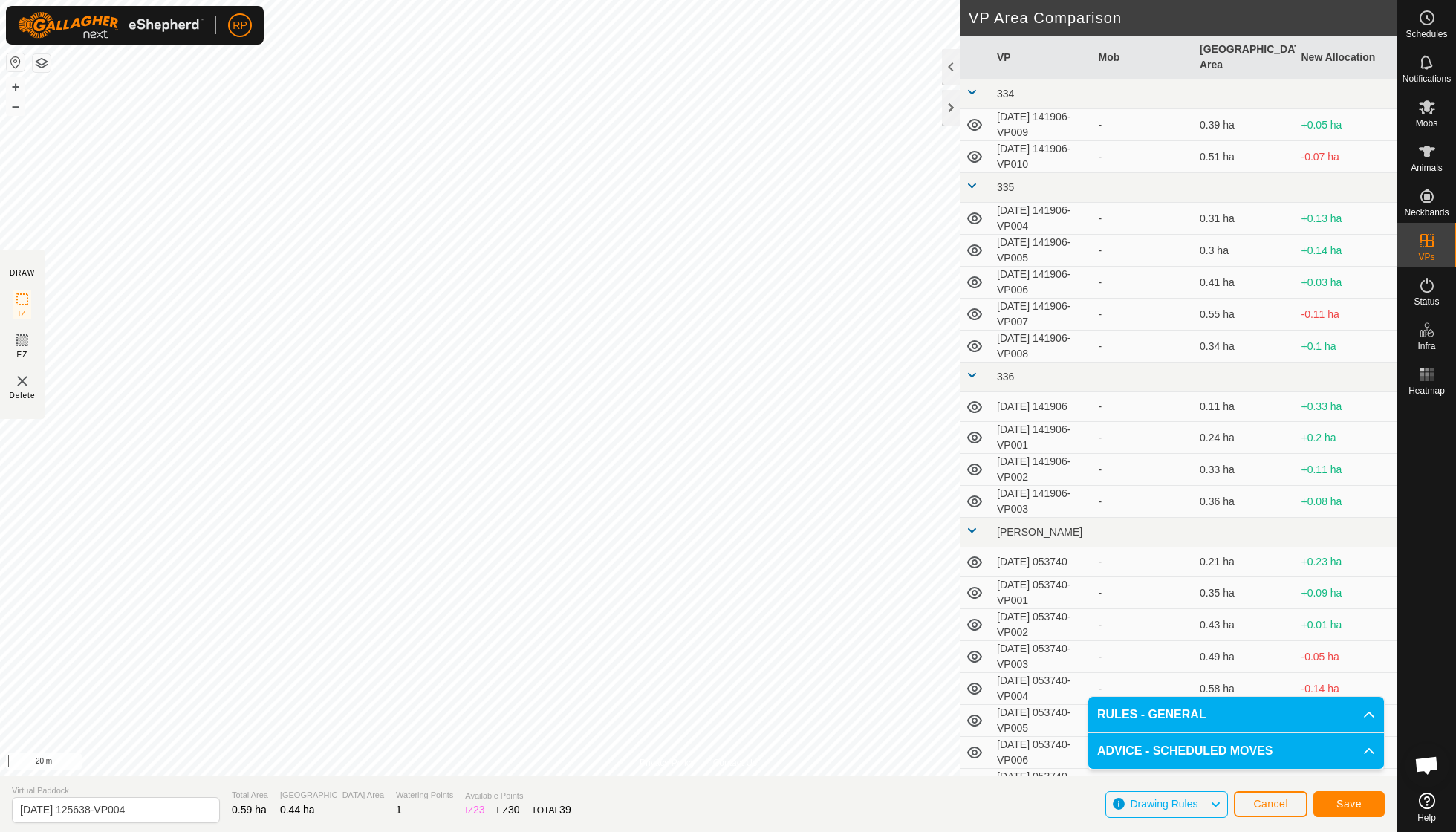
click at [1359, 809] on button "Save" at bounding box center [1349, 804] width 71 height 26
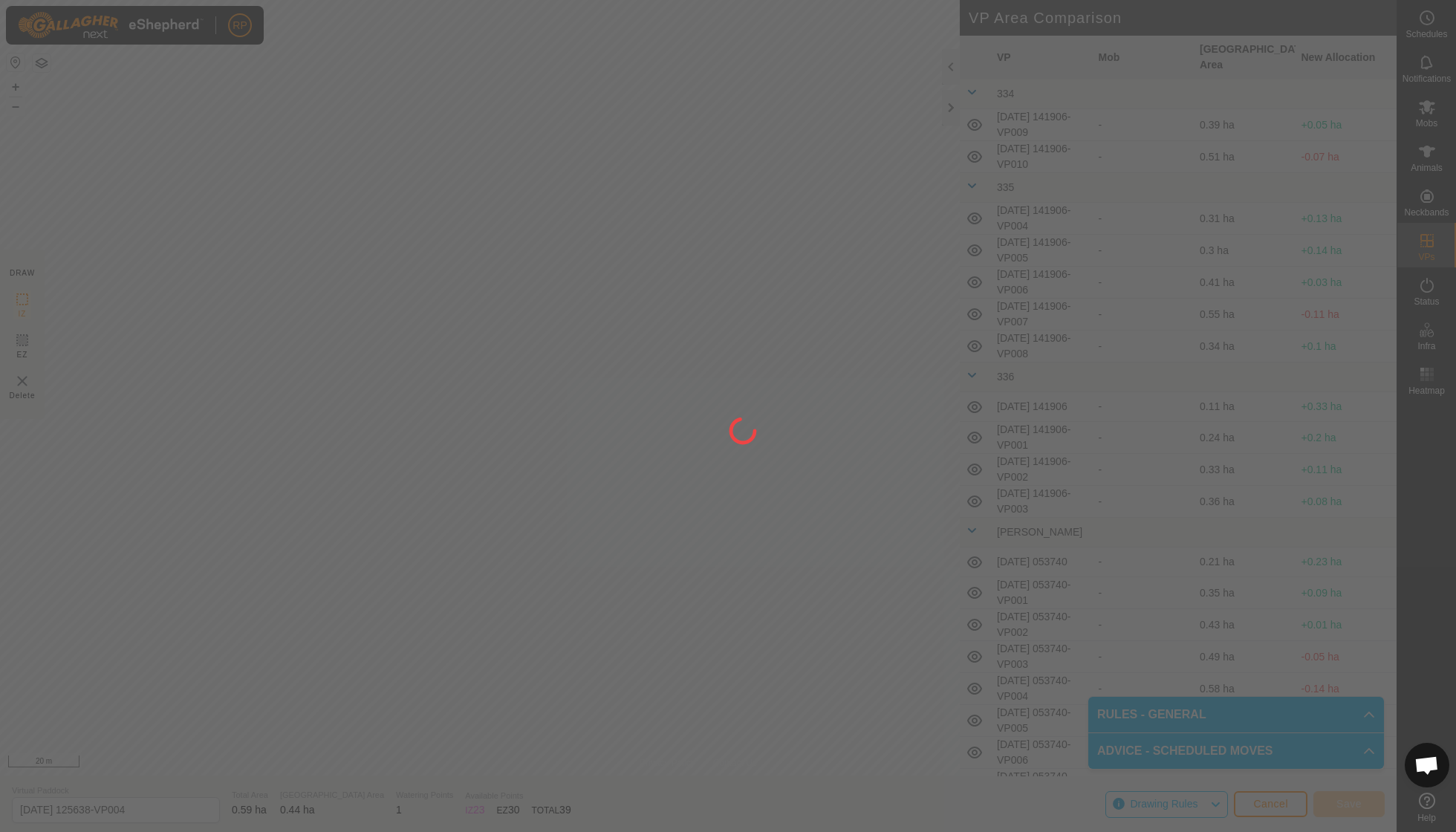
click at [1425, 108] on icon at bounding box center [1426, 107] width 16 height 14
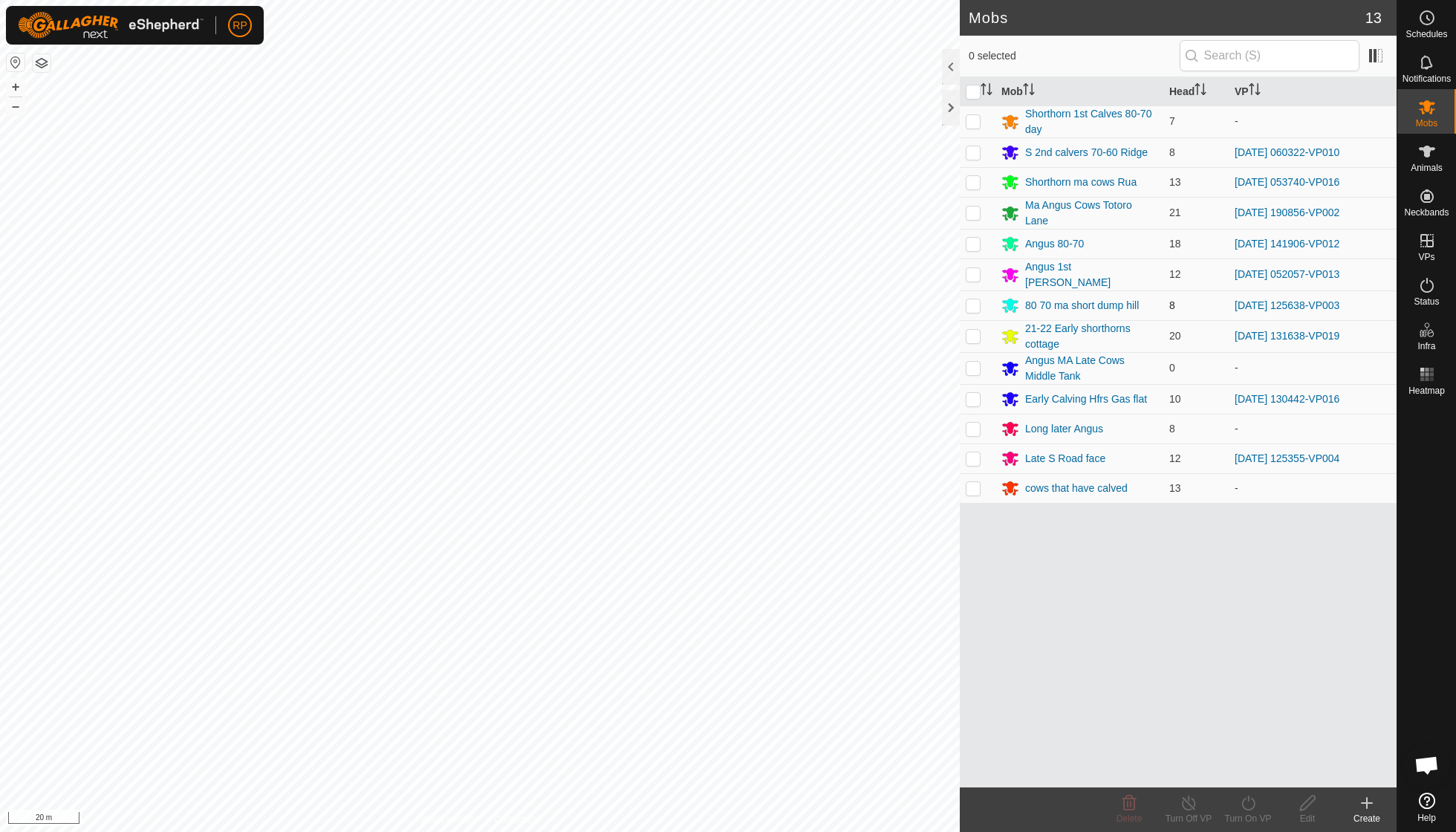
click at [980, 302] on td at bounding box center [977, 305] width 35 height 30
checkbox input "true"
click at [1243, 805] on icon at bounding box center [1247, 802] width 13 height 15
click at [1242, 768] on link "Now" at bounding box center [1293, 769] width 147 height 30
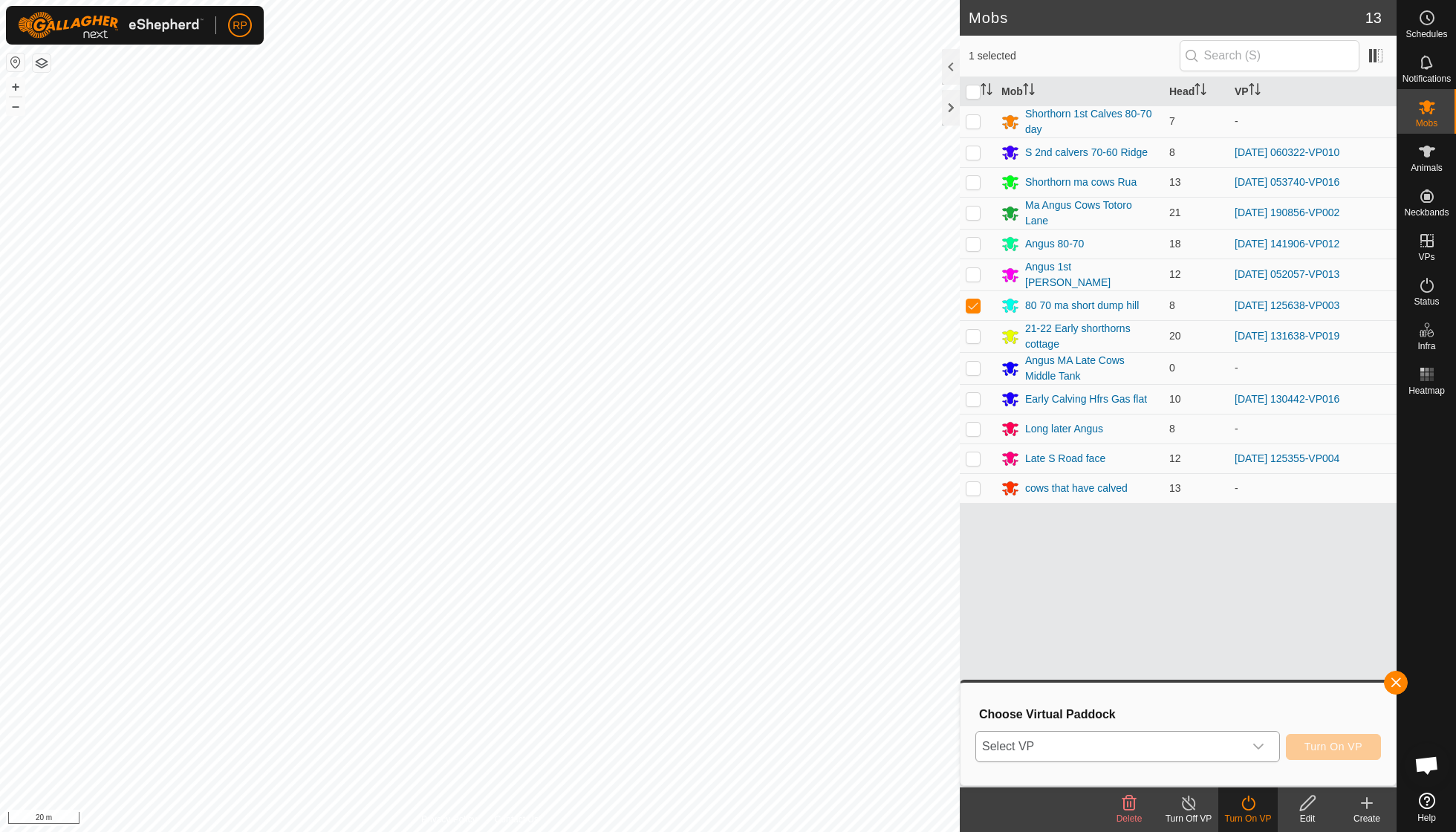
click at [1253, 744] on icon "dropdown trigger" at bounding box center [1259, 747] width 11 height 6
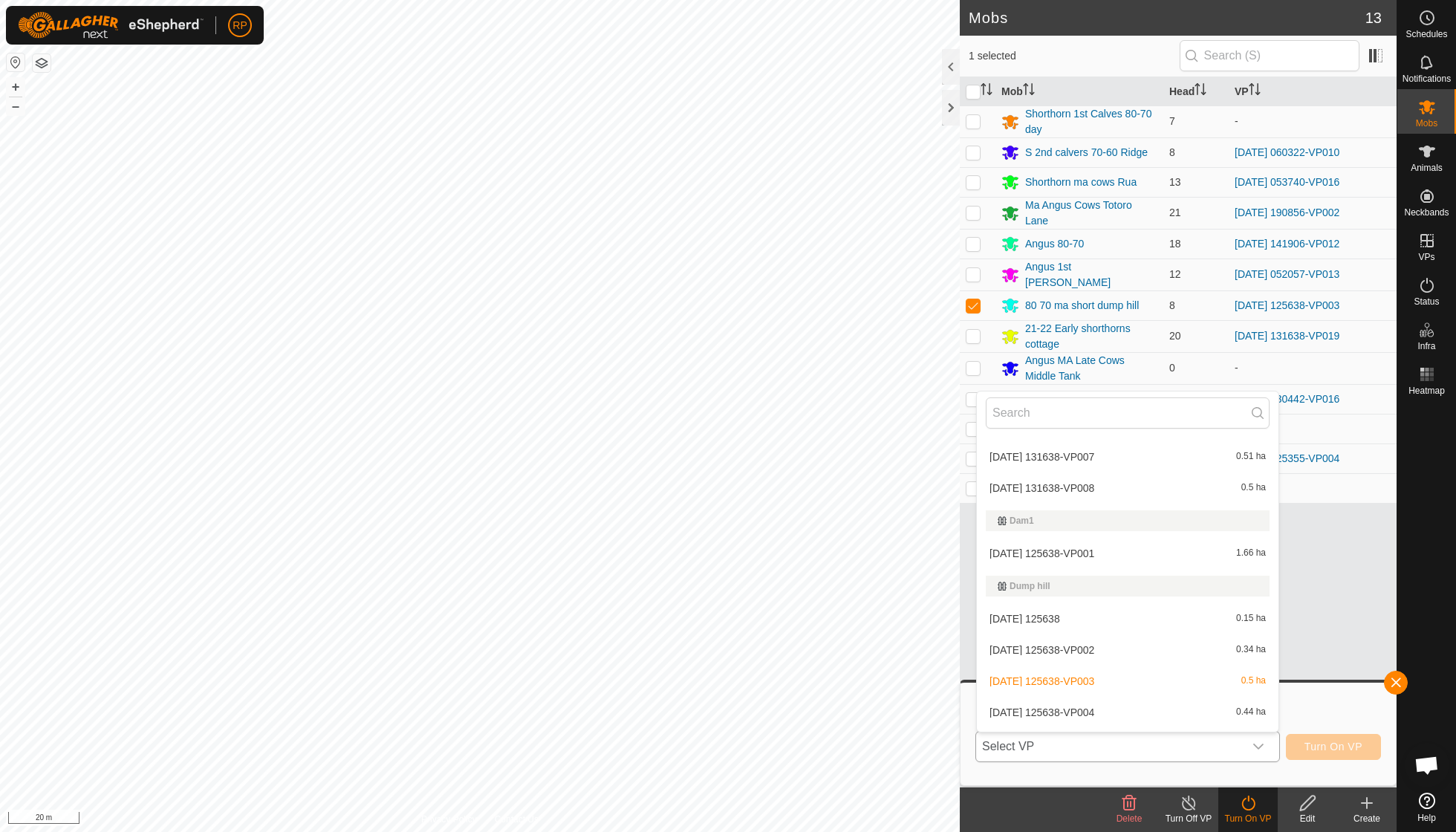
scroll to position [2298, 0]
click at [1120, 693] on li "[DATE] 125638-VP004 0.44 ha" at bounding box center [1127, 708] width 302 height 30
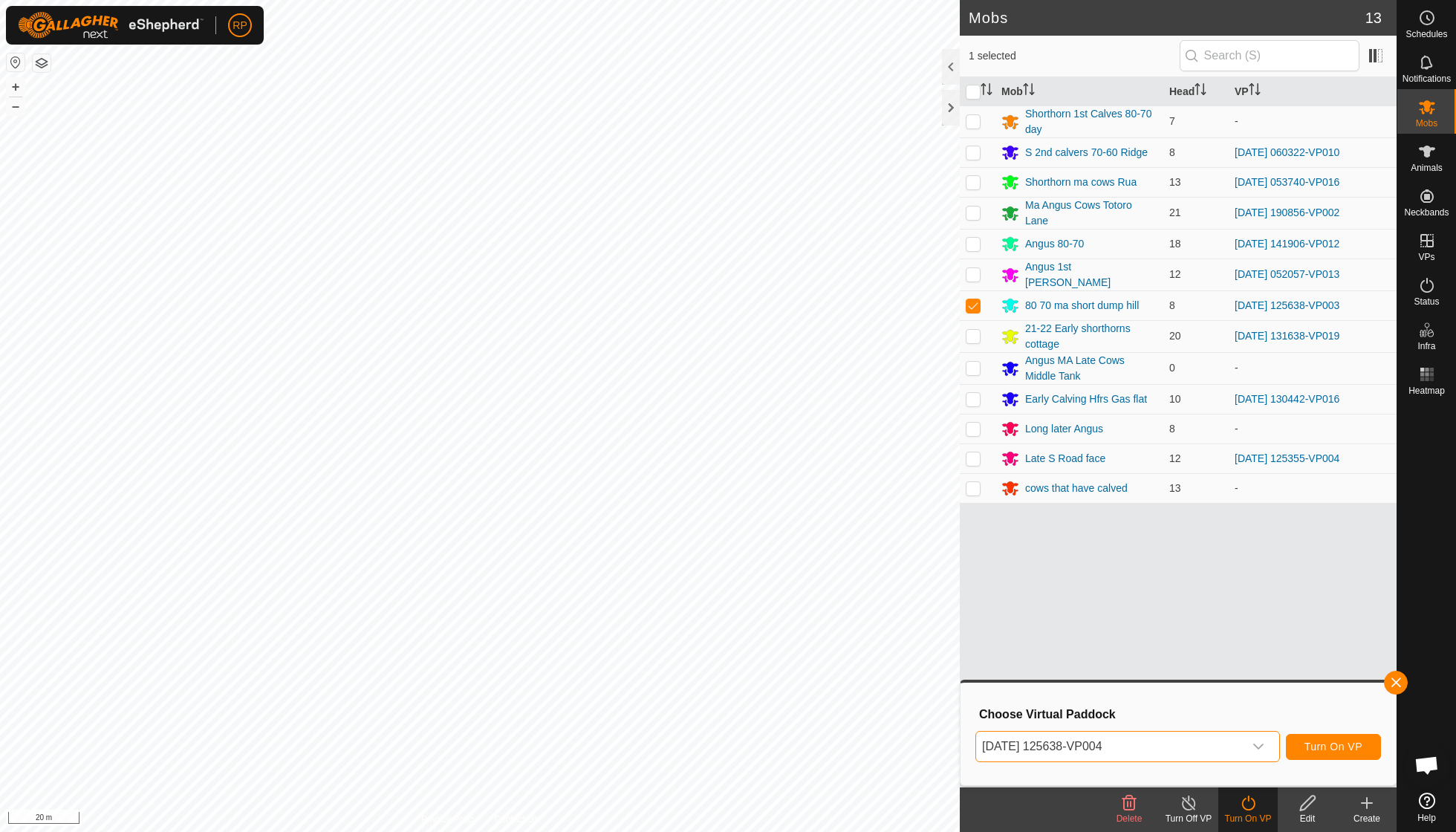
click at [1299, 746] on button "Turn On VP" at bounding box center [1333, 747] width 95 height 26
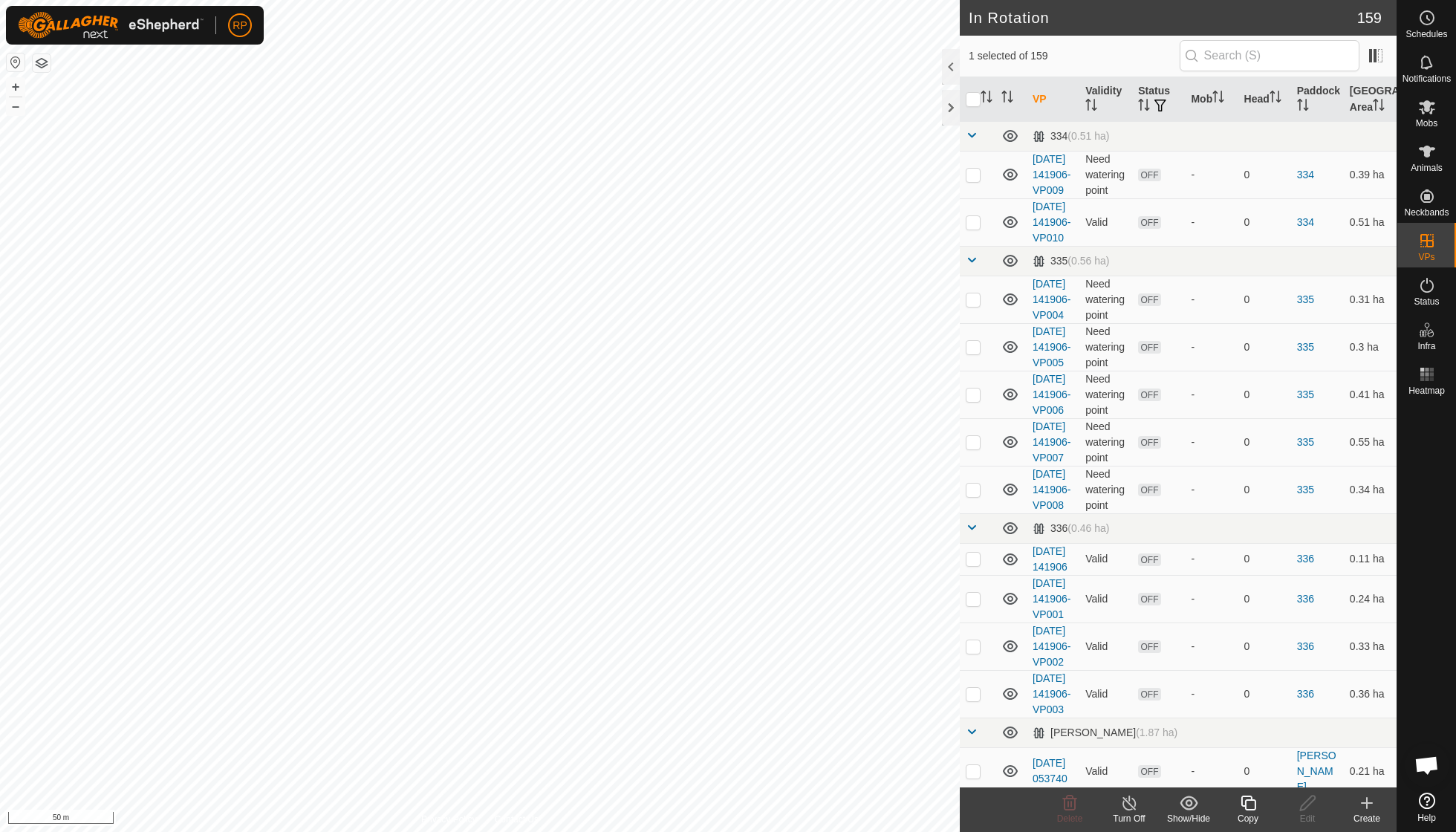
click at [1252, 807] on icon at bounding box center [1248, 802] width 18 height 18
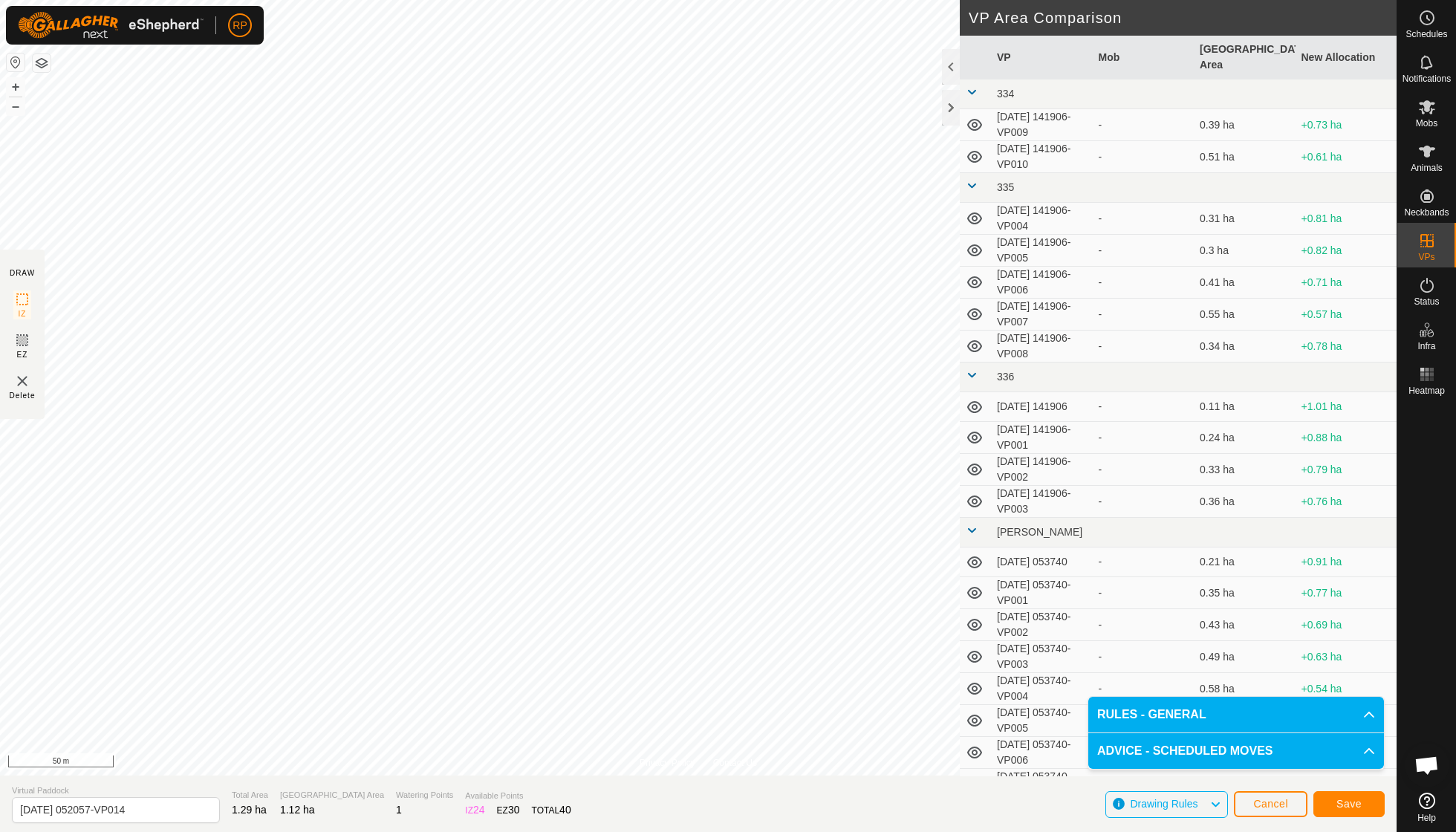
click at [1338, 804] on span "Save" at bounding box center [1349, 803] width 25 height 12
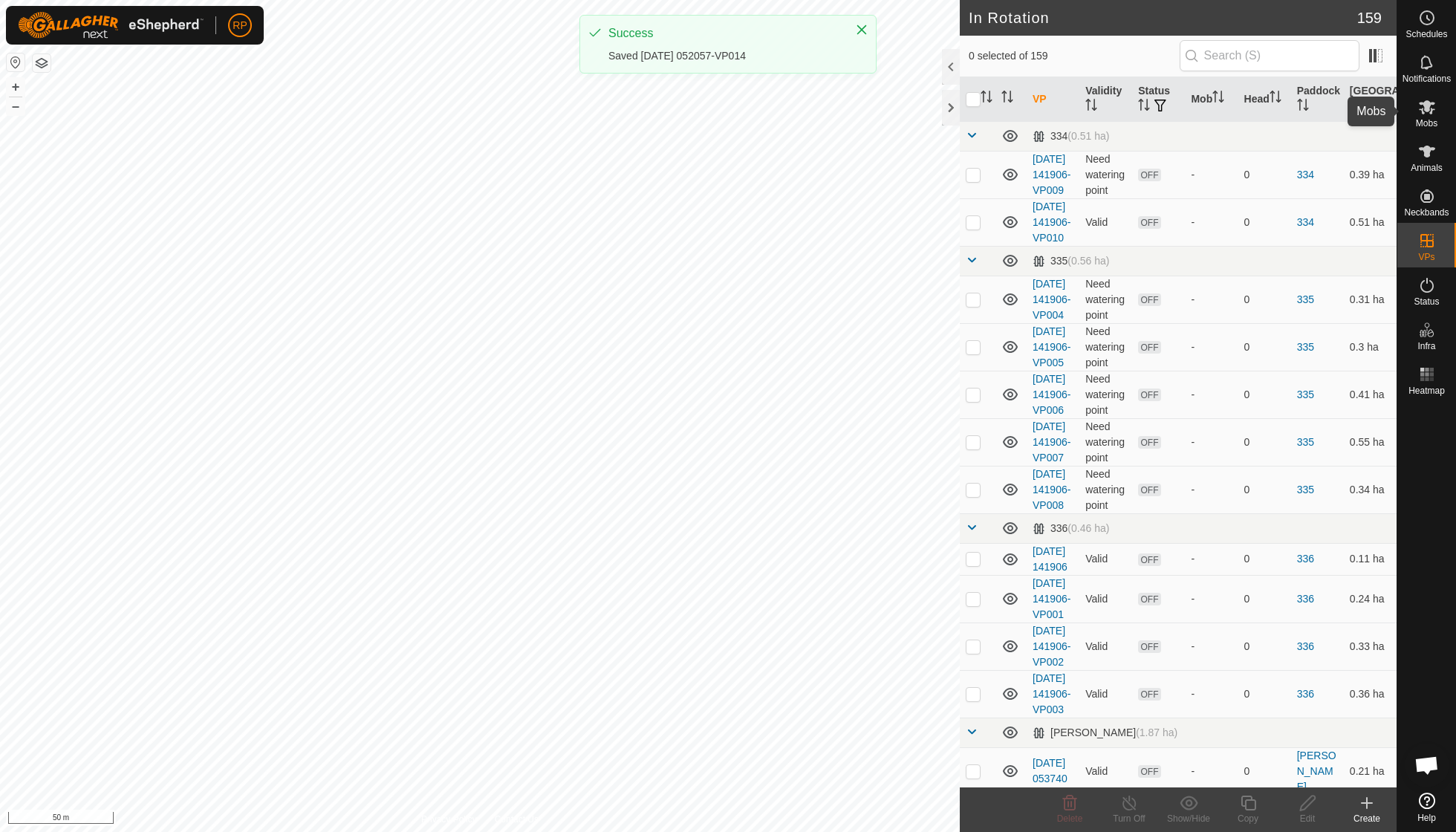
click at [1421, 124] on span "Mobs" at bounding box center [1426, 124] width 21 height 9
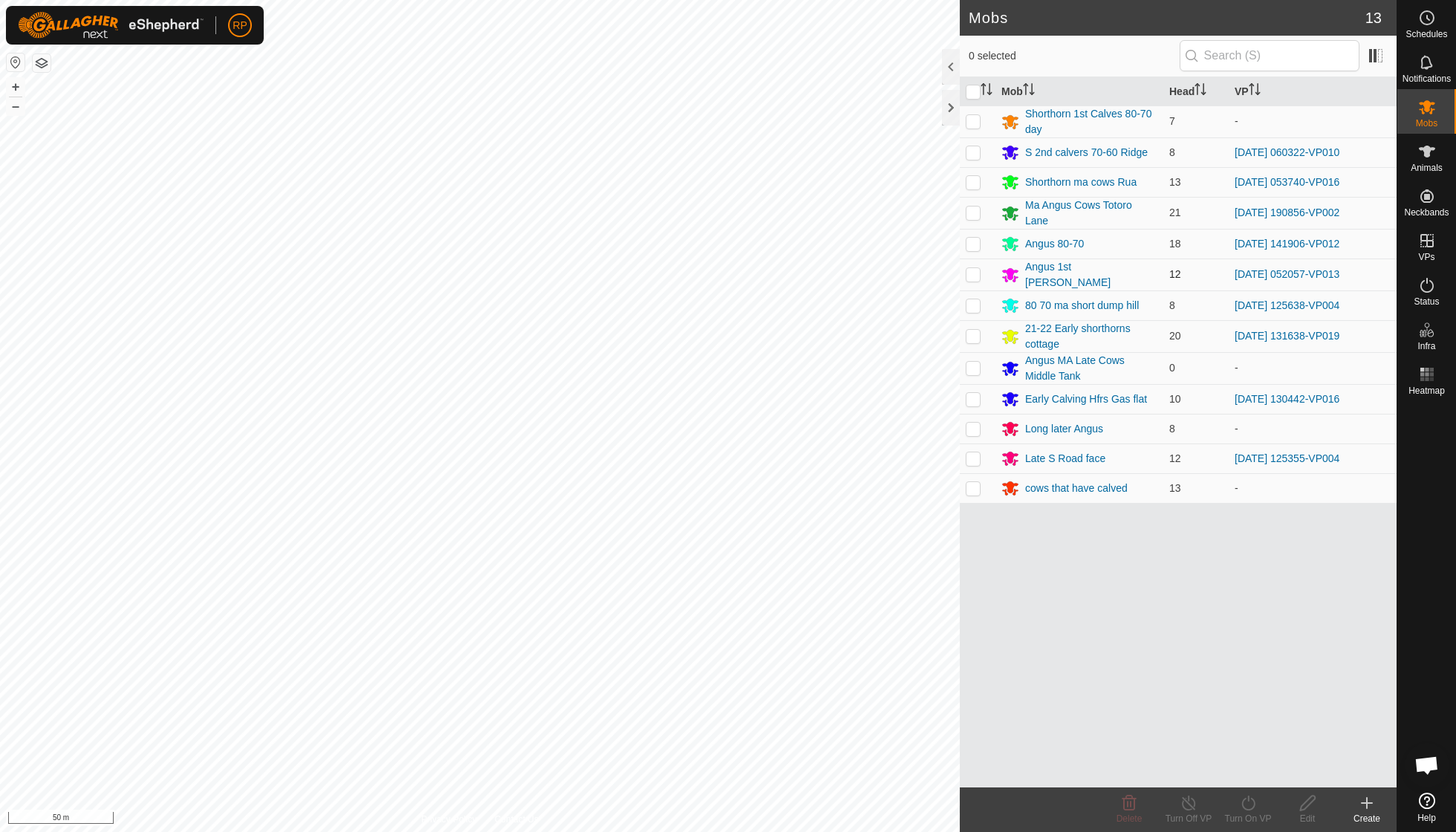
click at [973, 268] on p-checkbox at bounding box center [972, 273] width 15 height 12
checkbox input "true"
click at [1245, 805] on icon at bounding box center [1248, 802] width 18 height 18
click at [1246, 776] on link "Now" at bounding box center [1293, 769] width 147 height 30
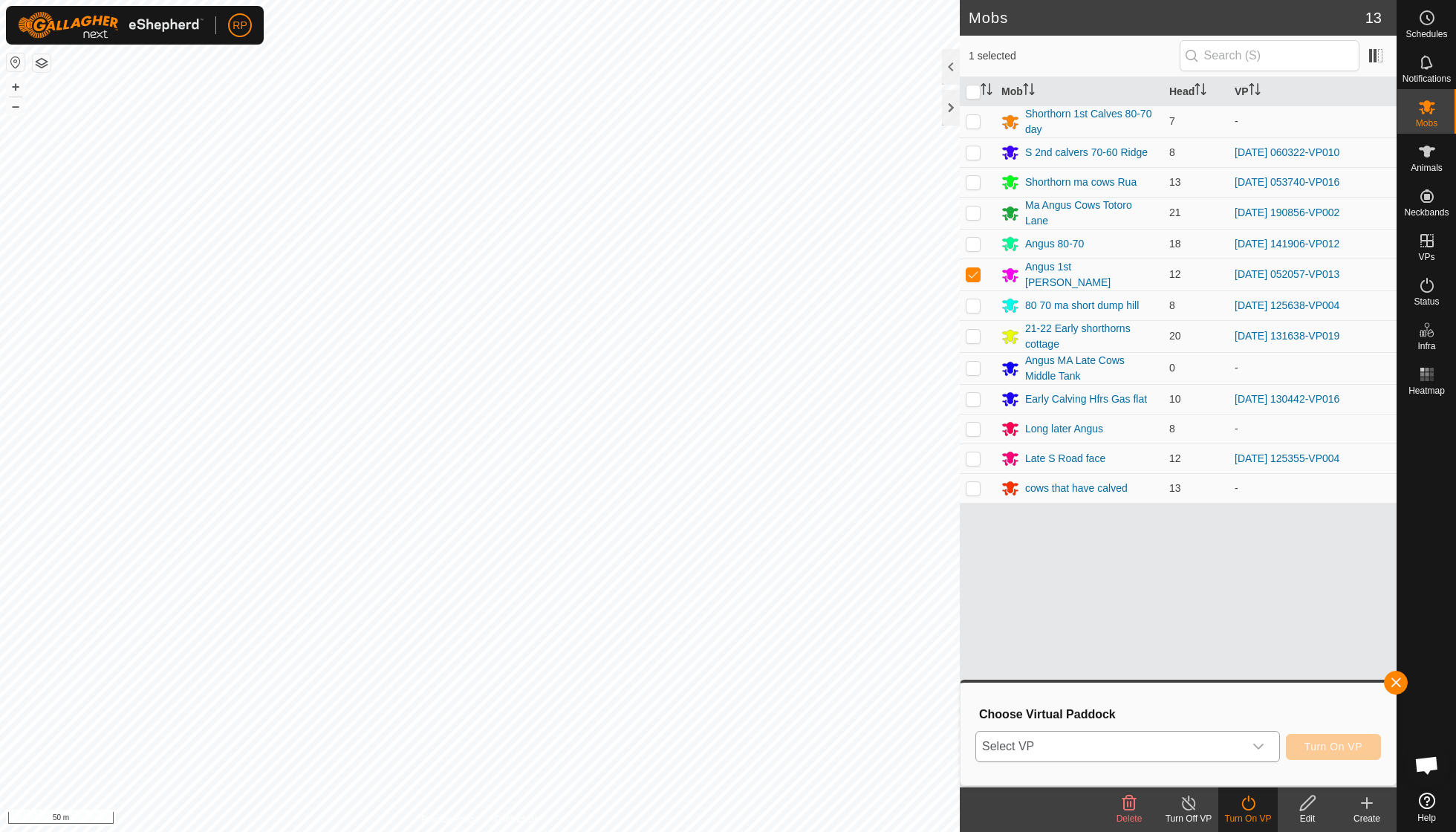
click at [1261, 745] on icon "dropdown trigger" at bounding box center [1258, 746] width 12 height 12
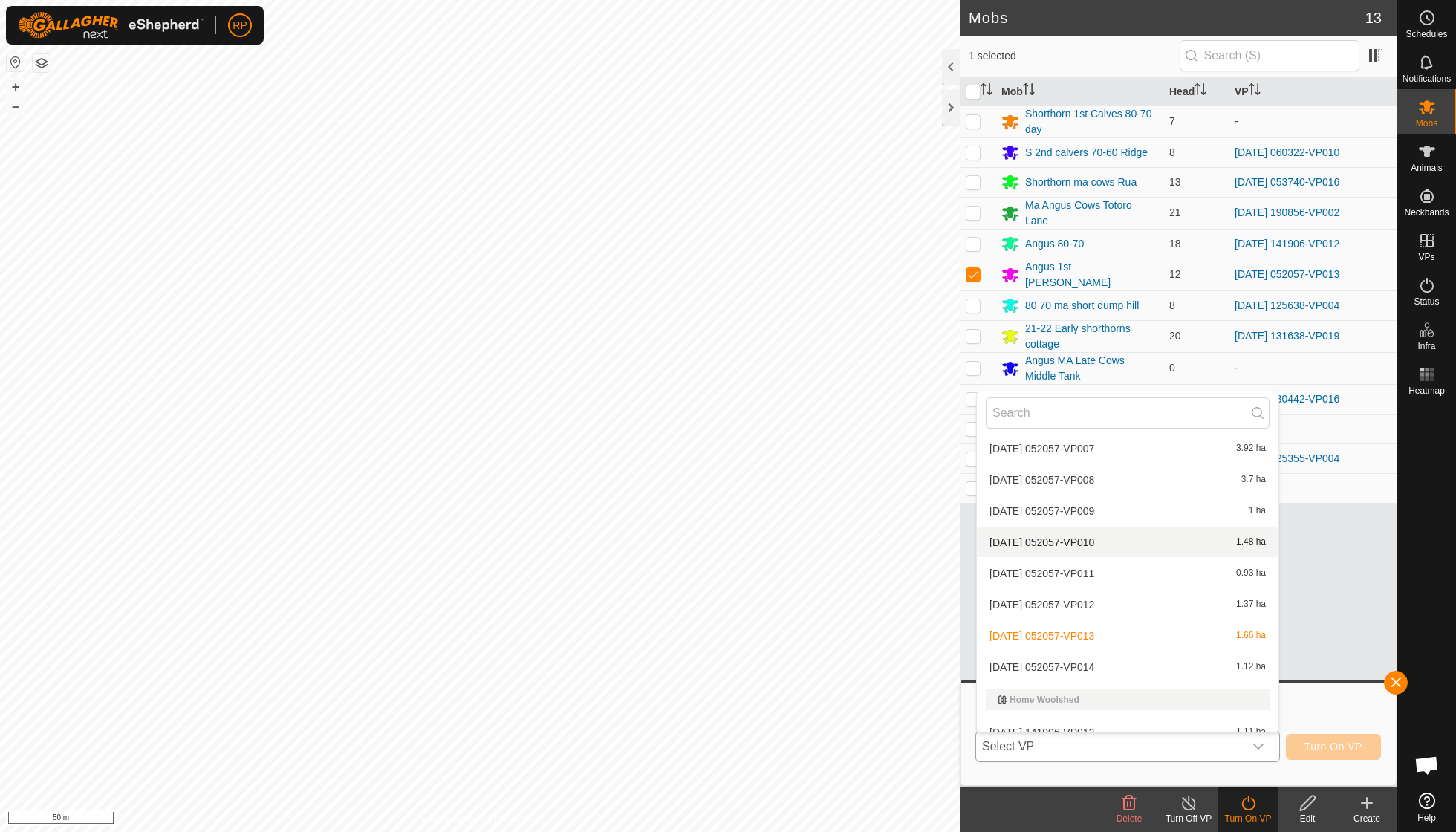
scroll to position [2843, 0]
click at [1110, 650] on li "[DATE] 052057-VP014 1.12 ha" at bounding box center [1127, 665] width 302 height 30
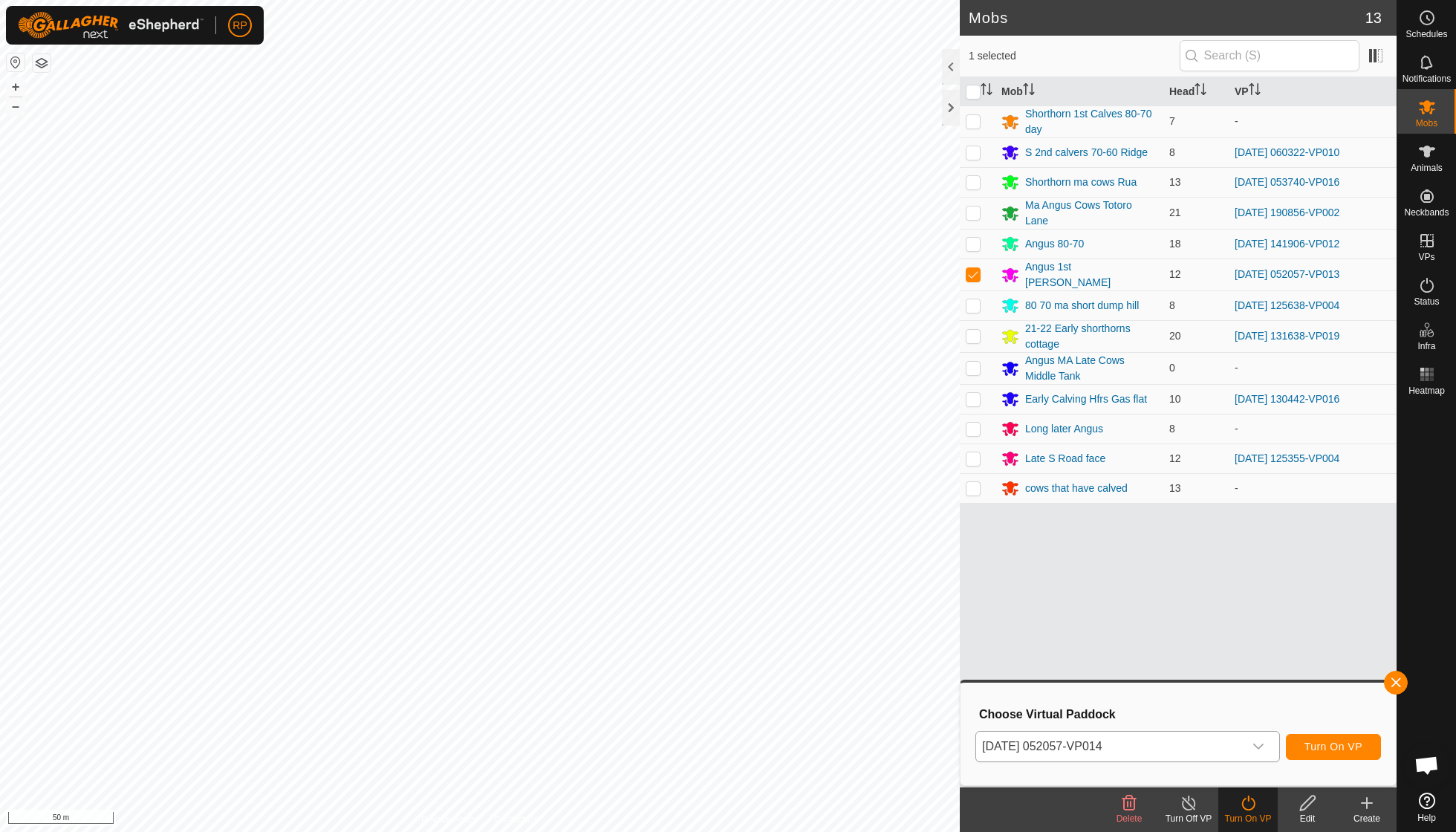
click at [1314, 743] on span "Turn On VP" at bounding box center [1332, 746] width 58 height 12
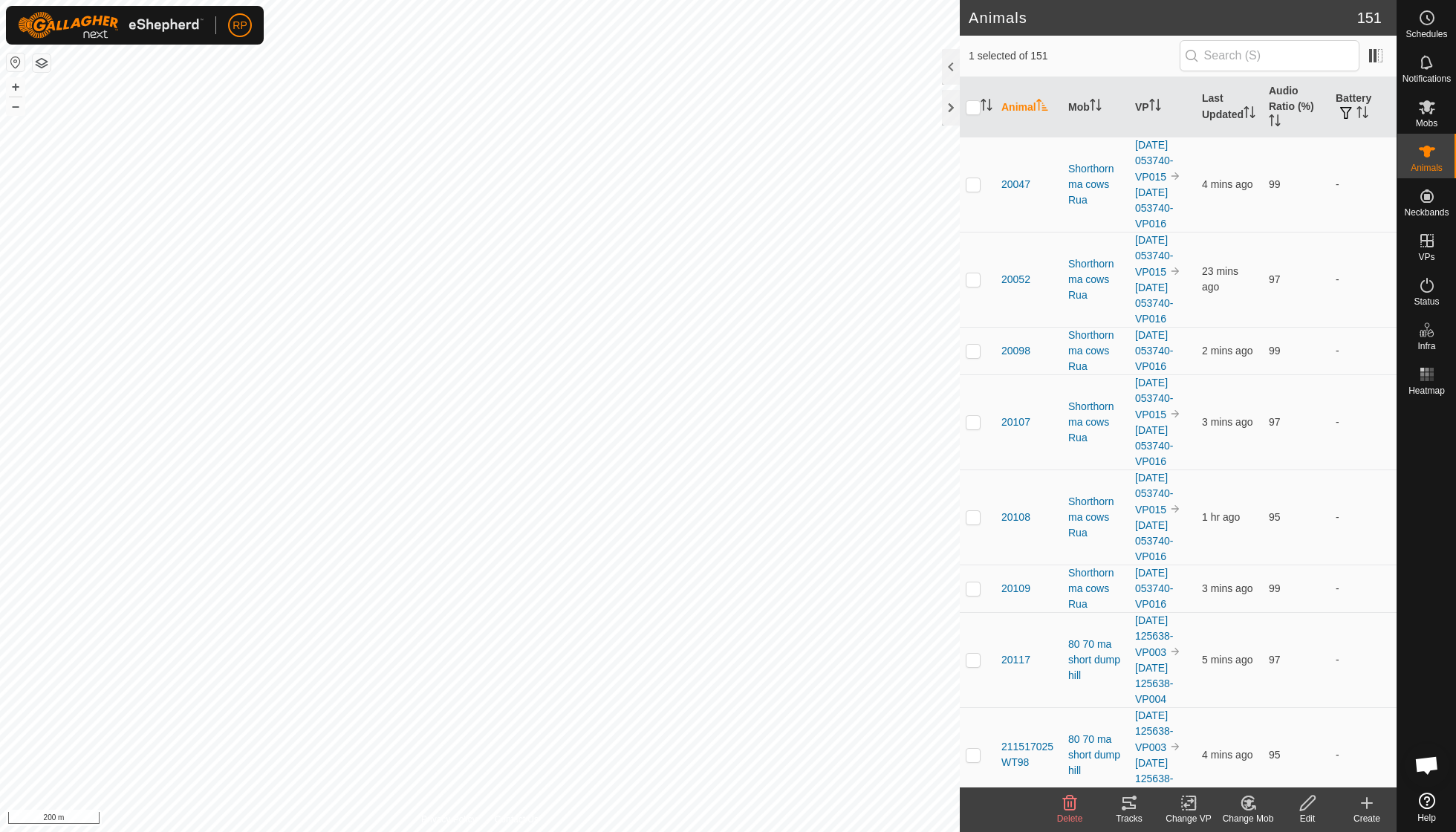
click at [1121, 807] on icon at bounding box center [1128, 802] width 18 height 18
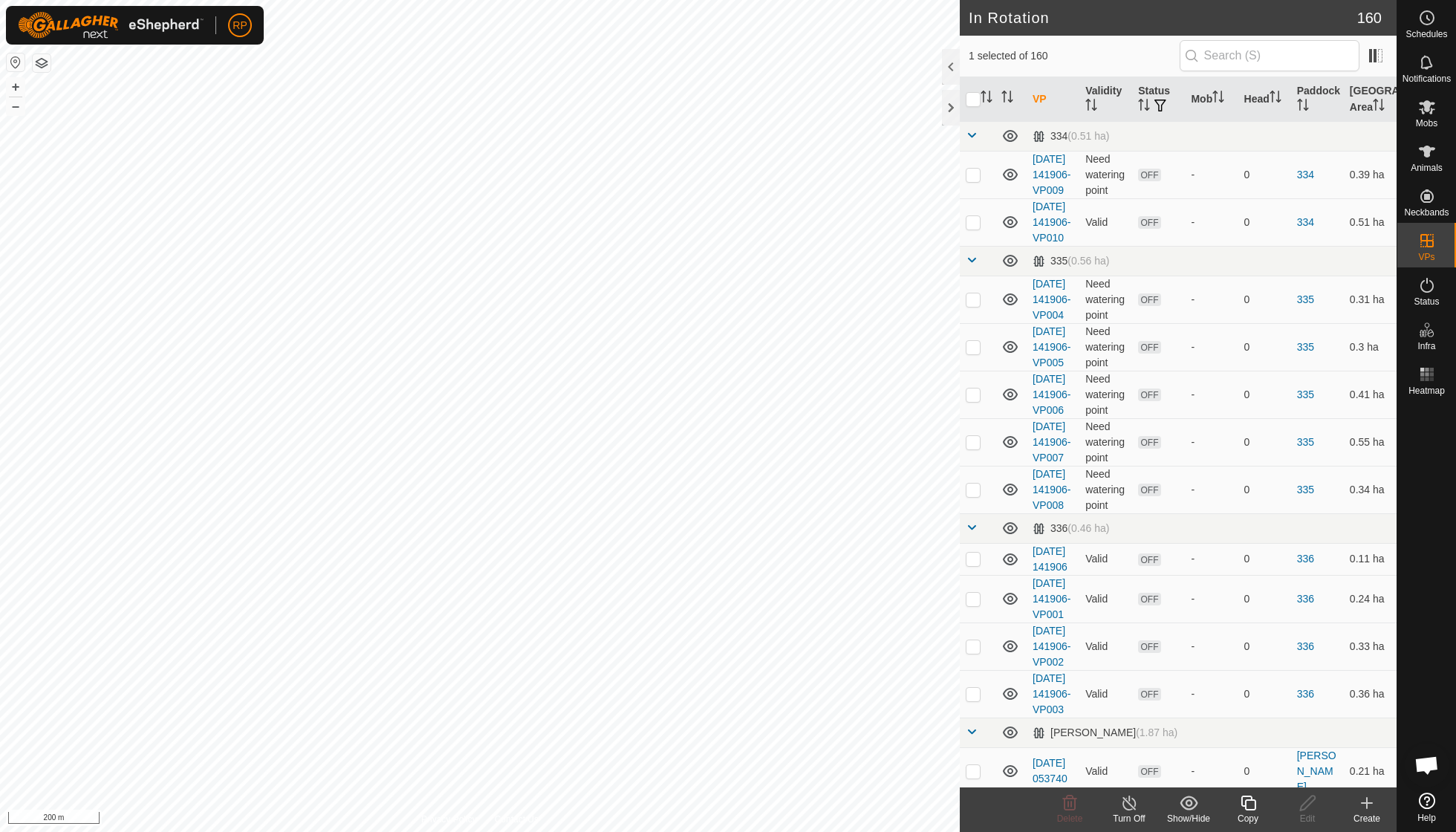
click at [1253, 799] on icon at bounding box center [1248, 802] width 18 height 18
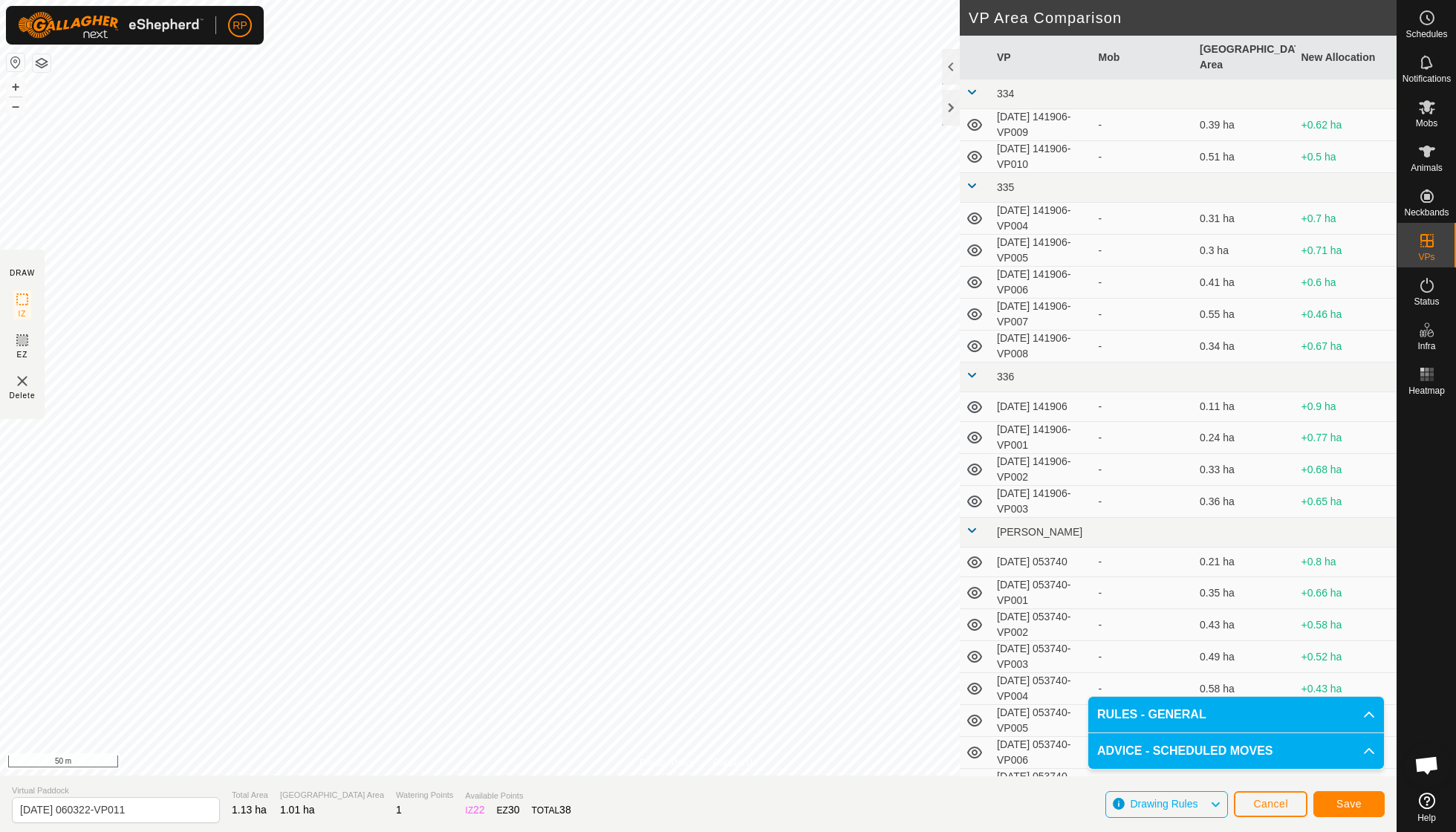
click at [1362, 803] on button "Save" at bounding box center [1349, 804] width 71 height 26
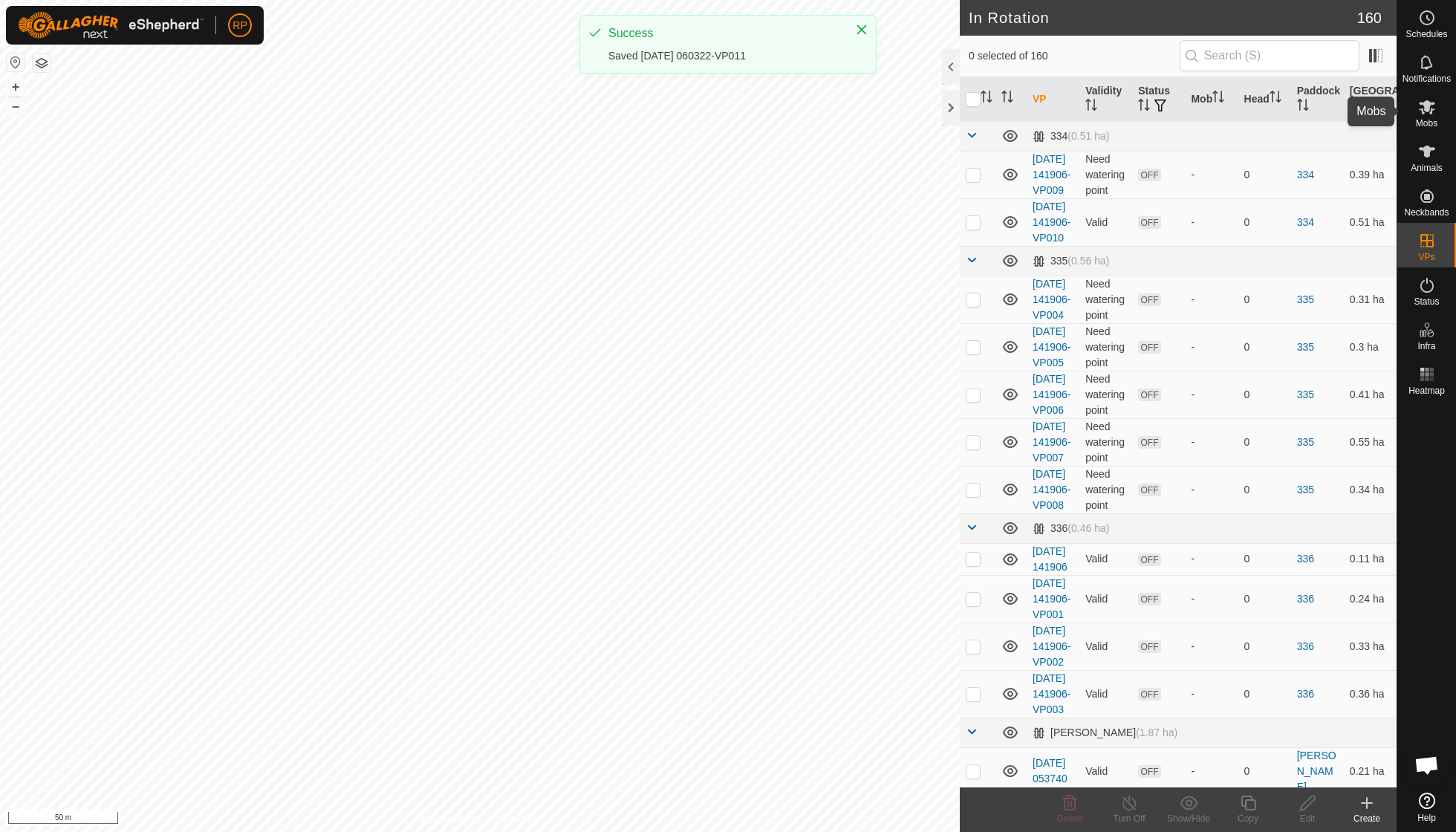
click at [1432, 120] on span "Mobs" at bounding box center [1426, 124] width 21 height 9
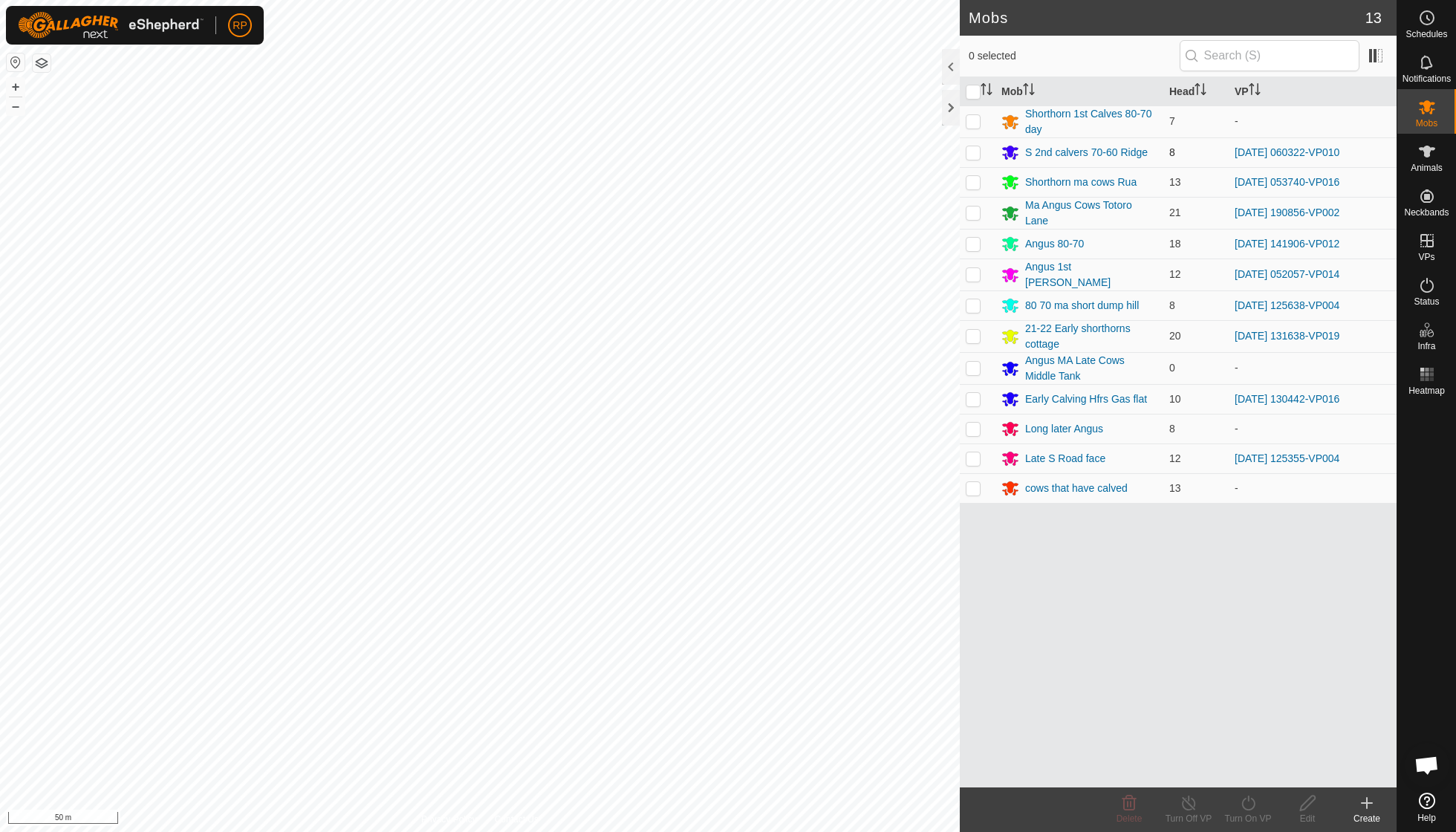
click at [981, 150] on td at bounding box center [977, 152] width 35 height 30
checkbox input "true"
click at [1251, 813] on div "Turn On VP" at bounding box center [1247, 818] width 59 height 13
click at [1248, 771] on link "Now" at bounding box center [1293, 769] width 147 height 30
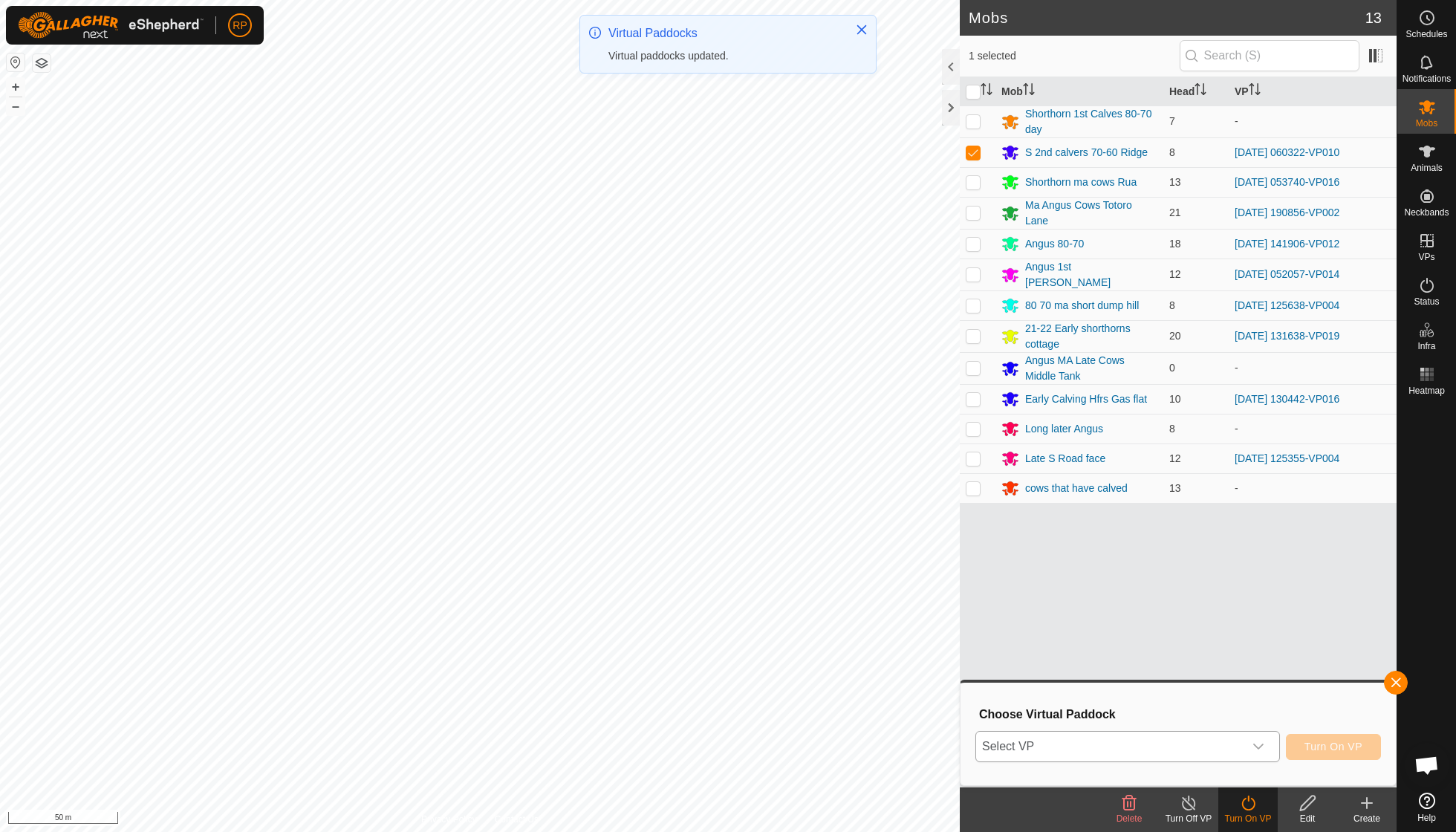
click at [1258, 741] on icon "dropdown trigger" at bounding box center [1258, 746] width 12 height 12
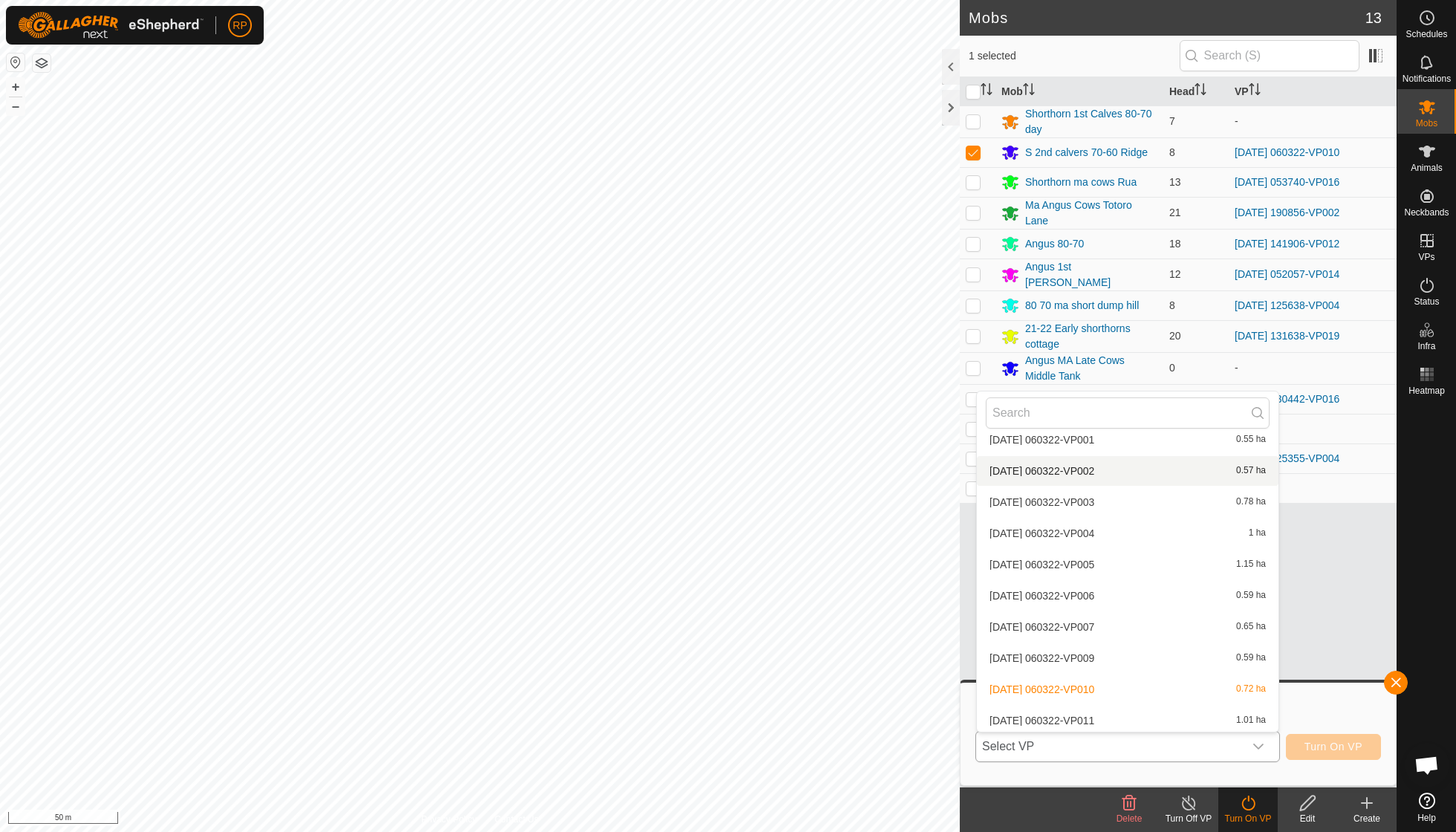
scroll to position [4819, 0]
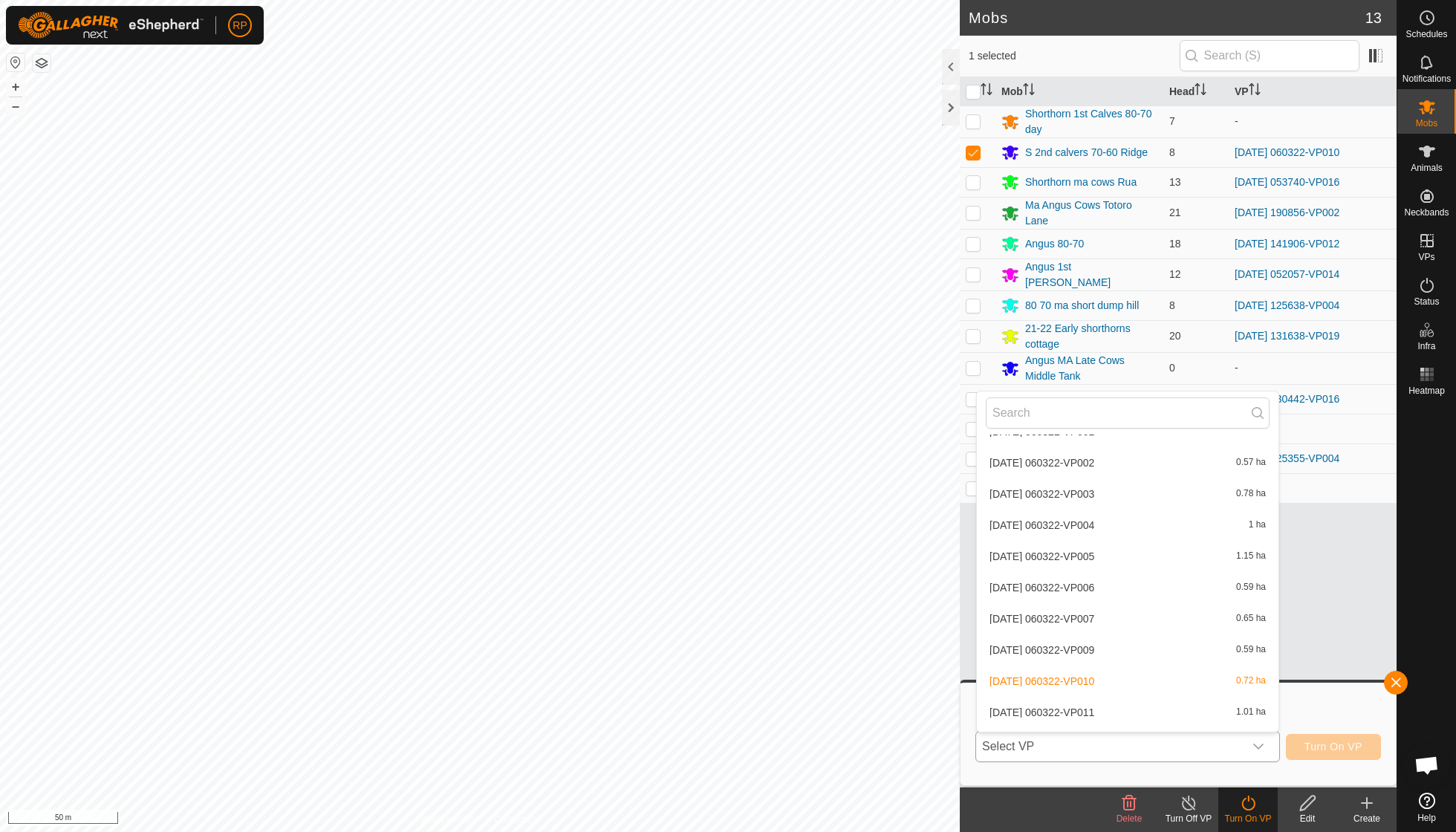
click at [1094, 703] on div "[DATE] 060322-VP011 1.01 ha" at bounding box center [1127, 711] width 284 height 18
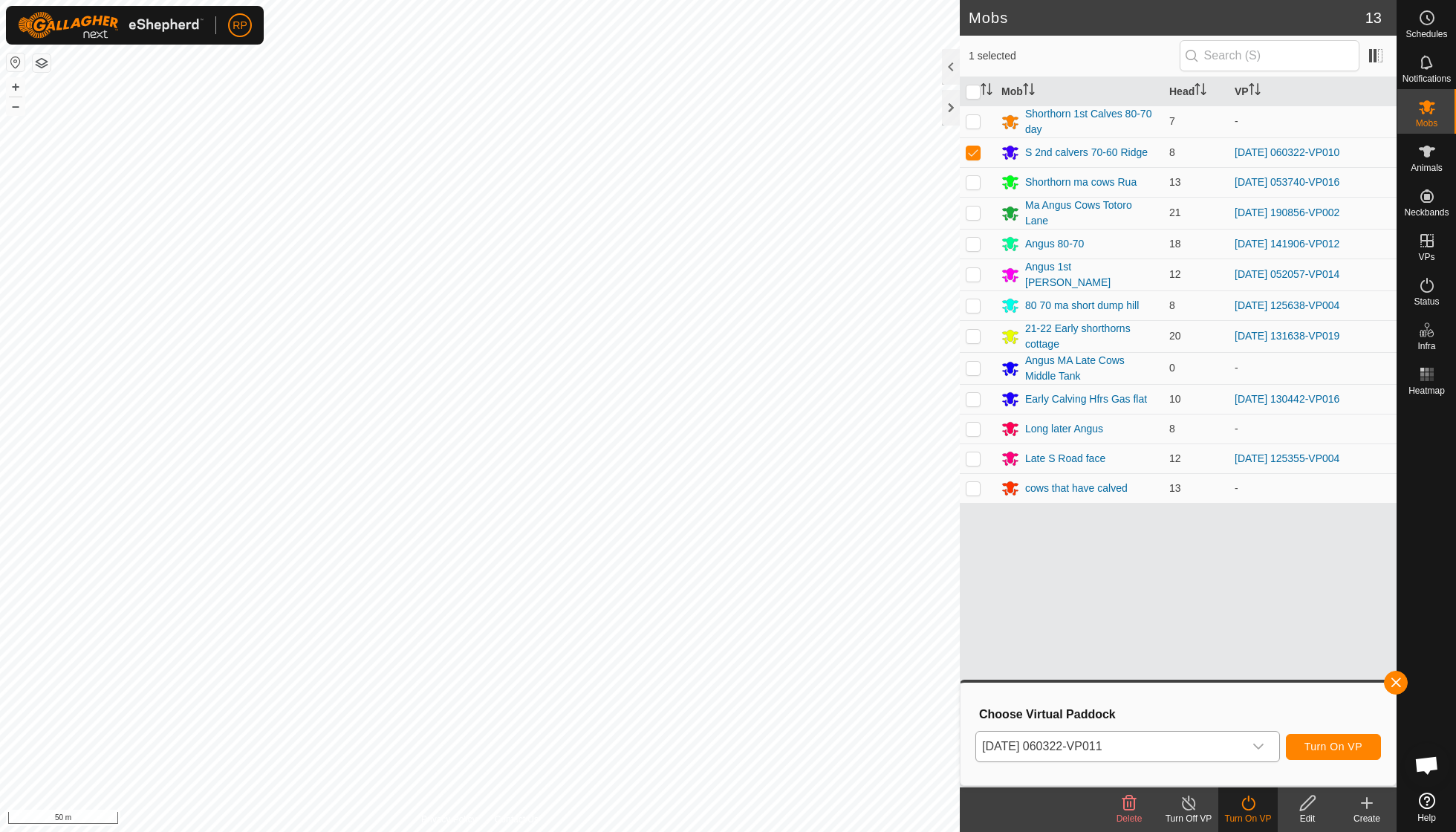
click at [1317, 748] on span "Turn On VP" at bounding box center [1332, 746] width 58 height 12
